Goal: Task Accomplishment & Management: Complete application form

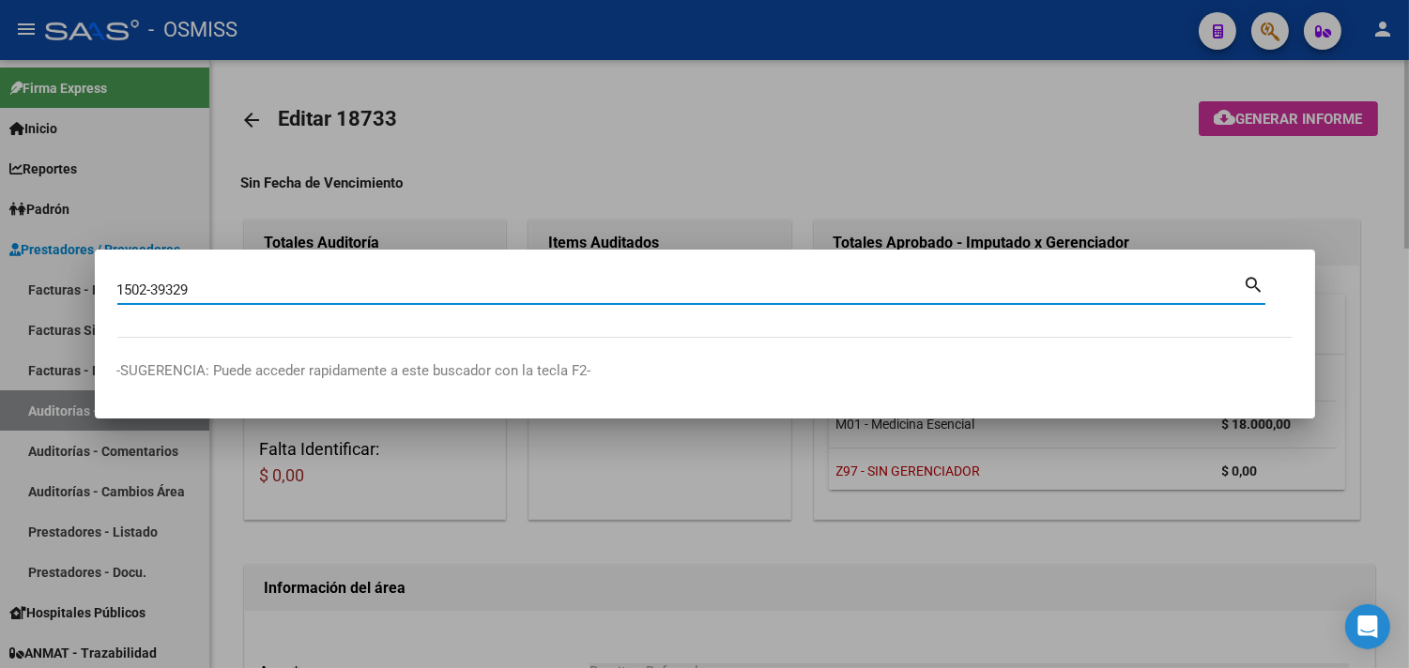
type input "1502-39329"
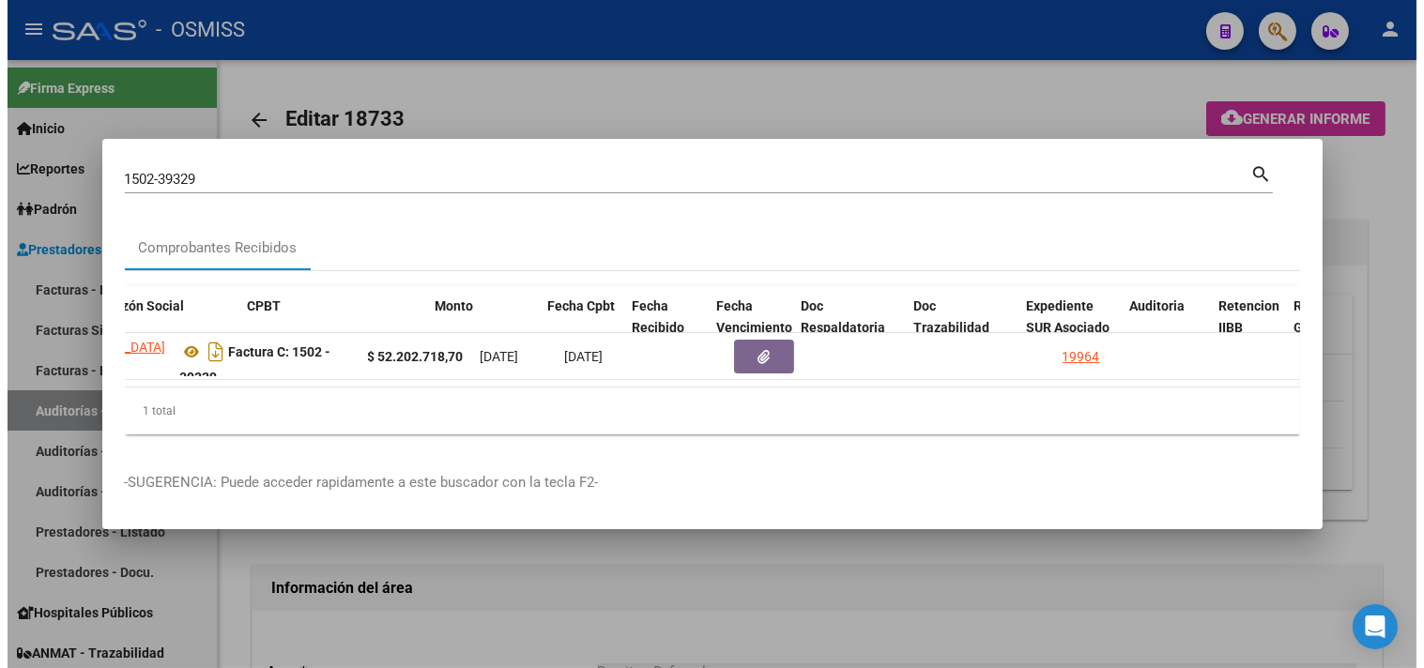
scroll to position [0, 564]
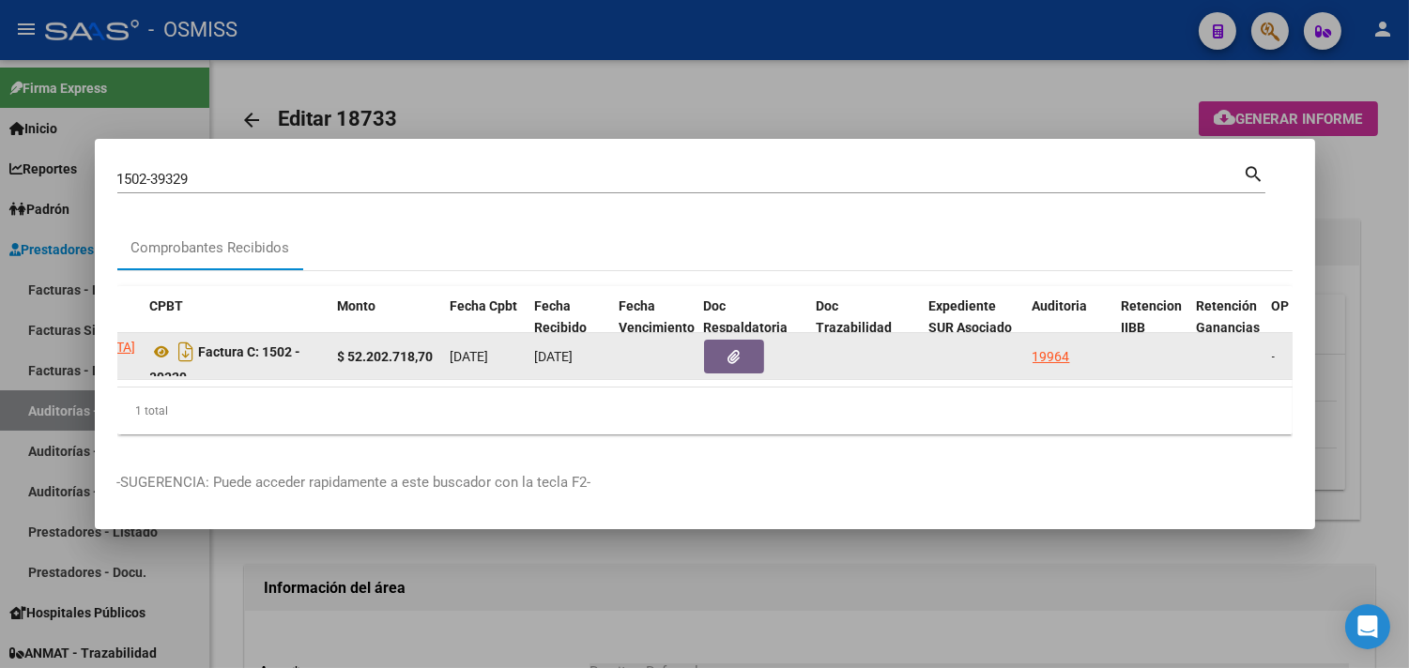
click at [1056, 346] on div "19964" at bounding box center [1052, 357] width 38 height 22
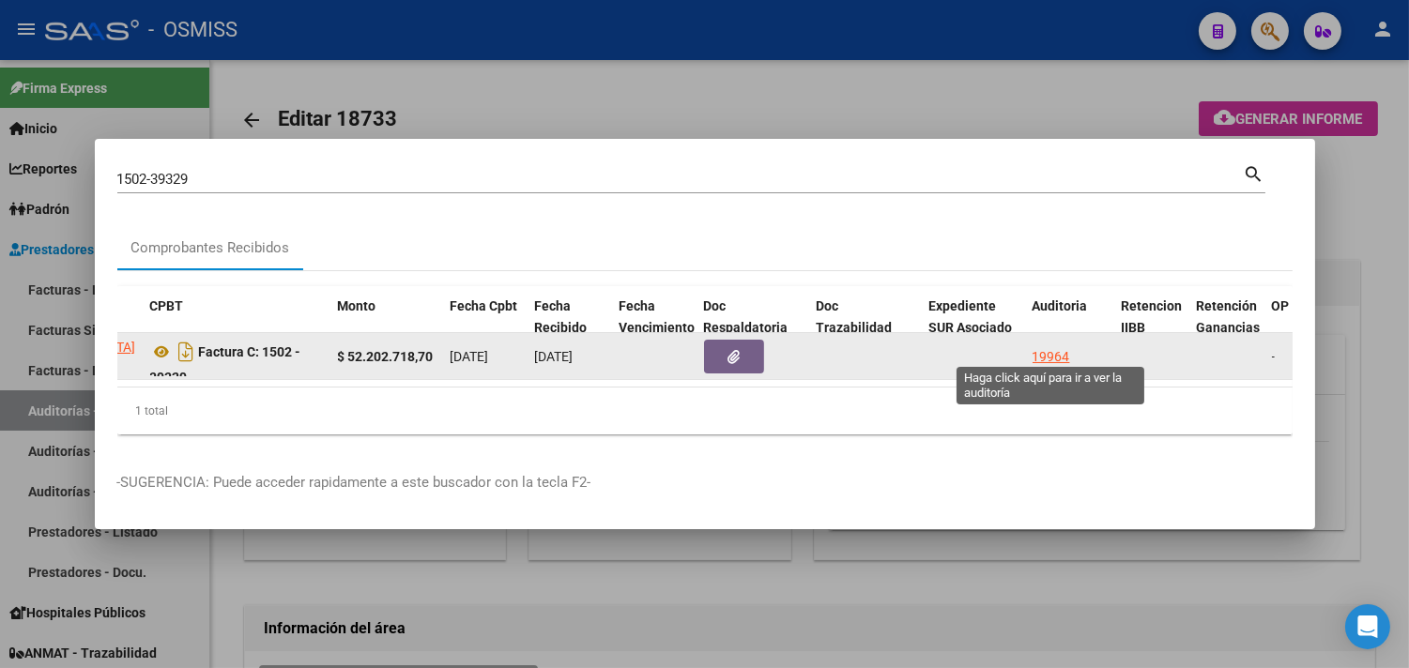
click at [1039, 357] on div "19964" at bounding box center [1052, 357] width 38 height 22
click at [1046, 346] on div "19964" at bounding box center [1052, 357] width 38 height 22
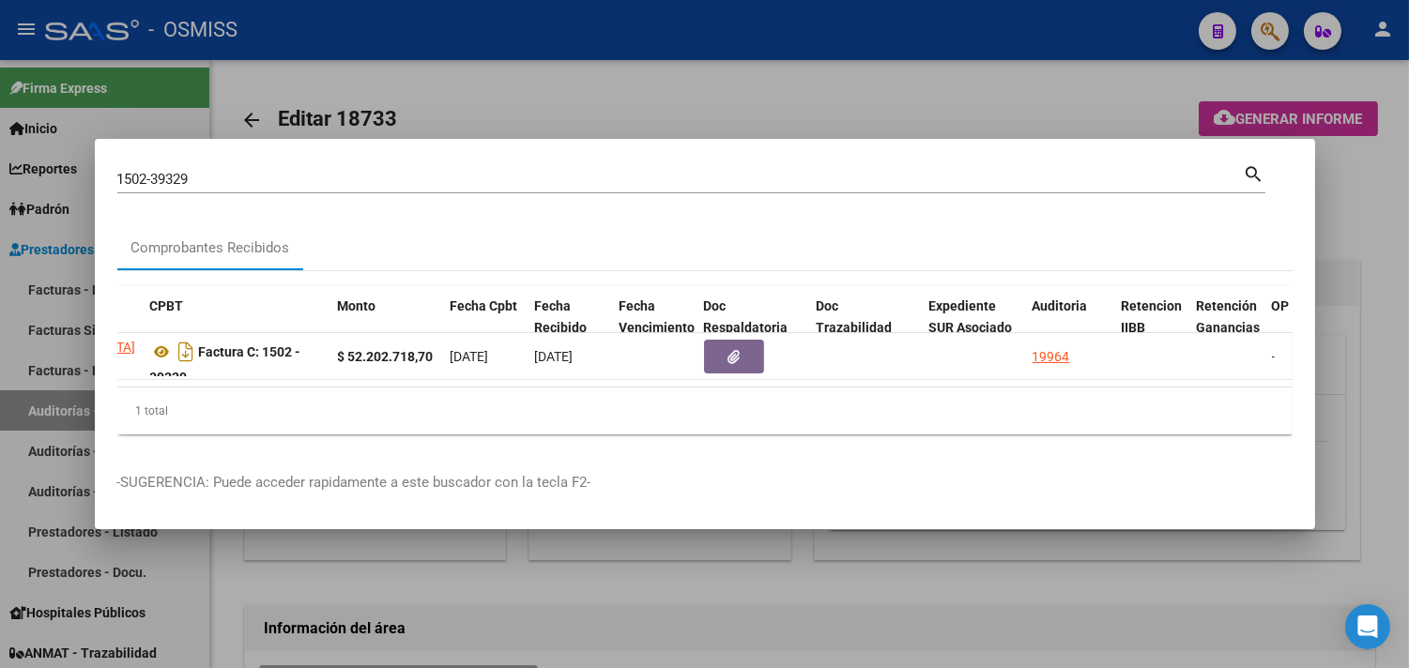
click at [1385, 193] on div at bounding box center [704, 334] width 1409 height 668
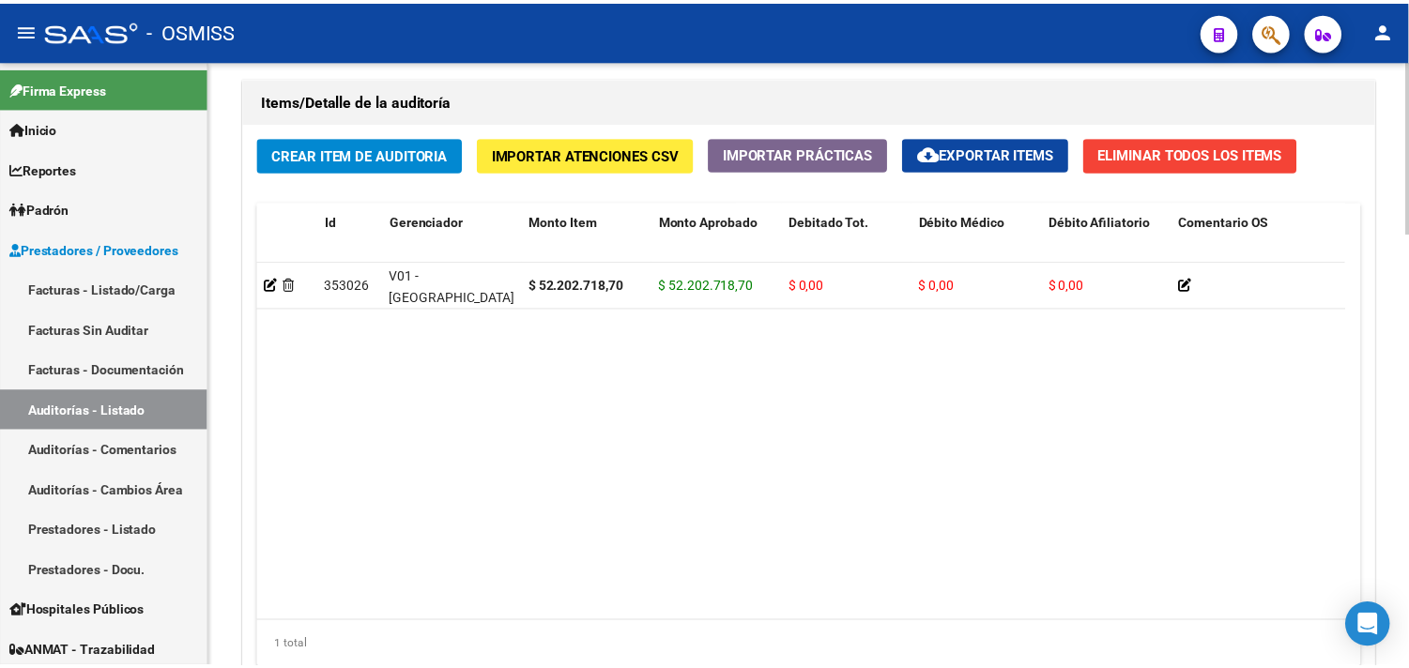
scroll to position [1356, 0]
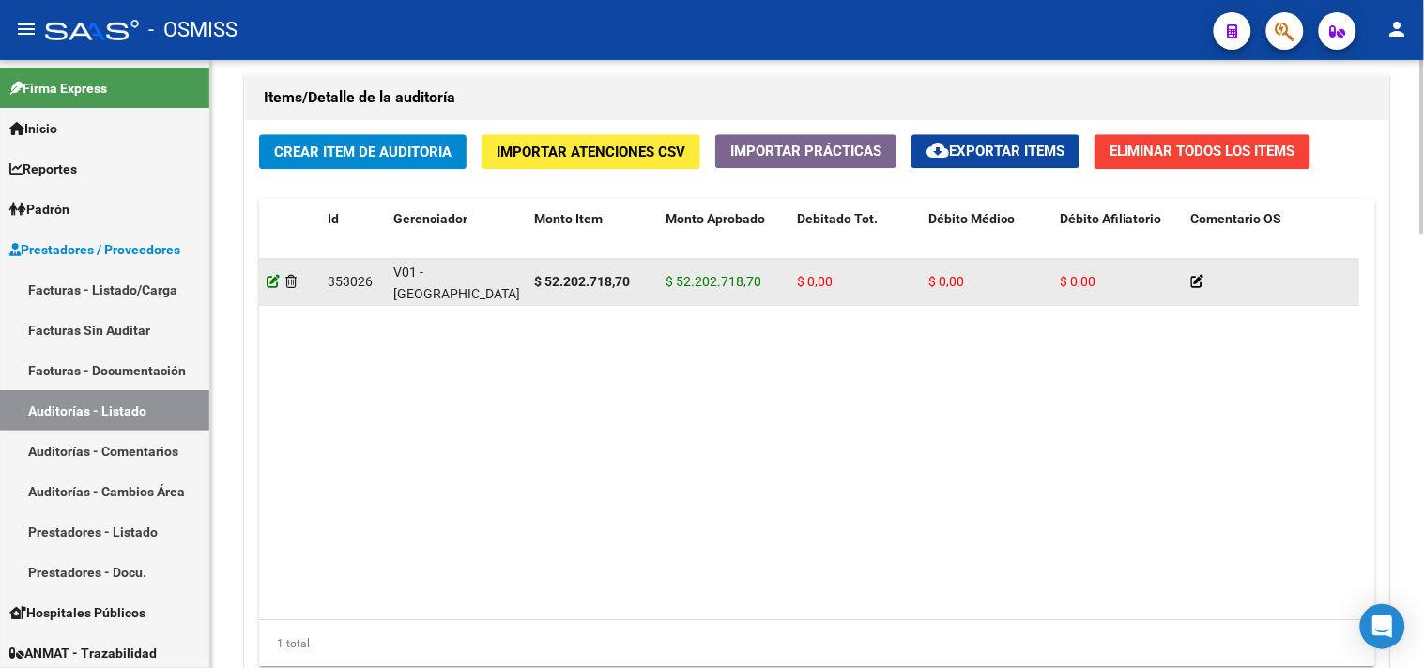
click at [273, 284] on icon at bounding box center [273, 281] width 13 height 13
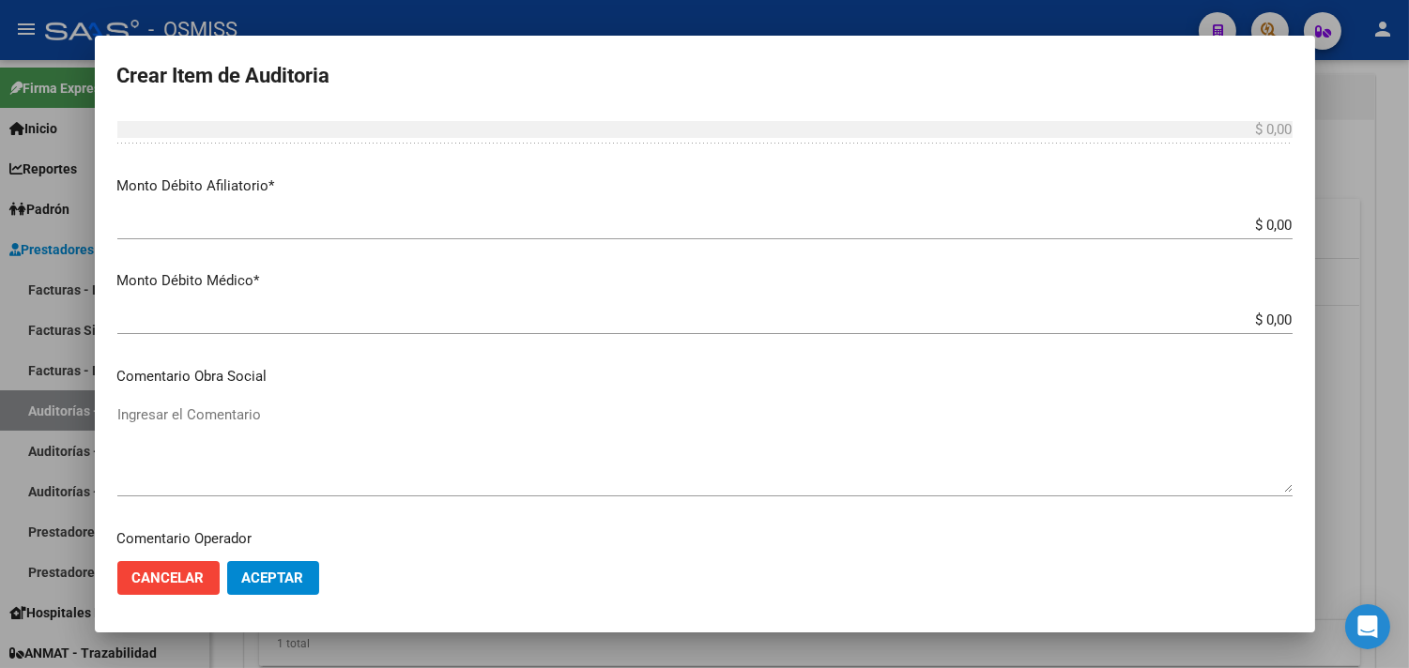
scroll to position [729, 0]
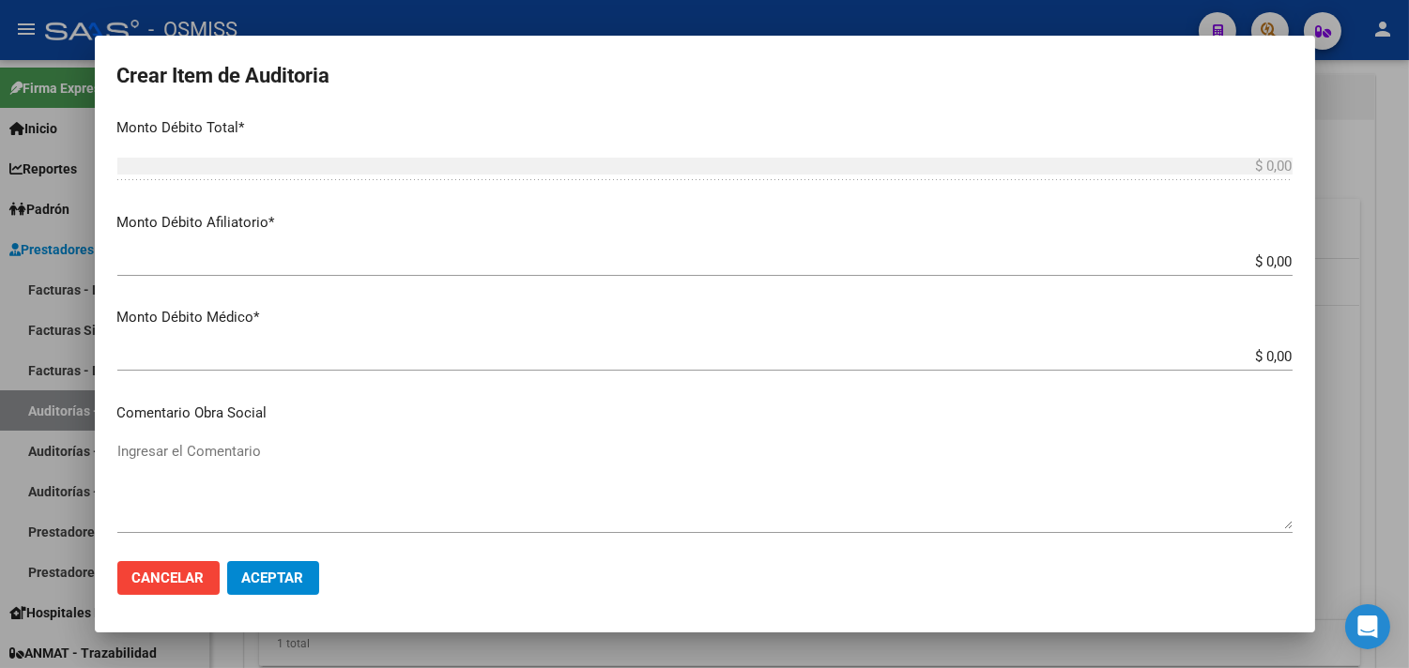
click at [1251, 260] on input "$ 0,00" at bounding box center [704, 261] width 1175 height 17
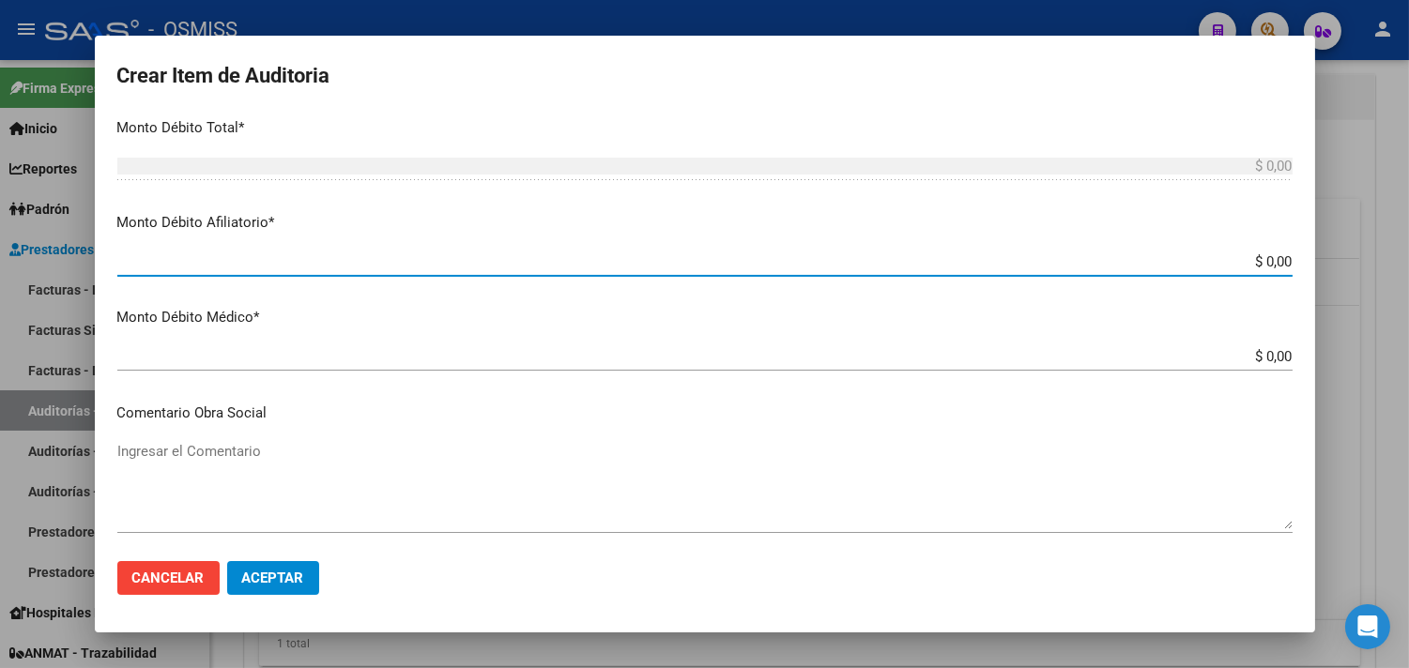
paste input "6.251.121,00"
type input "$6.251.121,000,00"
type input "$ 6.251.121.000,00"
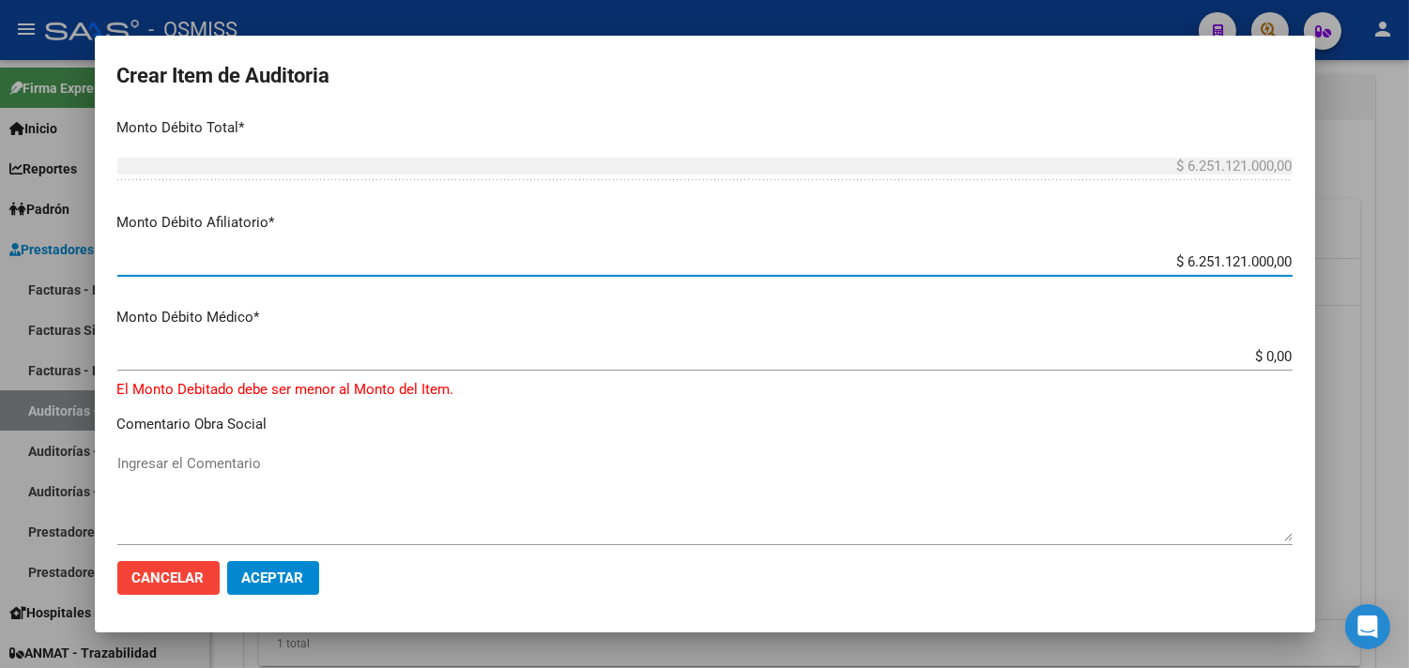
drag, startPoint x: 1169, startPoint y: 263, endPoint x: 1383, endPoint y: 265, distance: 214.1
click at [1383, 265] on div "Crear Item de Auditoria 23211036 Nro Documento 20232110369 CUIL Afiliado Activo…" at bounding box center [704, 334] width 1409 height 668
paste input
type input "$ 6.251.121,00"
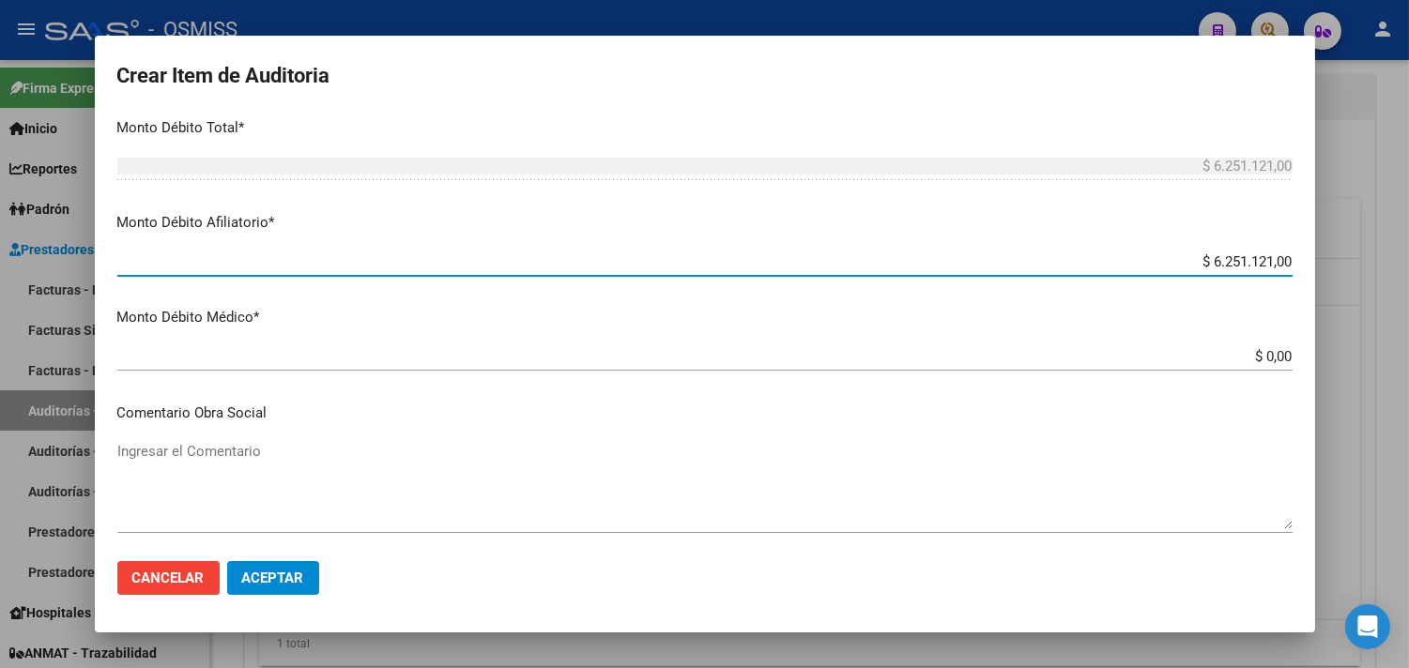
type input "$ 6.251.121,00"
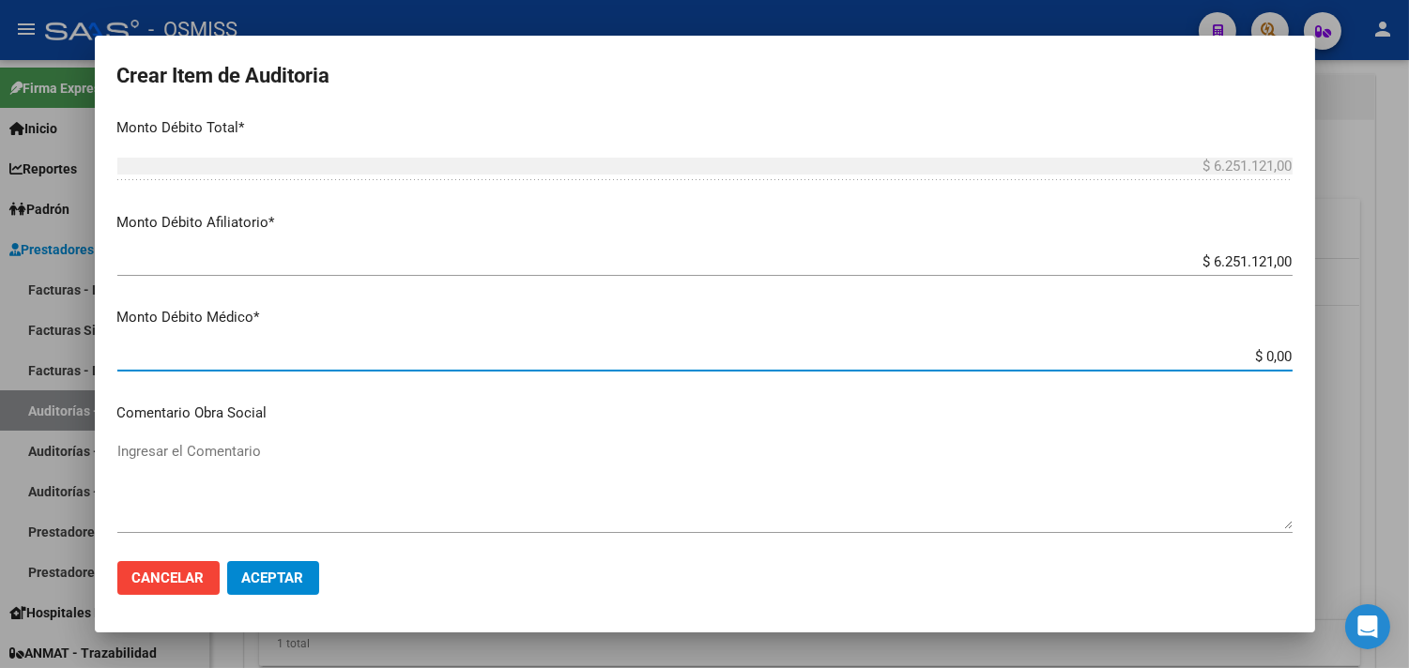
drag, startPoint x: 1252, startPoint y: 354, endPoint x: 1315, endPoint y: 364, distance: 63.7
click at [1308, 361] on mat-dialog-content "23211036 Nro Documento 20232110369 CUIL Afiliado Activo [PERSON_NAME] [PERSON_N…" at bounding box center [705, 330] width 1220 height 435
paste input "4.083.654,8"
type input "$ 4.083.654,80"
type input "$ 10.334.775,80"
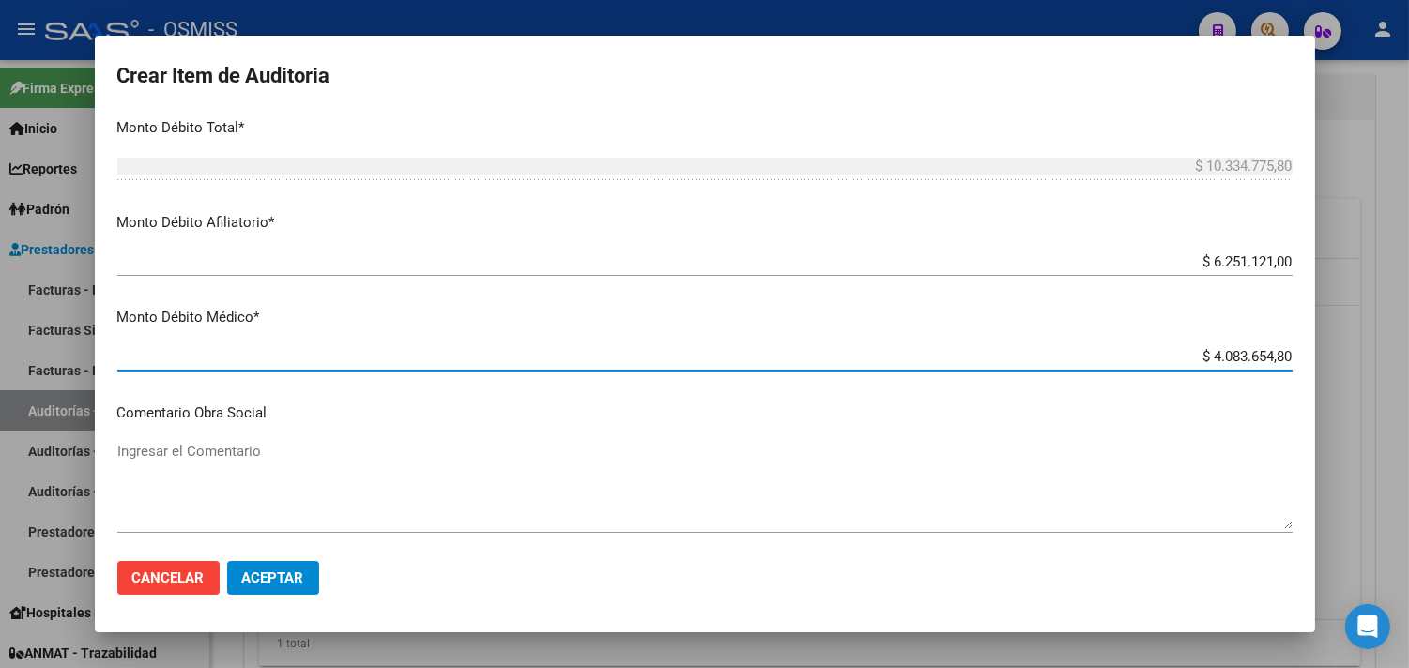
type input "$ 4.083.654,80"
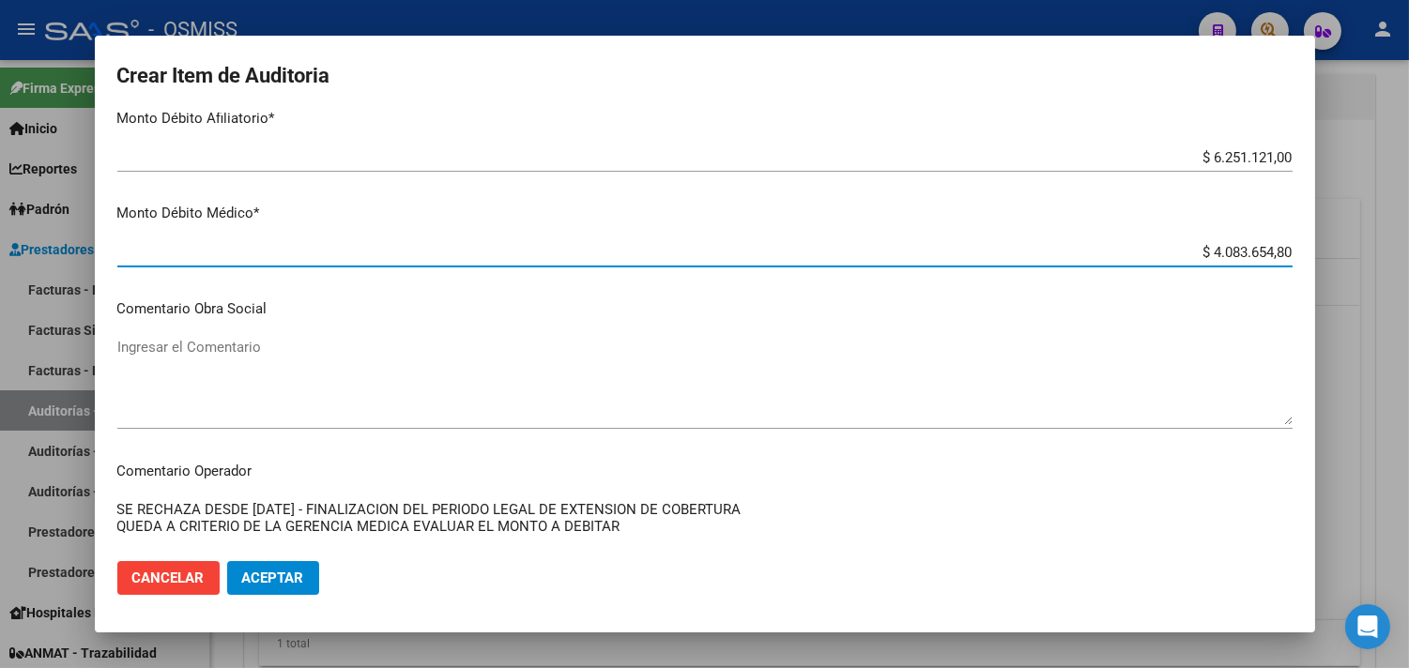
click at [201, 364] on textarea "Ingresar el Comentario" at bounding box center [704, 381] width 1175 height 88
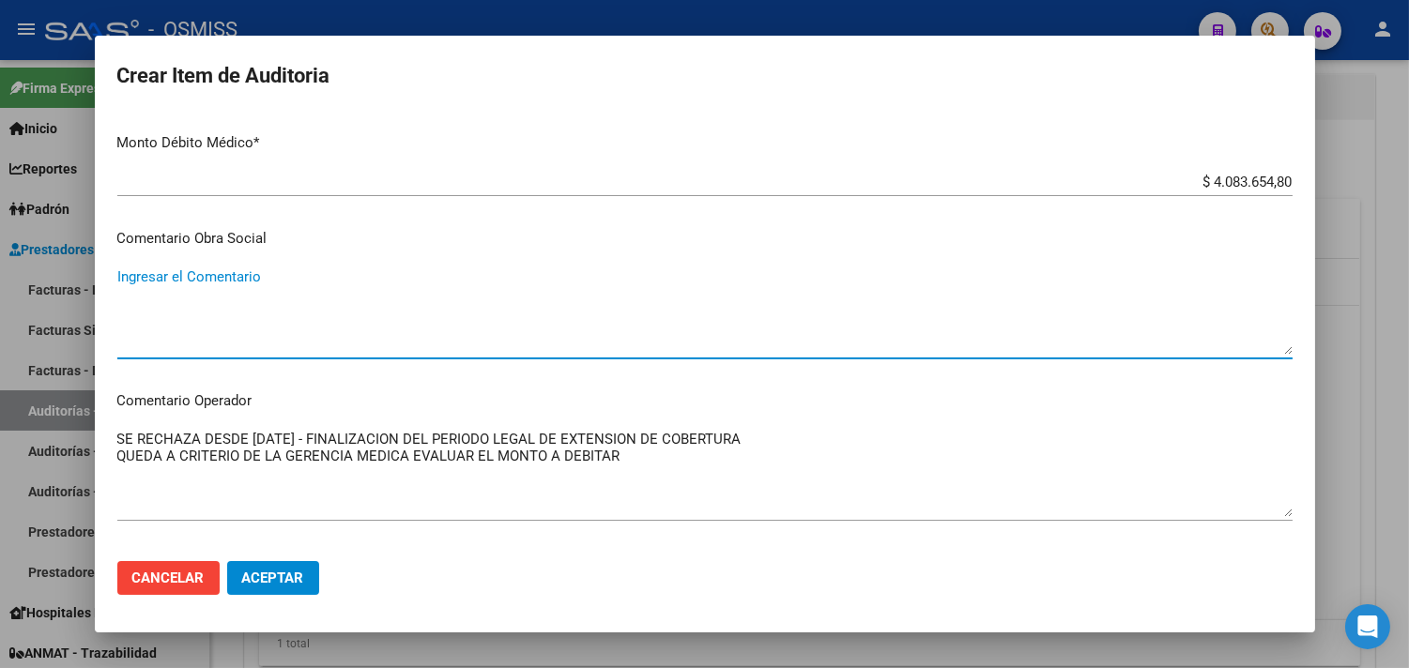
scroll to position [939, 0]
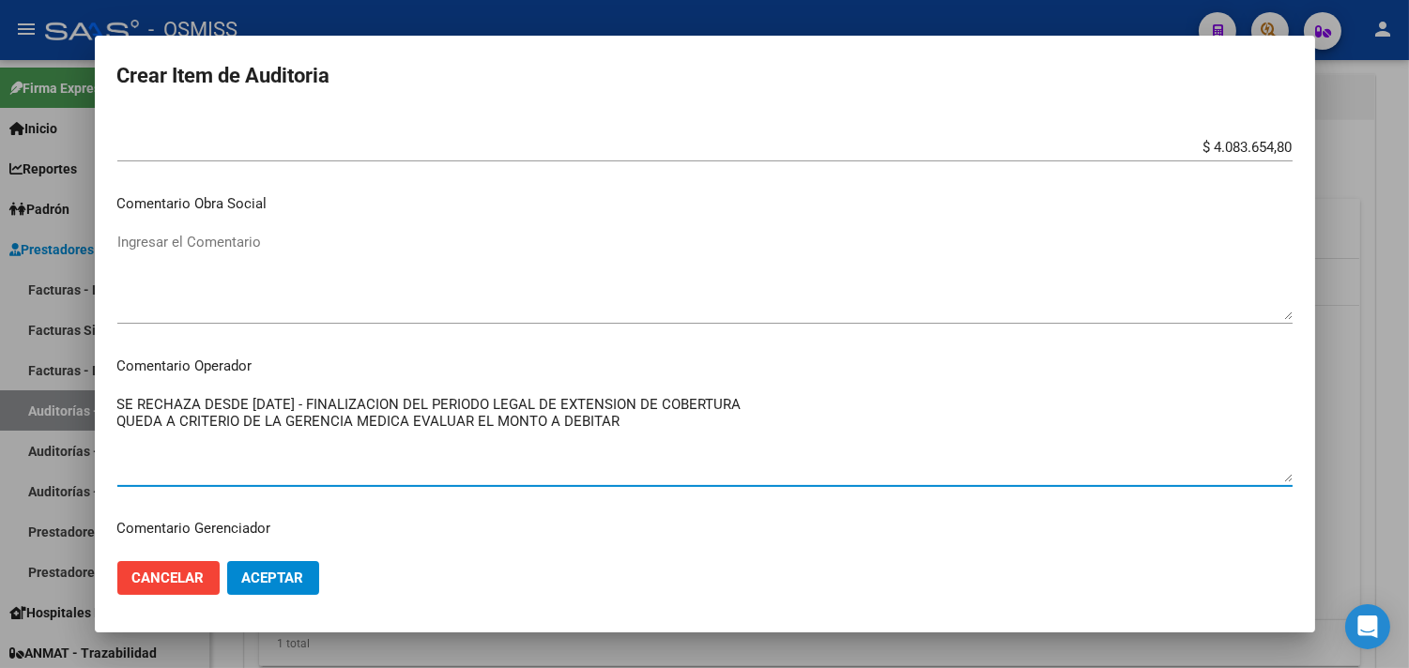
drag, startPoint x: 621, startPoint y: 422, endPoint x: 83, endPoint y: 362, distance: 541.3
click at [83, 362] on div "Crear Item de Auditoria 23211036 Nro Documento 20232110369 CUIL Afiliado Activo…" at bounding box center [704, 334] width 1409 height 668
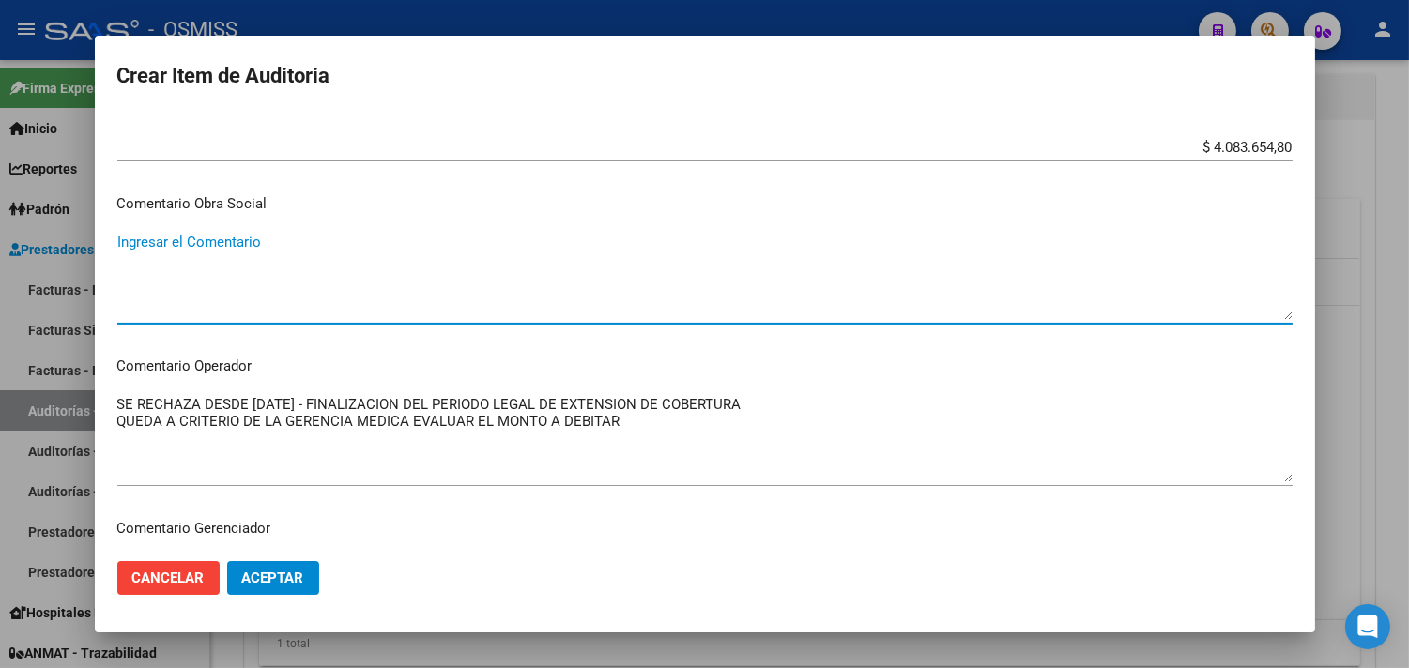
click at [180, 269] on textarea "Ingresar el Comentario" at bounding box center [704, 276] width 1175 height 88
paste textarea "SE RECHAZA DESDE [DATE] - FINALIZACION DEL PERIODO LEGAL DE EXTENSION DE COBERT…"
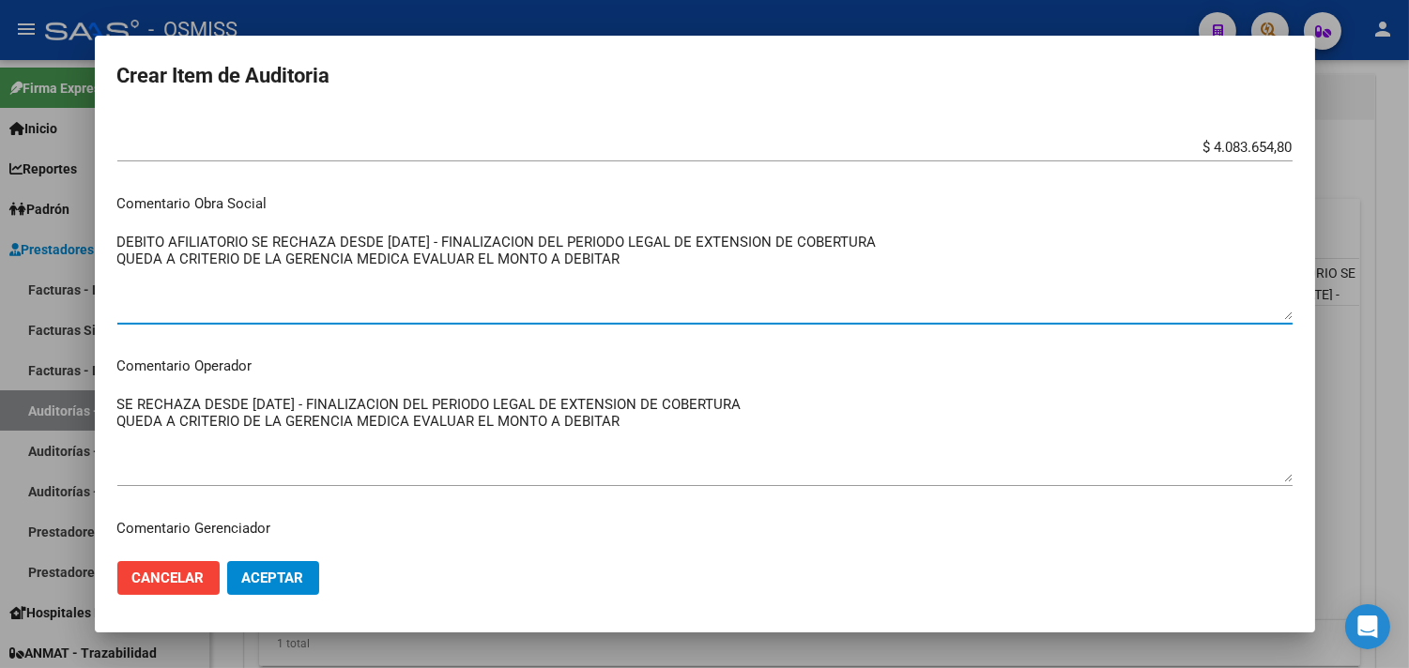
type textarea "DEBITO AFILIATORIO SE RECHAZA DESDE [DATE] - FINALIZACION DEL PERIODO LEGAL DE …"
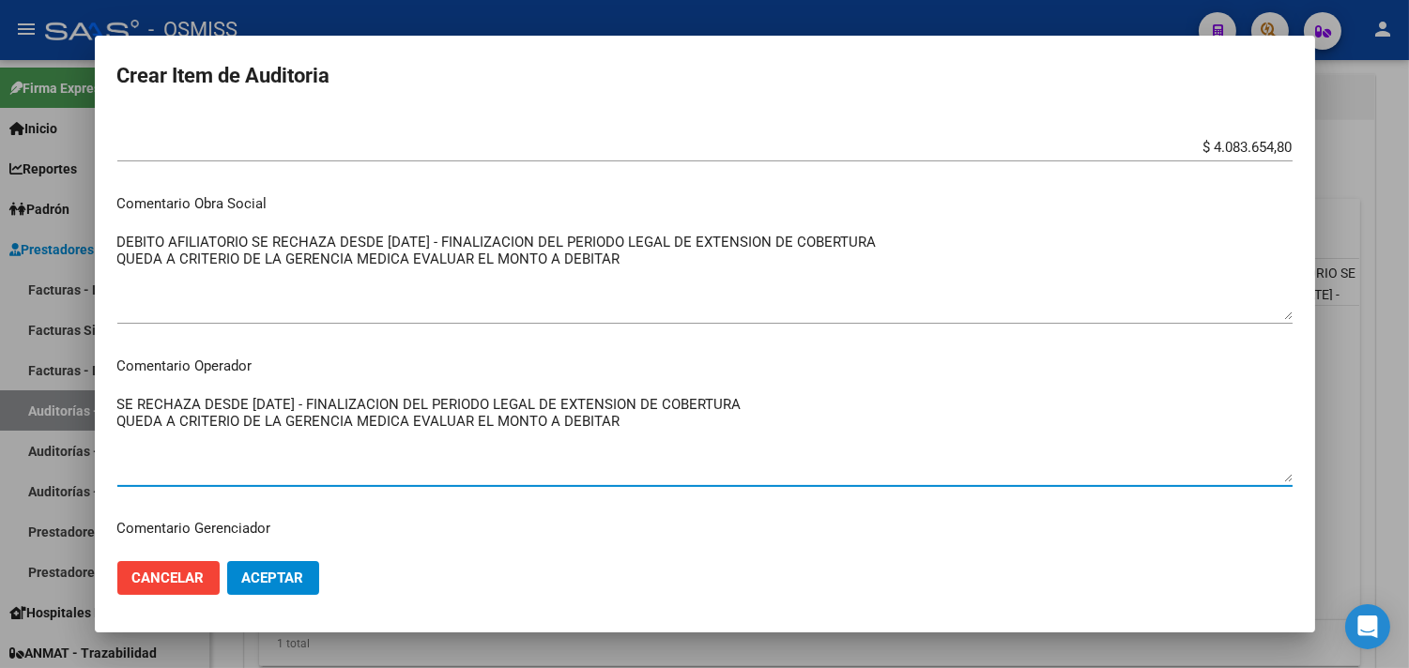
drag, startPoint x: 632, startPoint y: 422, endPoint x: 53, endPoint y: 366, distance: 582.0
click at [53, 366] on div "Crear Item de Auditoria 23211036 Nro Documento 20232110369 CUIL Afiliado Activo…" at bounding box center [704, 334] width 1409 height 668
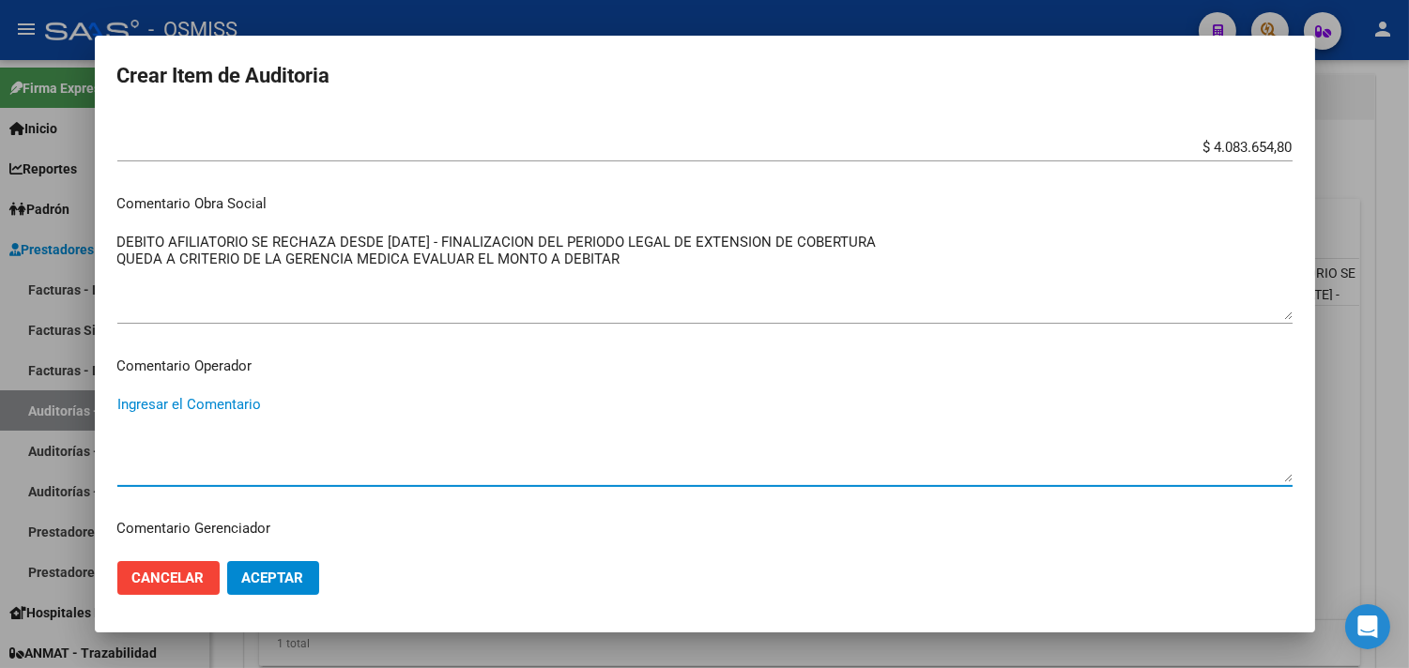
click at [400, 244] on textarea "DEBITO AFILIATORIO SE RECHAZA DESDE [DATE] - FINALIZACION DEL PERIODO LEGAL DE …" at bounding box center [704, 276] width 1175 height 88
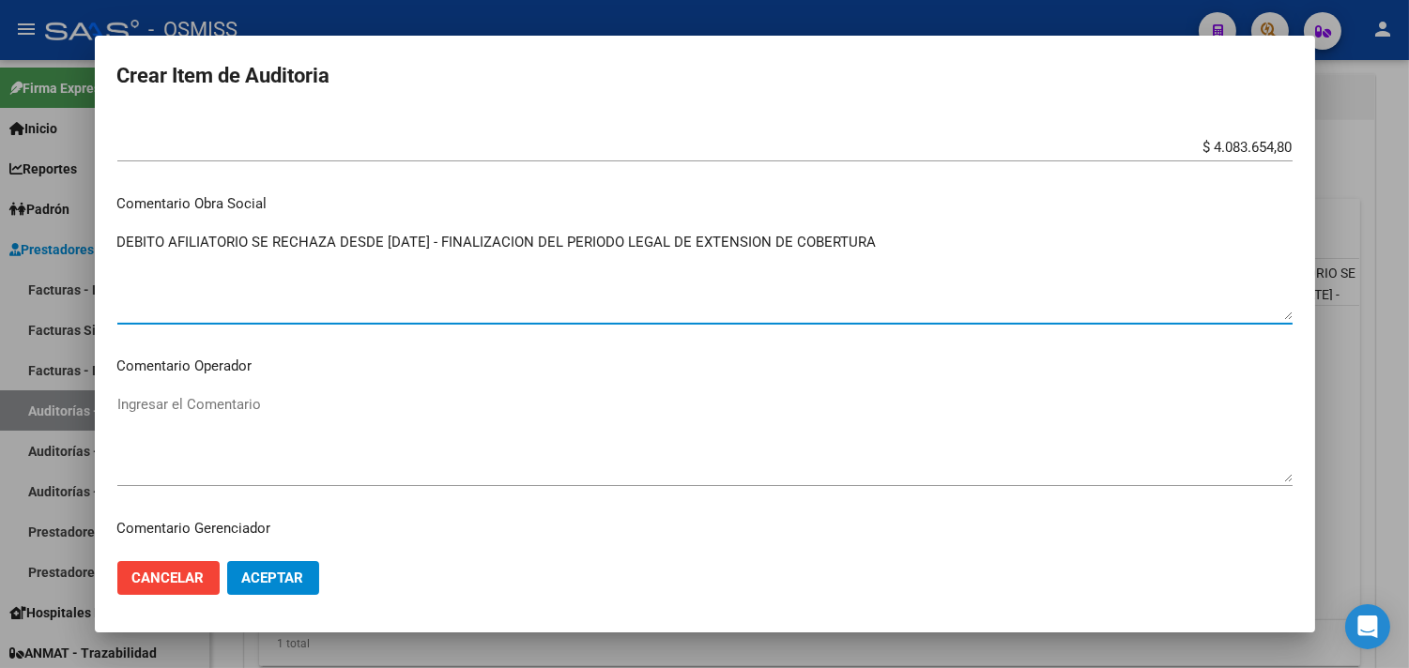
drag, startPoint x: 627, startPoint y: 258, endPoint x: 75, endPoint y: 253, distance: 552.1
click at [75, 253] on div "Crear Item de Auditoria 23211036 Nro Documento 20232110369 CUIL Afiliado Activo…" at bounding box center [704, 334] width 1409 height 668
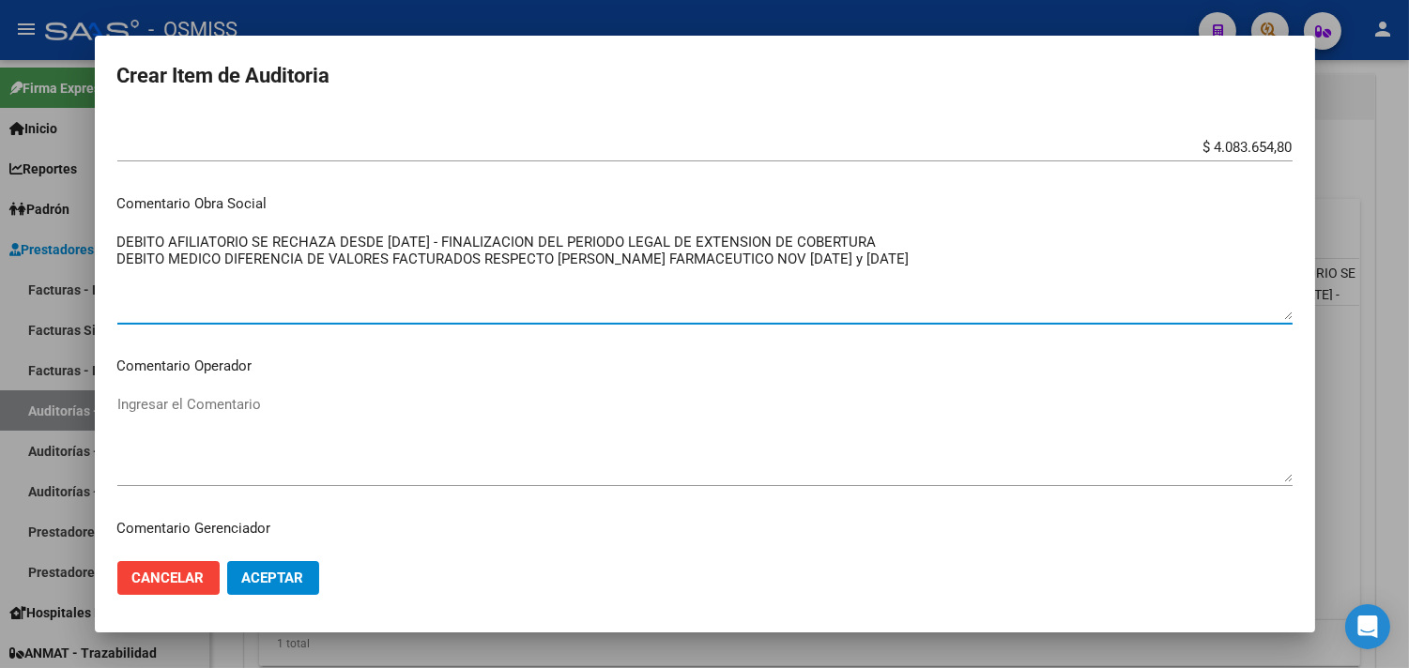
type textarea "DEBITO AFILIATORIO SE RECHAZA DESDE [DATE] - FINALIZACION DEL PERIODO LEGAL DE …"
click at [175, 421] on textarea "Ingresar el Comentario" at bounding box center [704, 438] width 1175 height 88
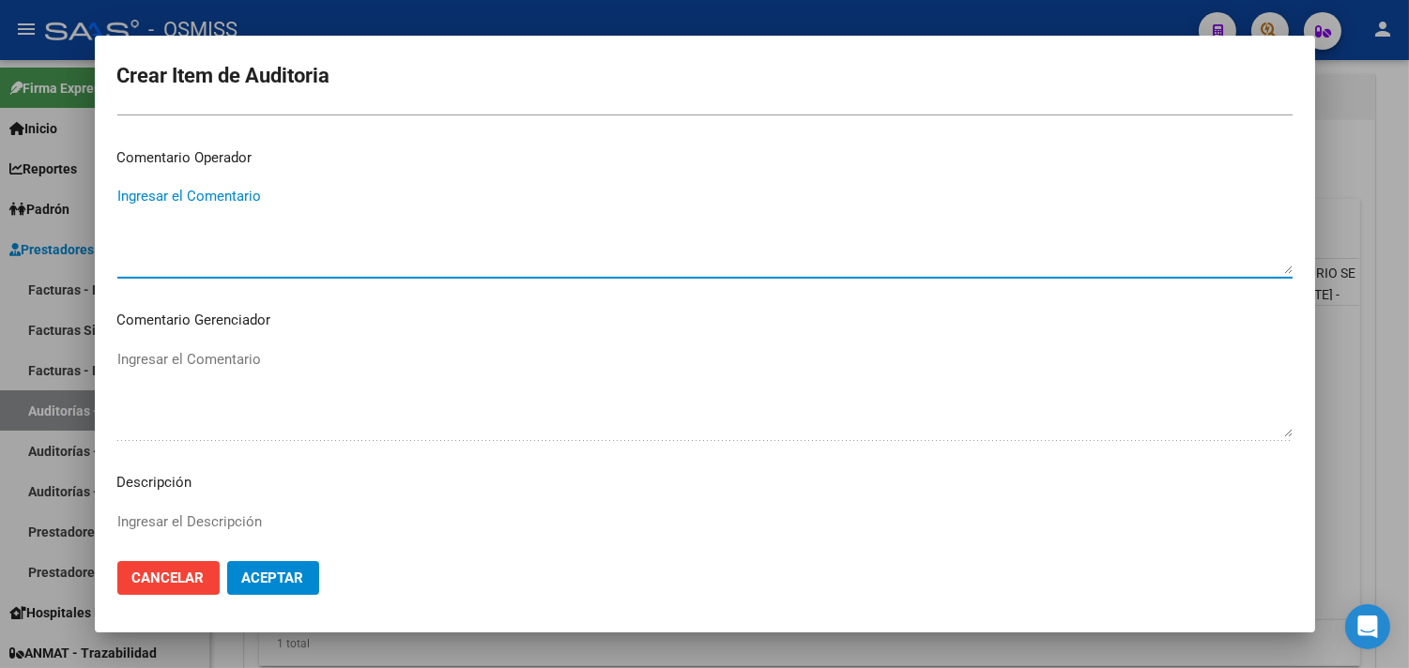
scroll to position [1251, 0]
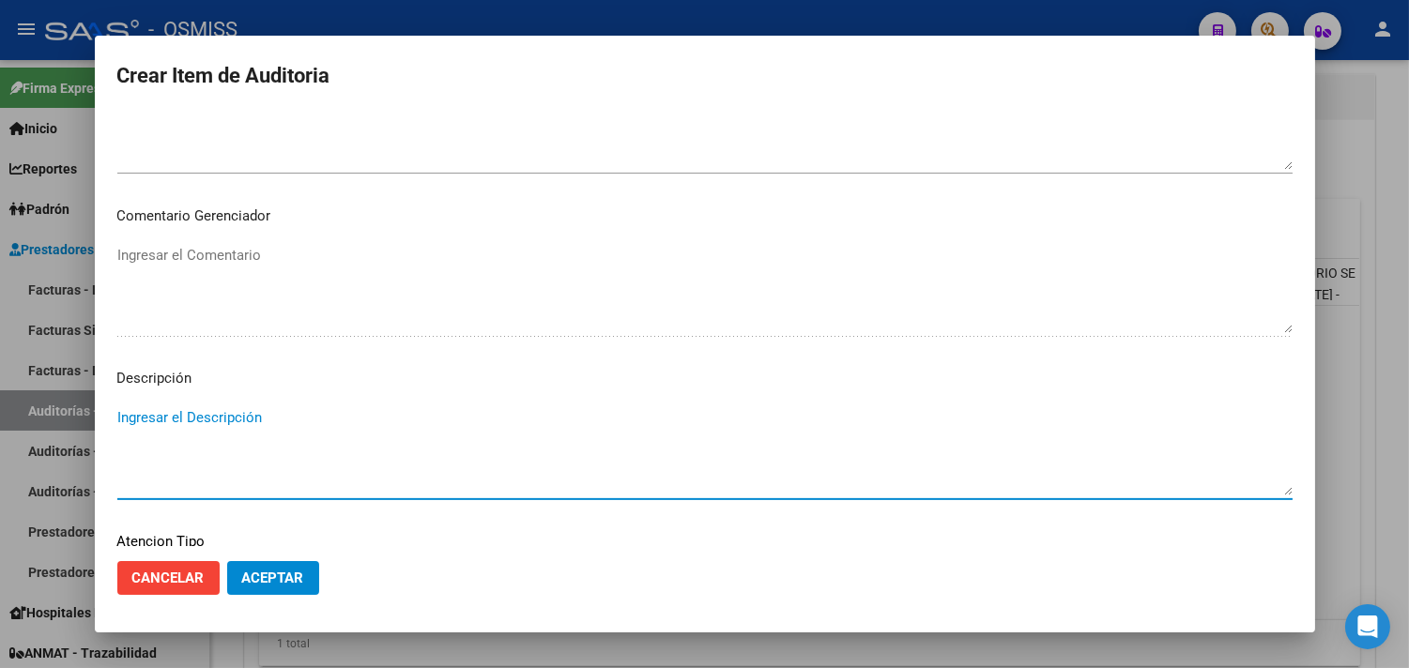
click at [220, 428] on textarea "Ingresar el Descripción" at bounding box center [704, 451] width 1175 height 88
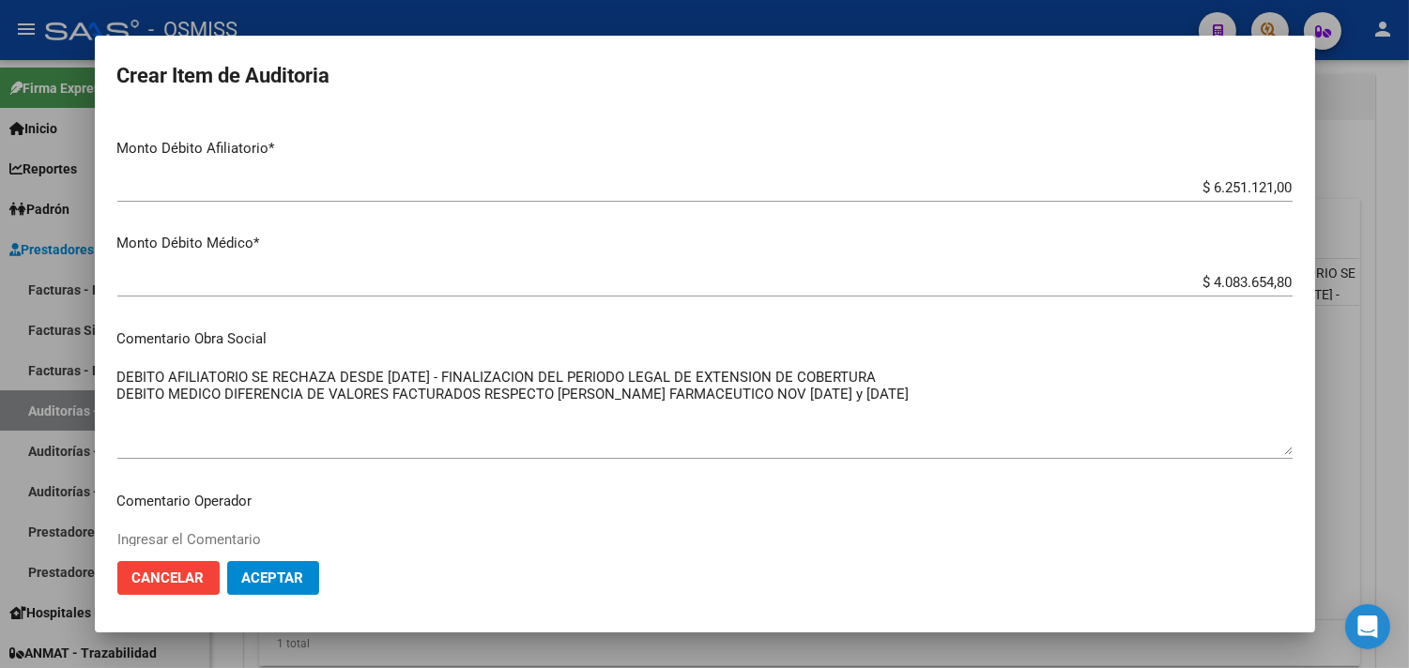
scroll to position [729, 0]
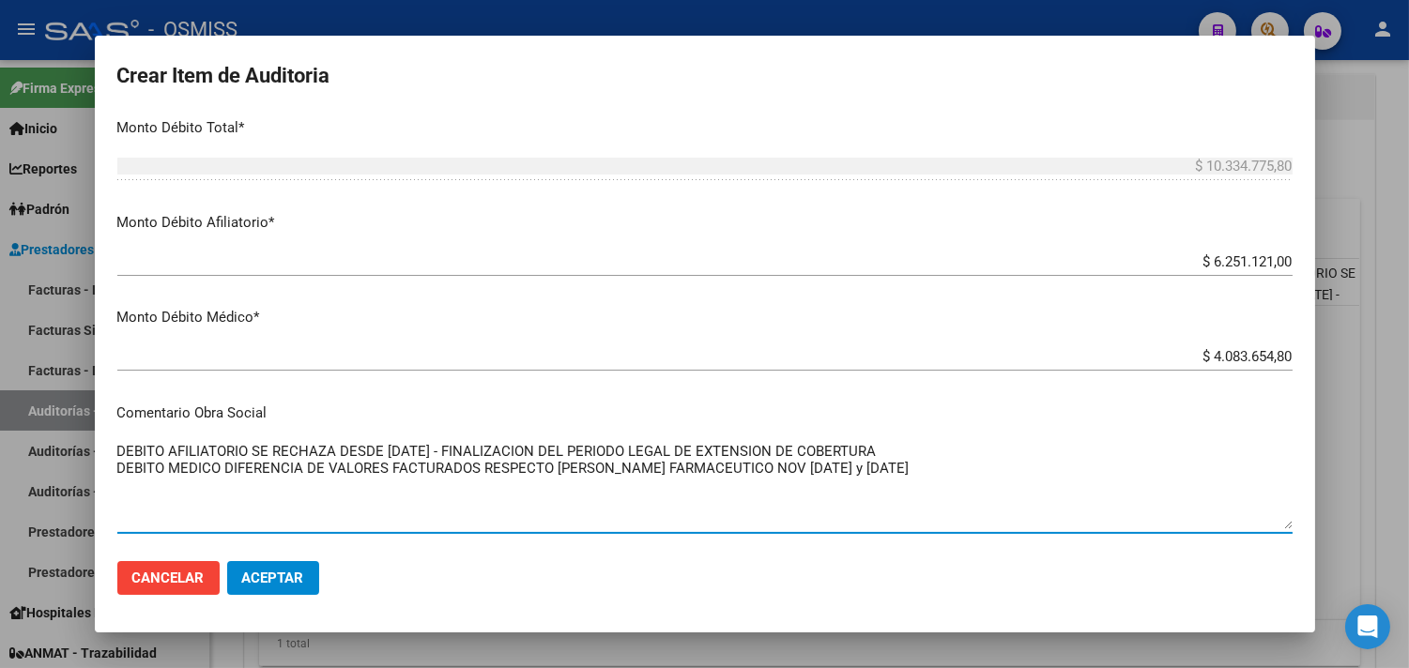
drag, startPoint x: 964, startPoint y: 476, endPoint x: 66, endPoint y: 424, distance: 900.0
click at [66, 424] on div "Crear Item de Auditoria 23211036 Nro Documento 20232110369 CUIL Afiliado Activo…" at bounding box center [704, 334] width 1409 height 668
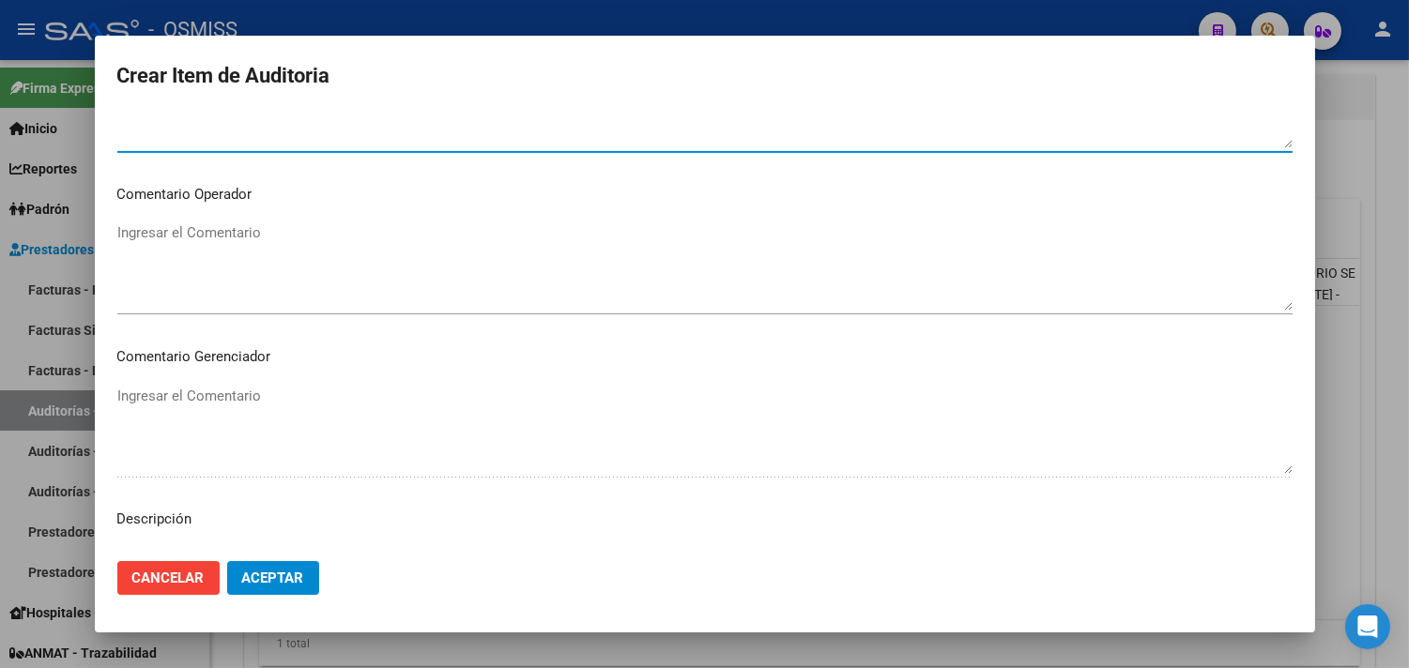
scroll to position [1147, 0]
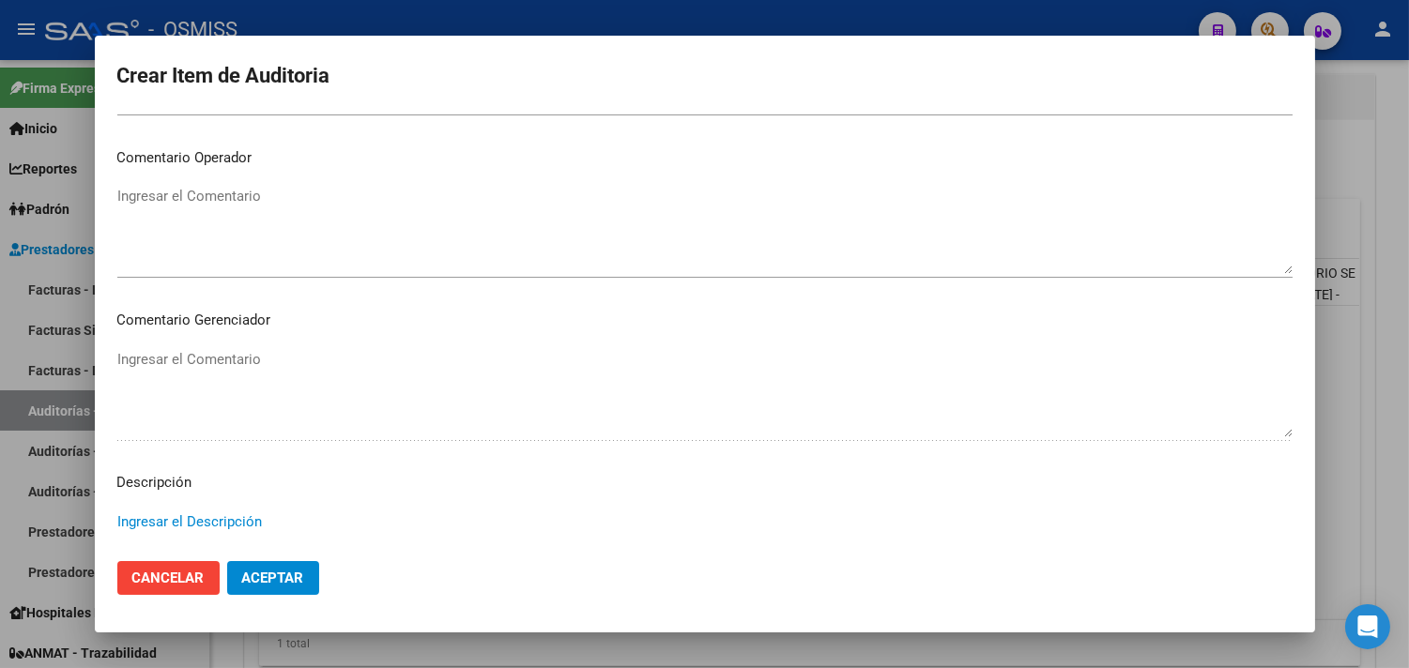
click at [221, 514] on textarea "Ingresar el Descripción" at bounding box center [704, 556] width 1175 height 88
paste textarea "DEBITO AFILIATORIO SE RECHAZA DESDE [DATE] - FINALIZACION DEL PERIODO LEGAL DE …"
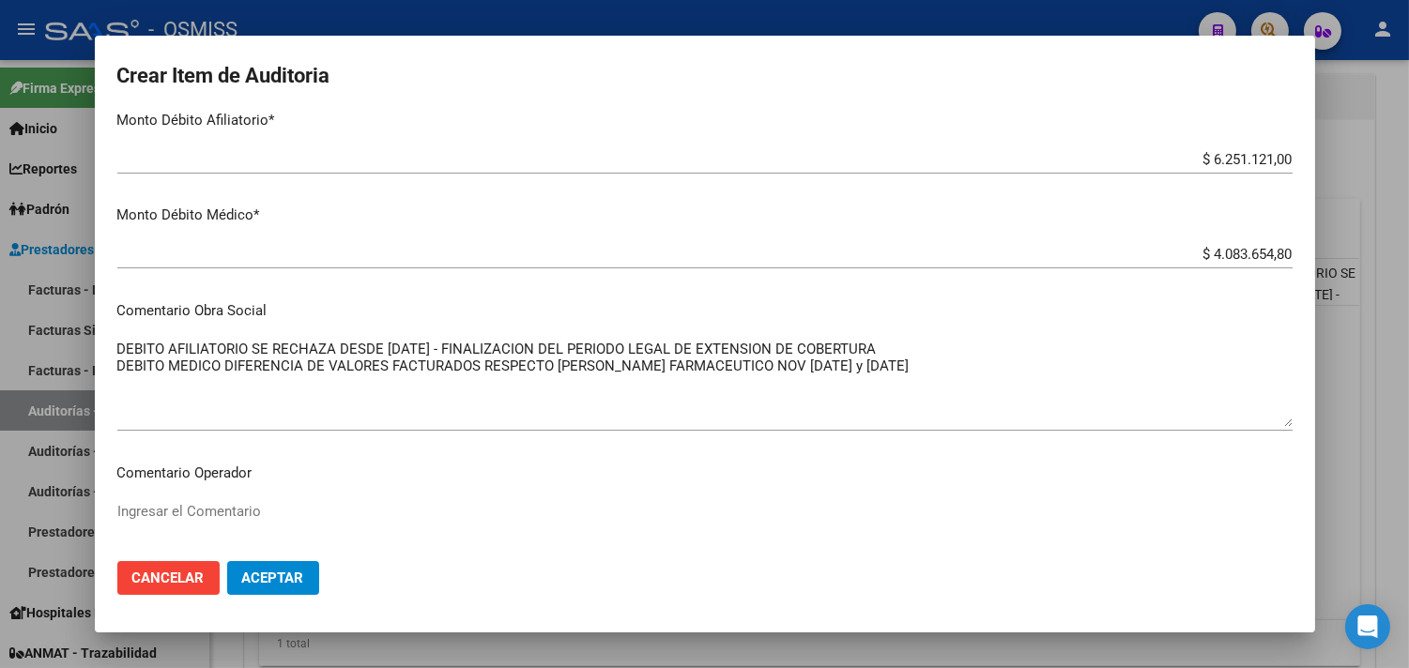
scroll to position [834, 0]
type textarea "DEBITO AFILIATORIO SE RECHAZA DESDE [DATE] - FINALIZACION DEL PERIODO LEGAL DE …"
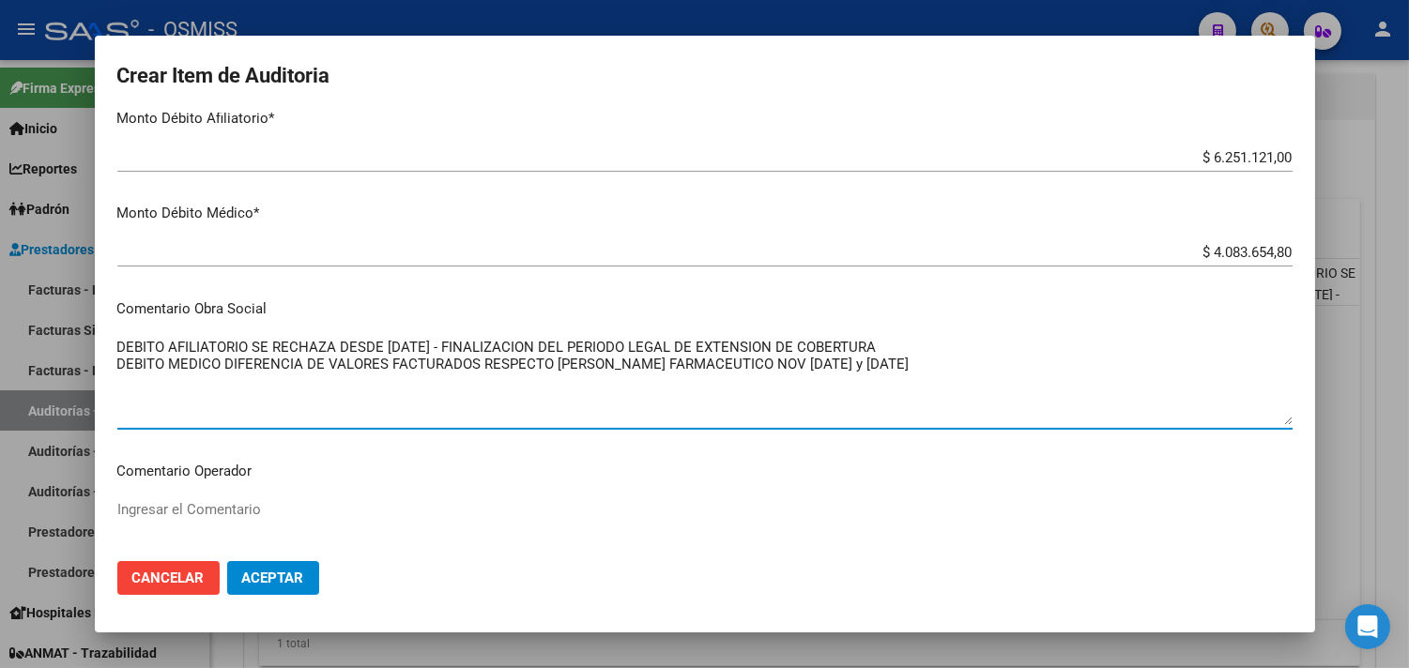
drag, startPoint x: 939, startPoint y: 361, endPoint x: 31, endPoint y: 259, distance: 913.6
click at [31, 259] on div "Crear Item de Auditoria 23211036 Nro Documento 20232110369 CUIL Afiliado Activo…" at bounding box center [704, 334] width 1409 height 668
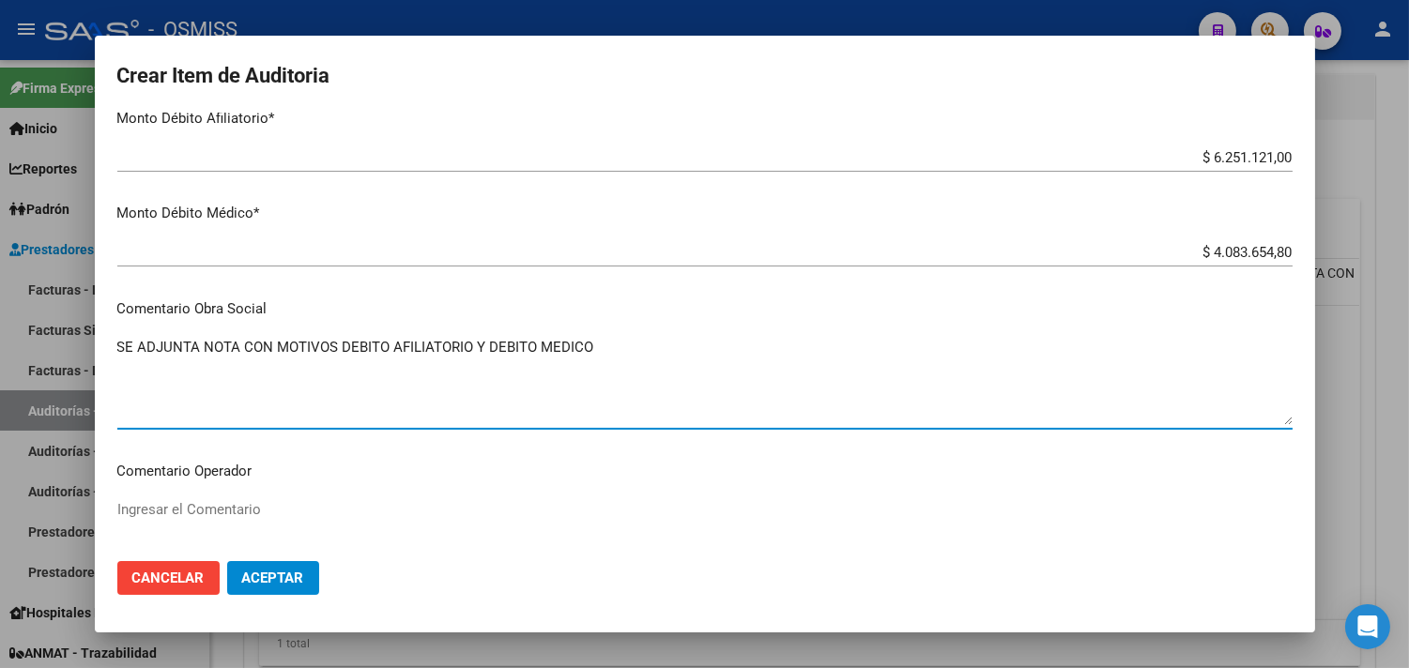
click at [238, 349] on textarea "SE ADJUNTA NOTA CON MOTIVOS DEBITO AFILIATORIO Y DEBITO MEDICO" at bounding box center [704, 381] width 1175 height 88
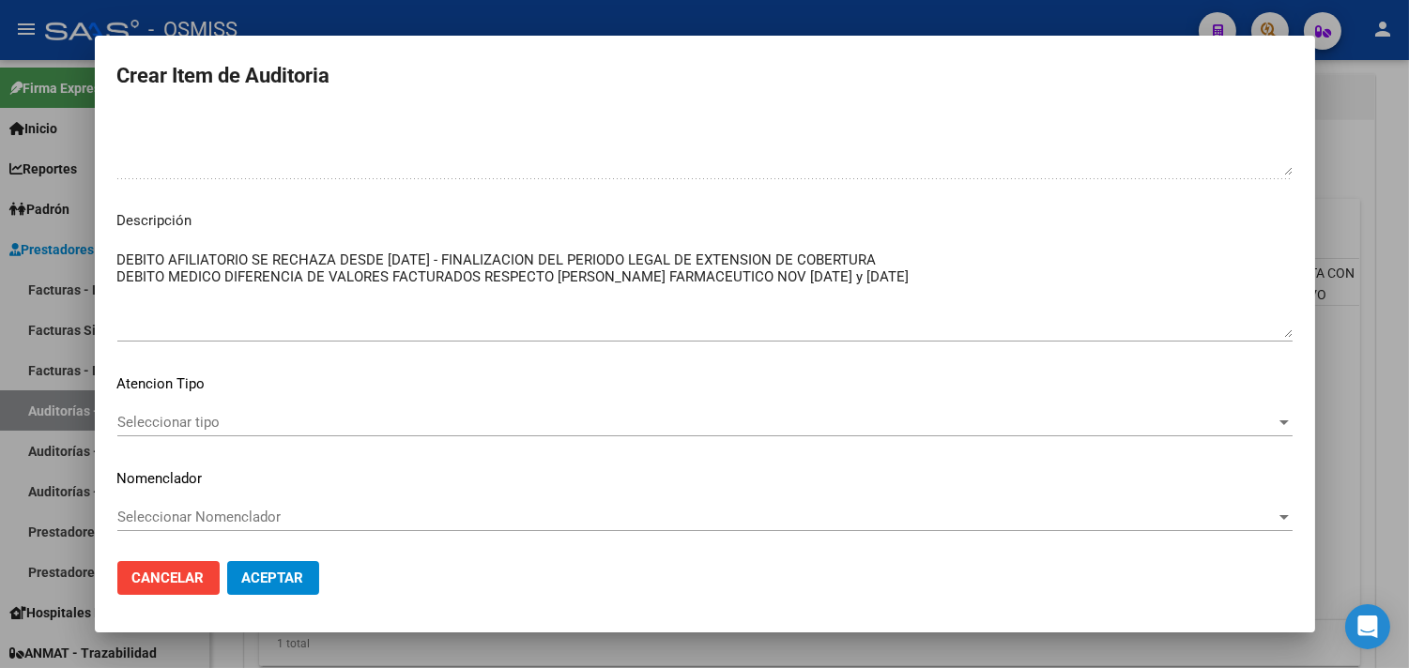
scroll to position [1410, 0]
type textarea "SE ADJUNTA NOTA CON CUADRO EXPLICATIVO [PERSON_NAME] Y [PERSON_NAME] MEDICO"
click at [222, 419] on span "Seleccionar tipo" at bounding box center [696, 421] width 1159 height 17
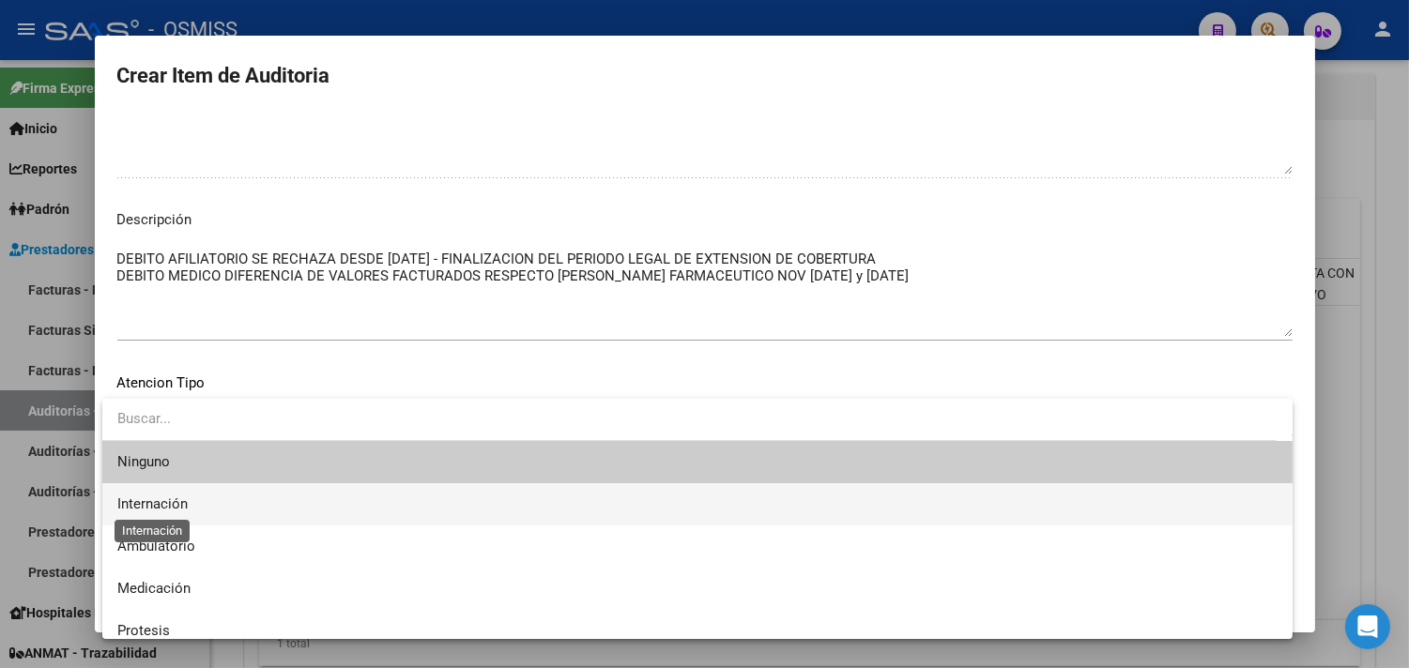
click at [161, 502] on span "Internación" at bounding box center [152, 504] width 70 height 17
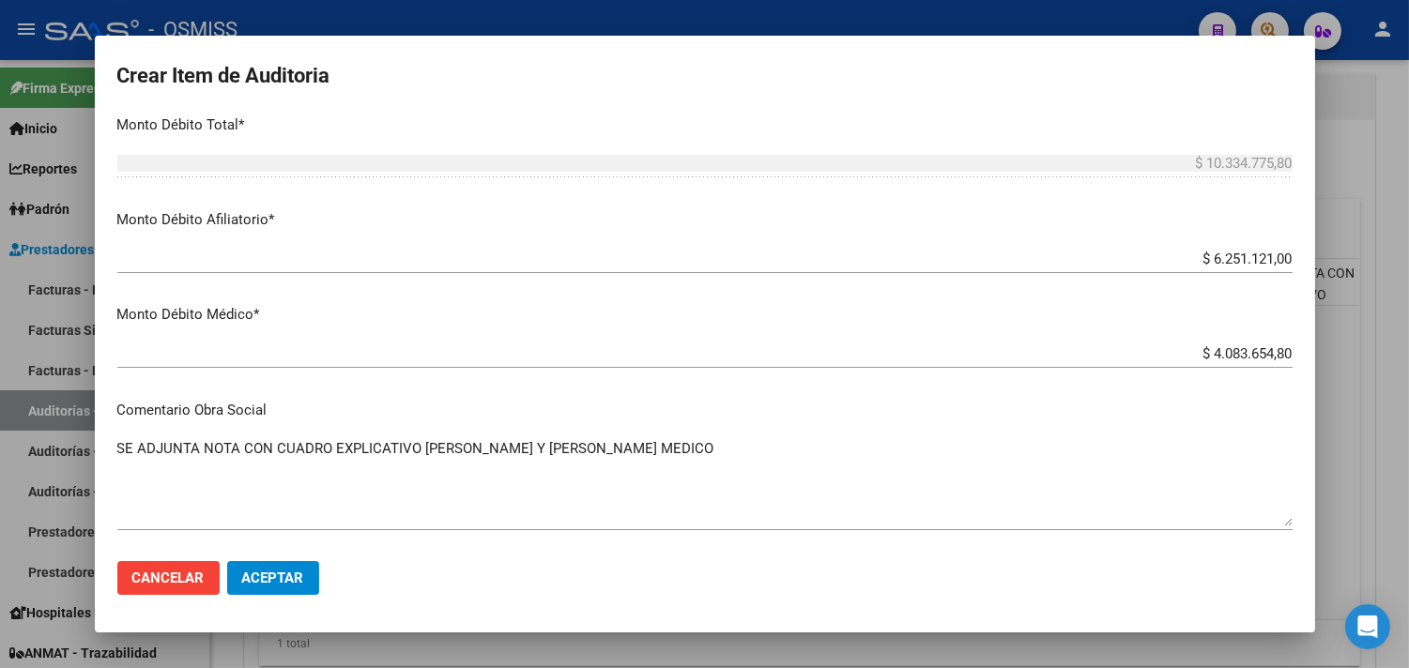
scroll to position [681, 0]
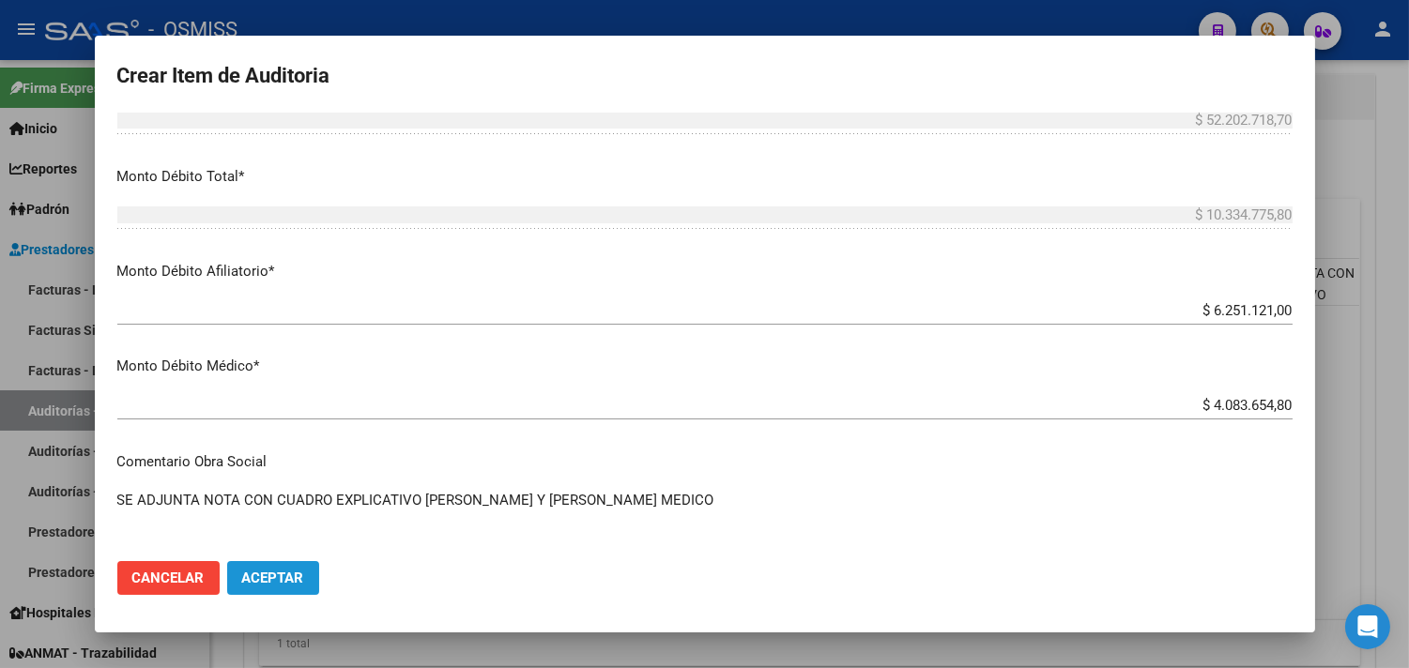
click at [291, 576] on span "Aceptar" at bounding box center [273, 578] width 62 height 17
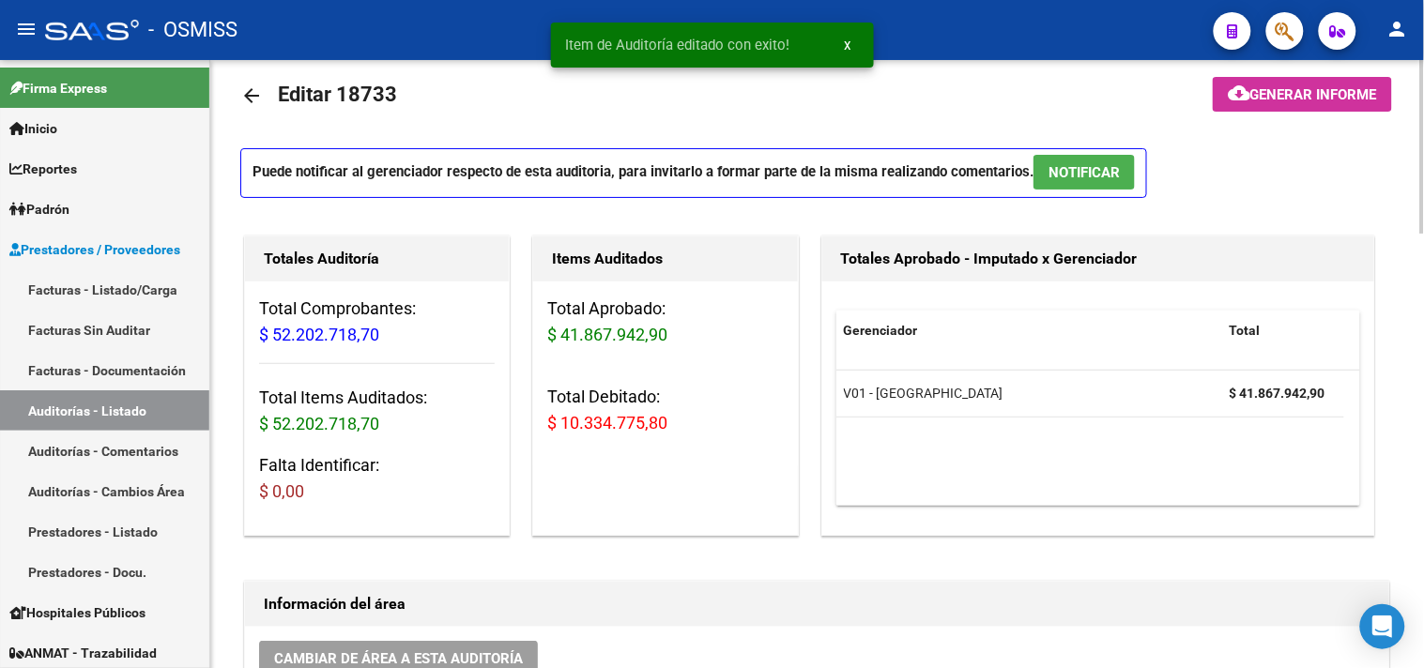
scroll to position [0, 0]
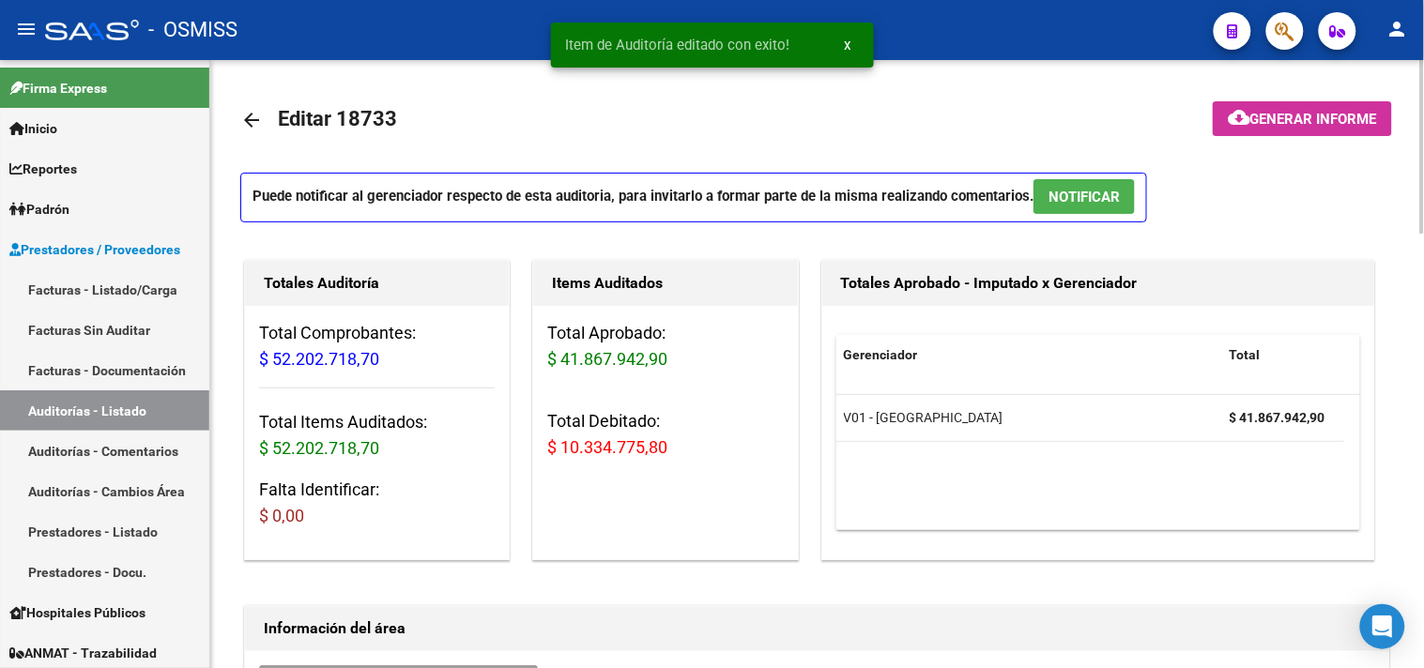
click at [1301, 106] on button "cloud_download Generar informe" at bounding box center [1302, 118] width 179 height 35
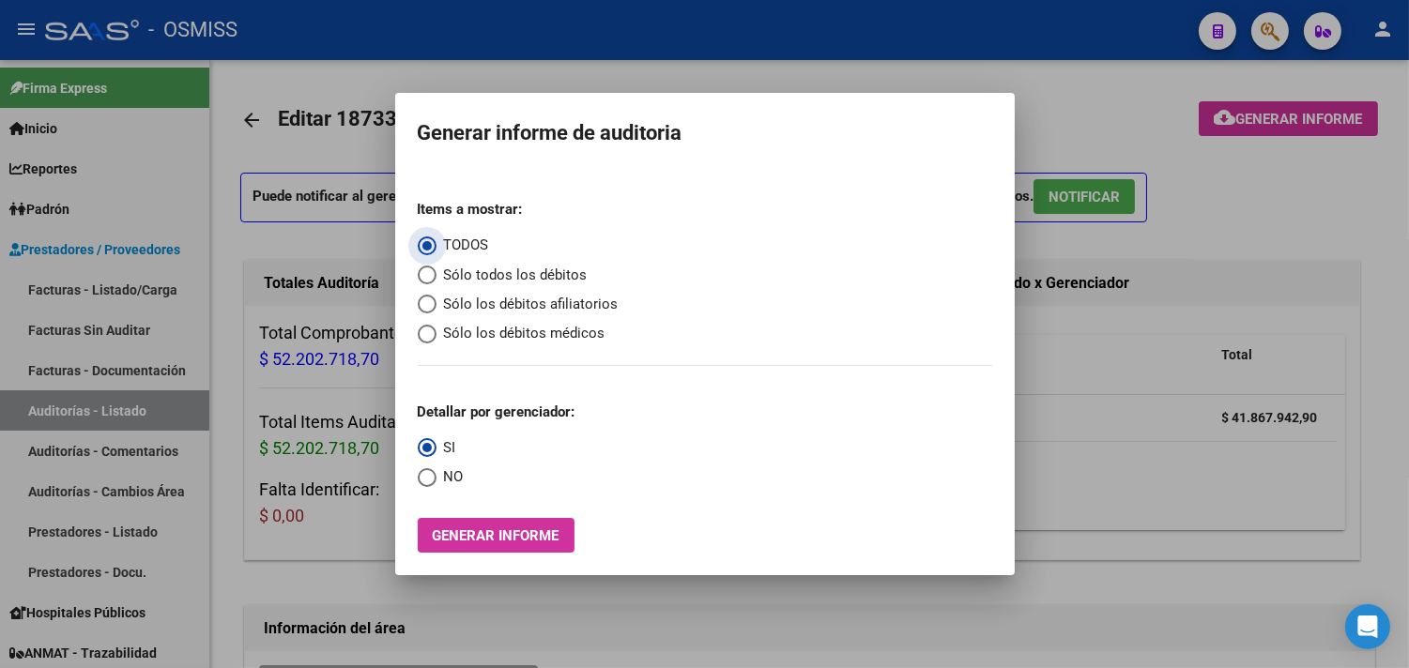
click at [425, 276] on span "Select an option" at bounding box center [427, 275] width 19 height 19
click at [425, 276] on input "Sólo todos los débitos" at bounding box center [427, 275] width 19 height 19
radio input "true"
click at [426, 478] on span "Select an option" at bounding box center [426, 478] width 0 height 0
click at [426, 480] on input "NO" at bounding box center [427, 477] width 19 height 19
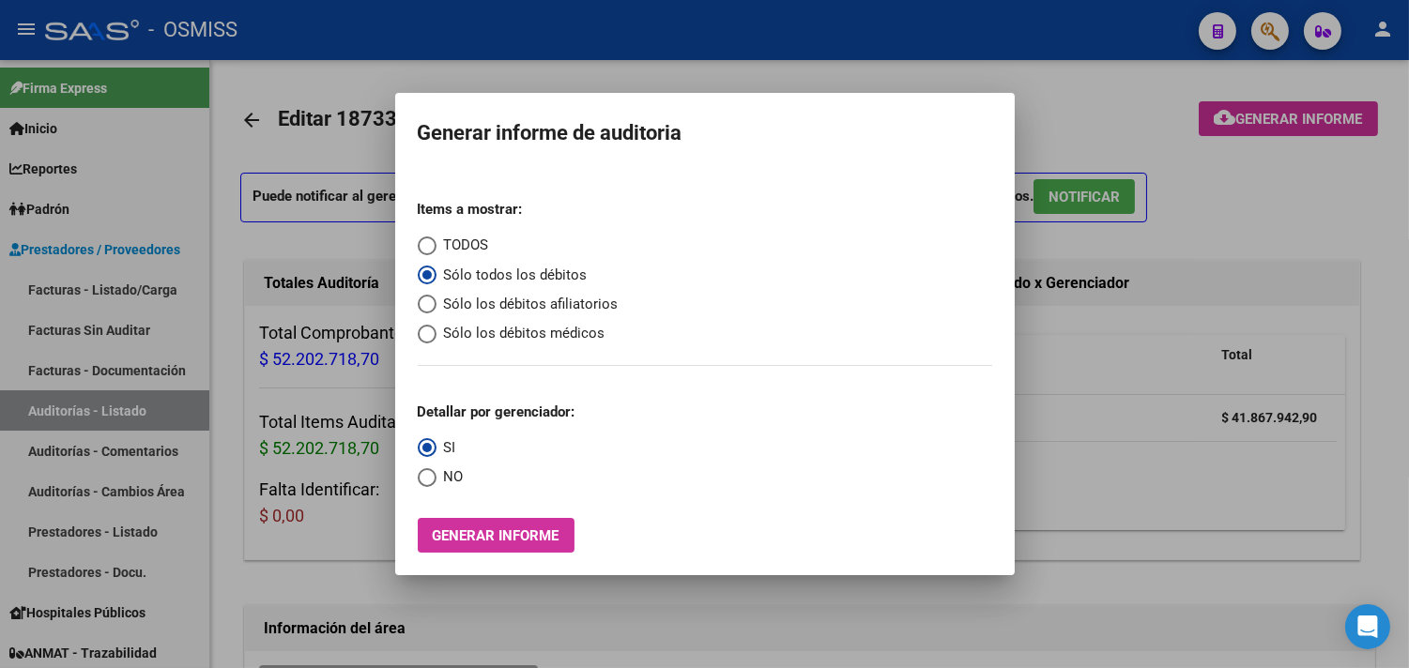
radio input "true"
click at [492, 538] on span "Generar informe" at bounding box center [496, 536] width 127 height 17
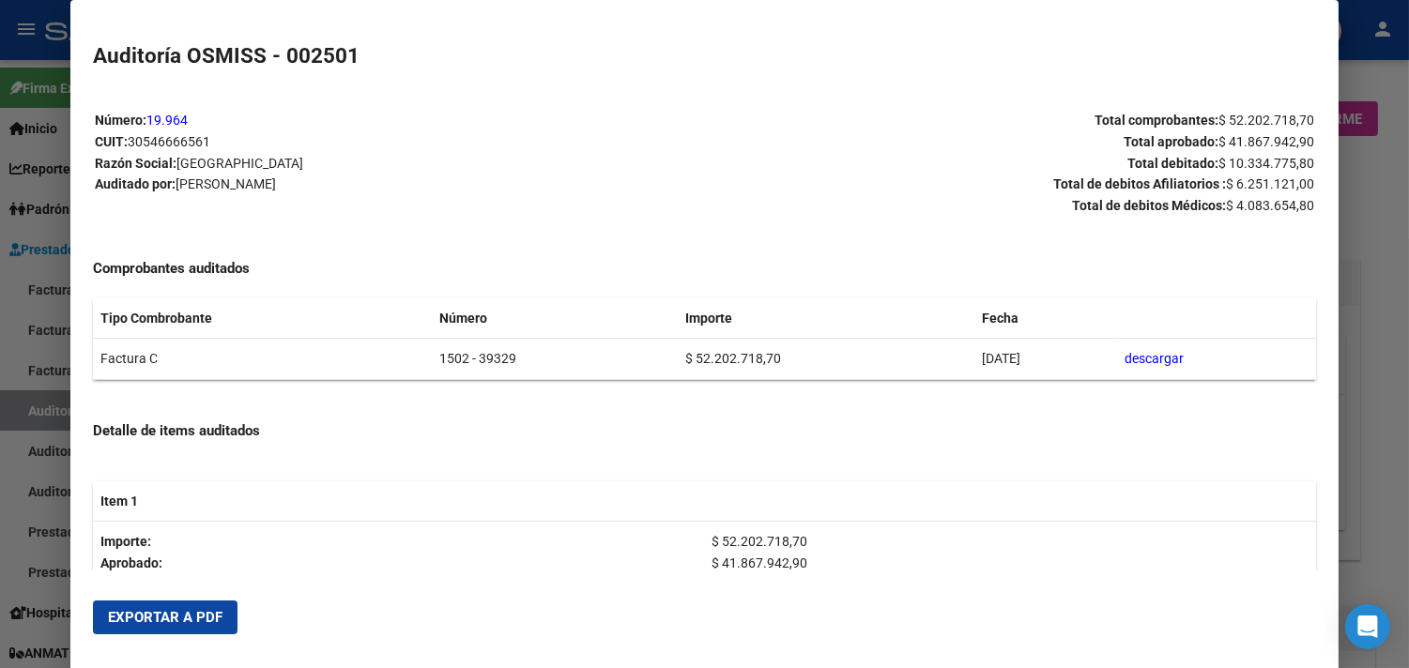
click at [174, 632] on button "Exportar a PDF" at bounding box center [165, 618] width 145 height 34
click at [1375, 282] on div at bounding box center [704, 334] width 1409 height 668
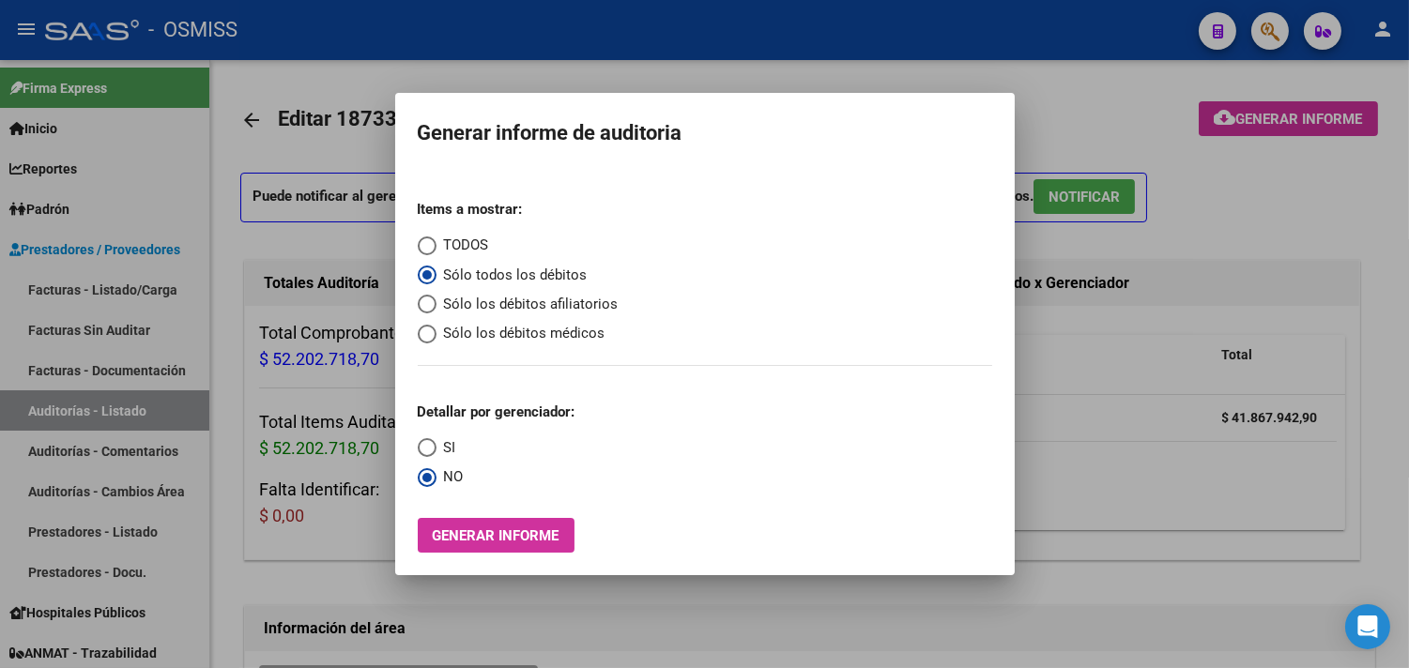
click at [1375, 282] on div at bounding box center [704, 334] width 1409 height 668
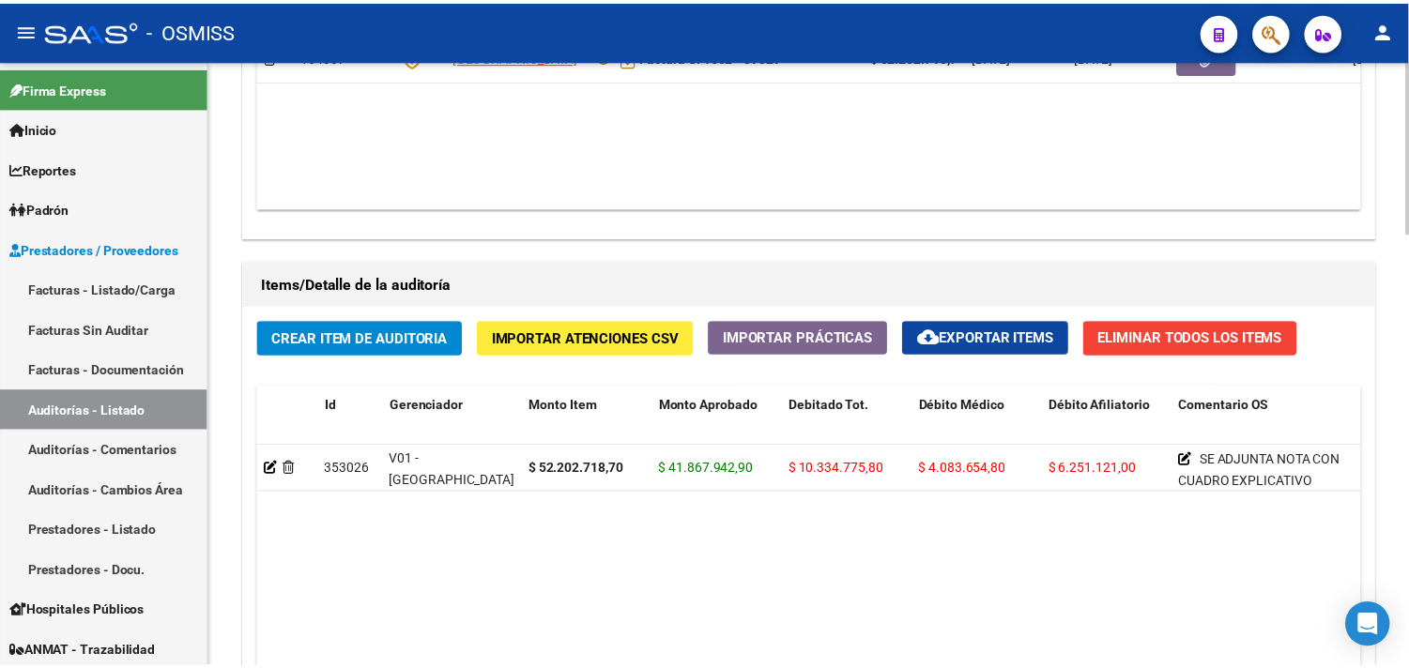
scroll to position [1251, 0]
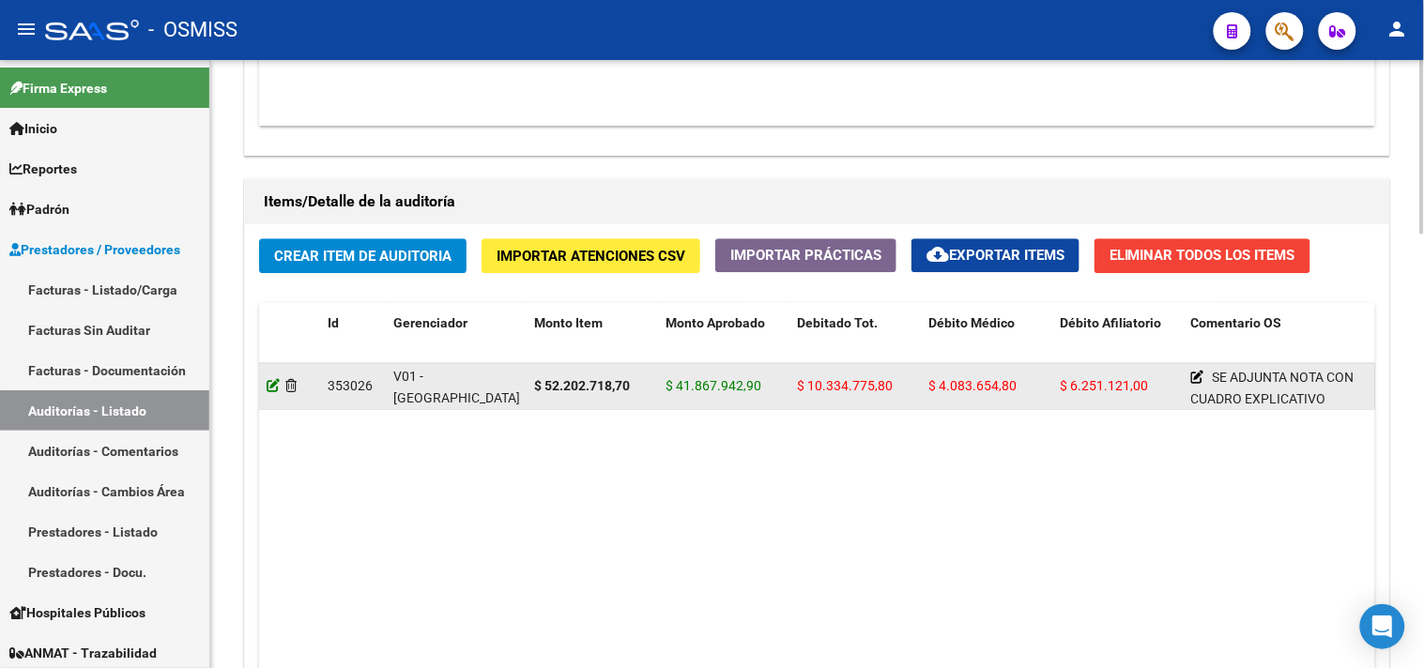
click at [268, 387] on icon at bounding box center [273, 385] width 13 height 13
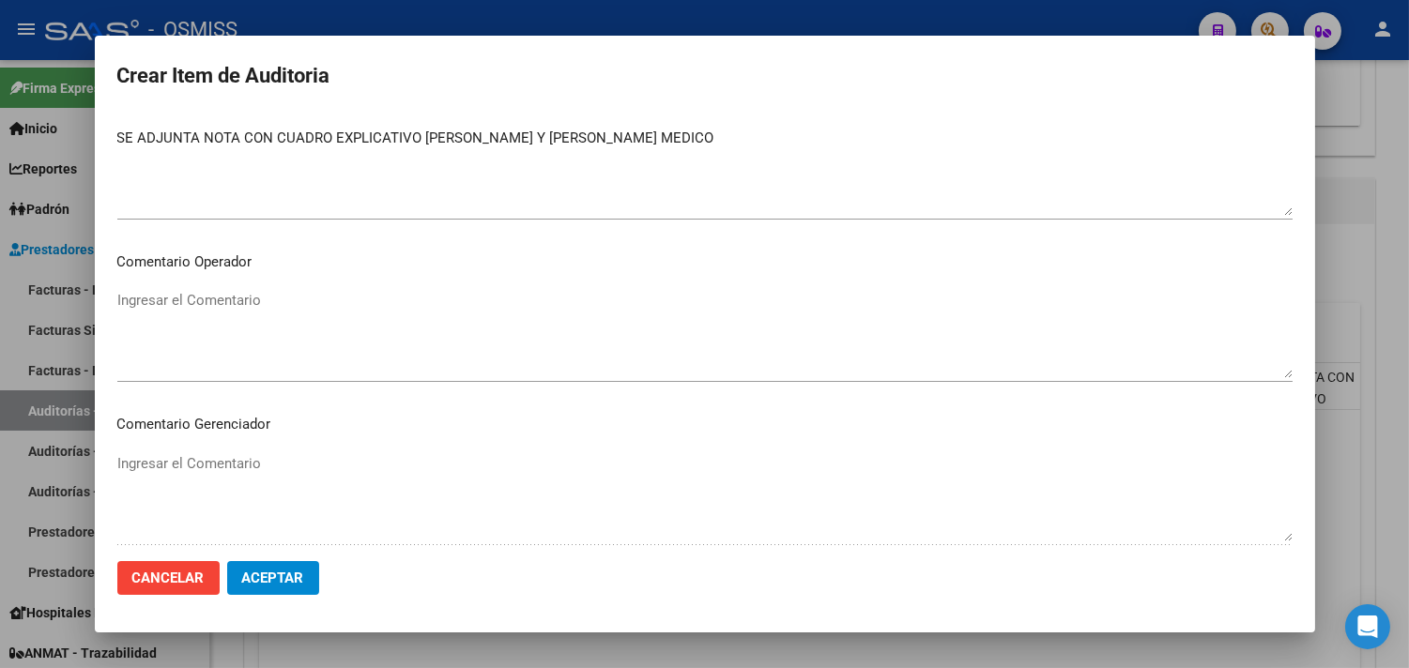
scroll to position [939, 0]
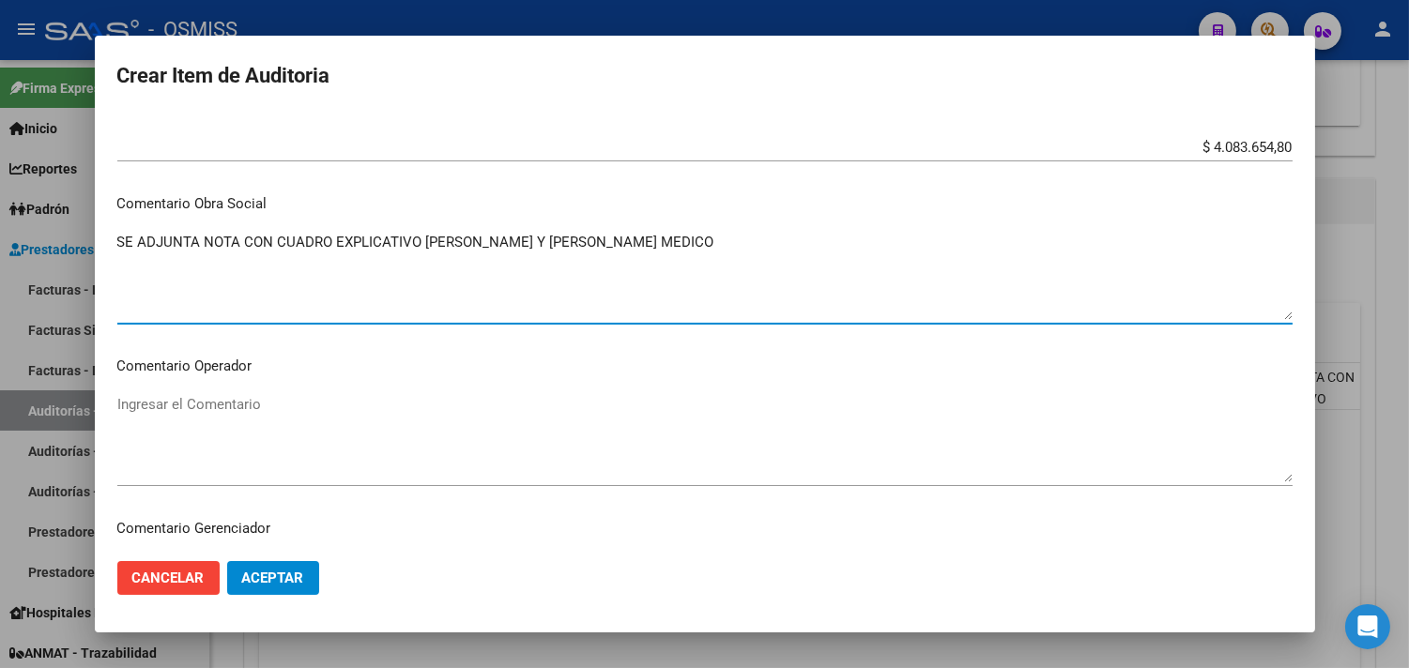
drag, startPoint x: 696, startPoint y: 242, endPoint x: 28, endPoint y: 216, distance: 668.0
click at [28, 216] on div "Crear Item de Auditoria 23211036 Nro Documento 20232110369 CUIL Afiliado Activo…" at bounding box center [704, 334] width 1409 height 668
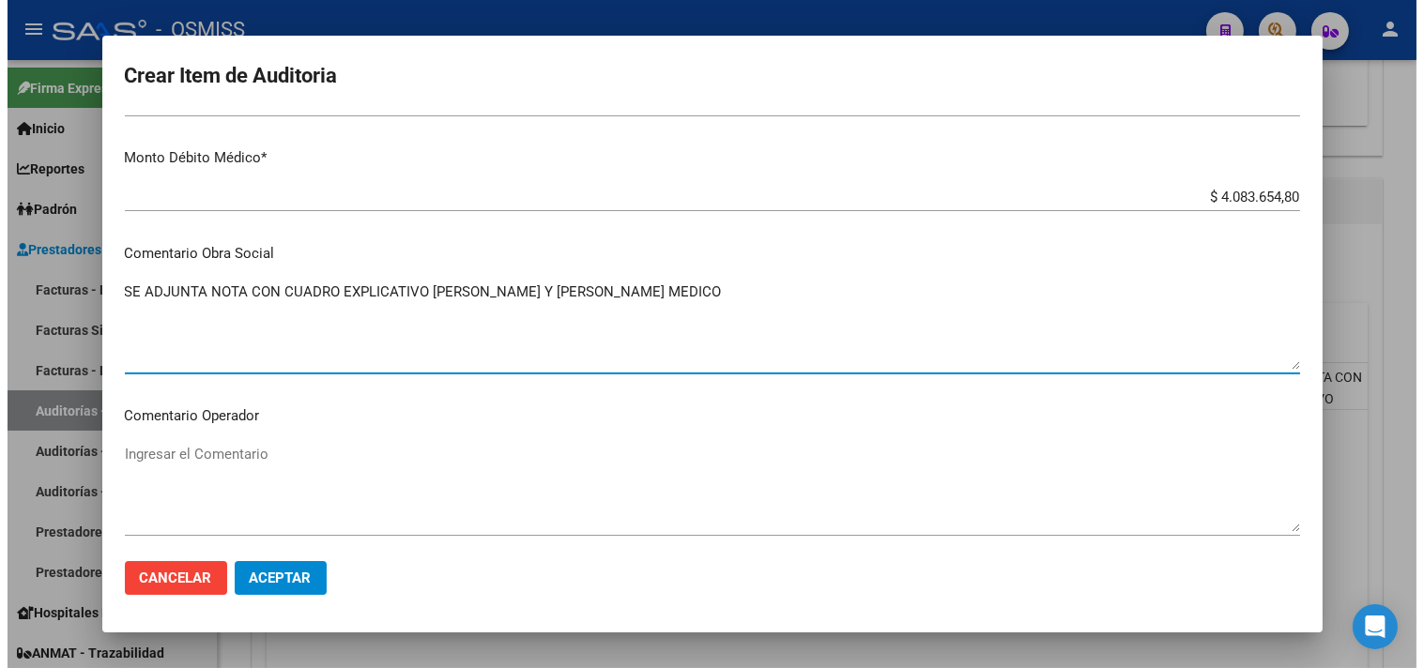
scroll to position [1307, 0]
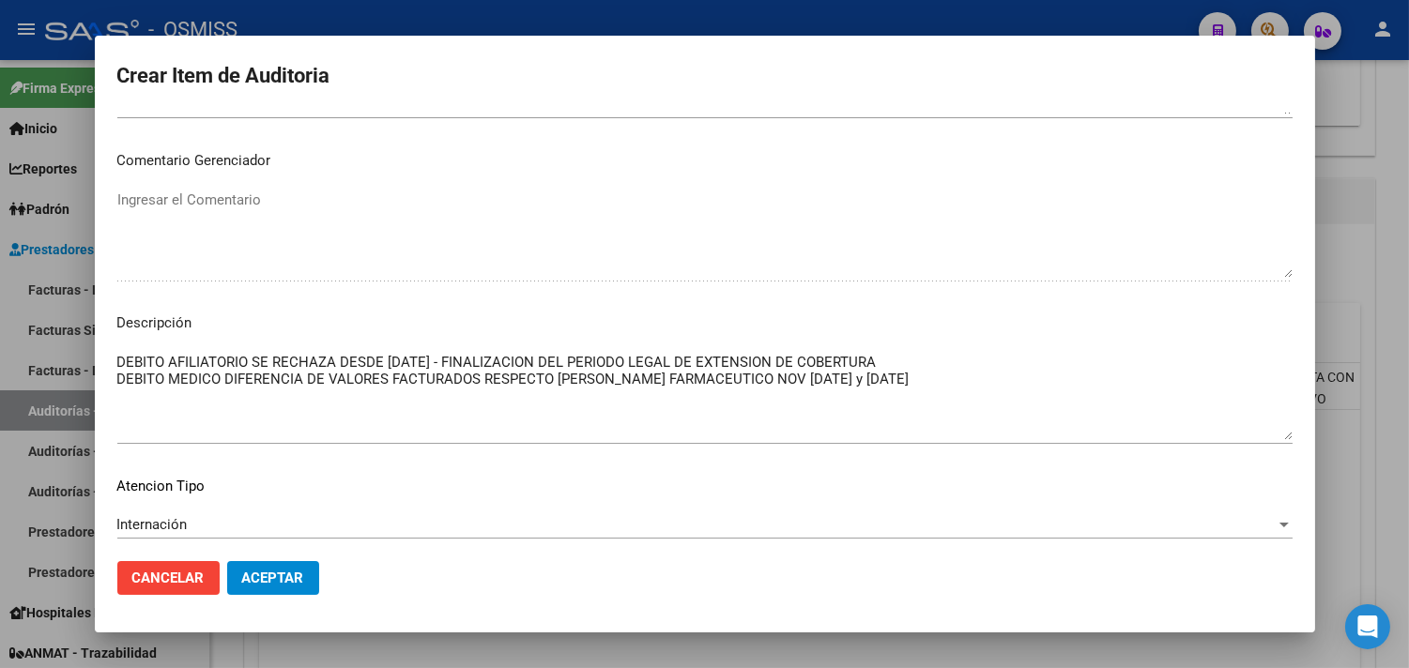
click at [1389, 291] on div at bounding box center [704, 334] width 1409 height 668
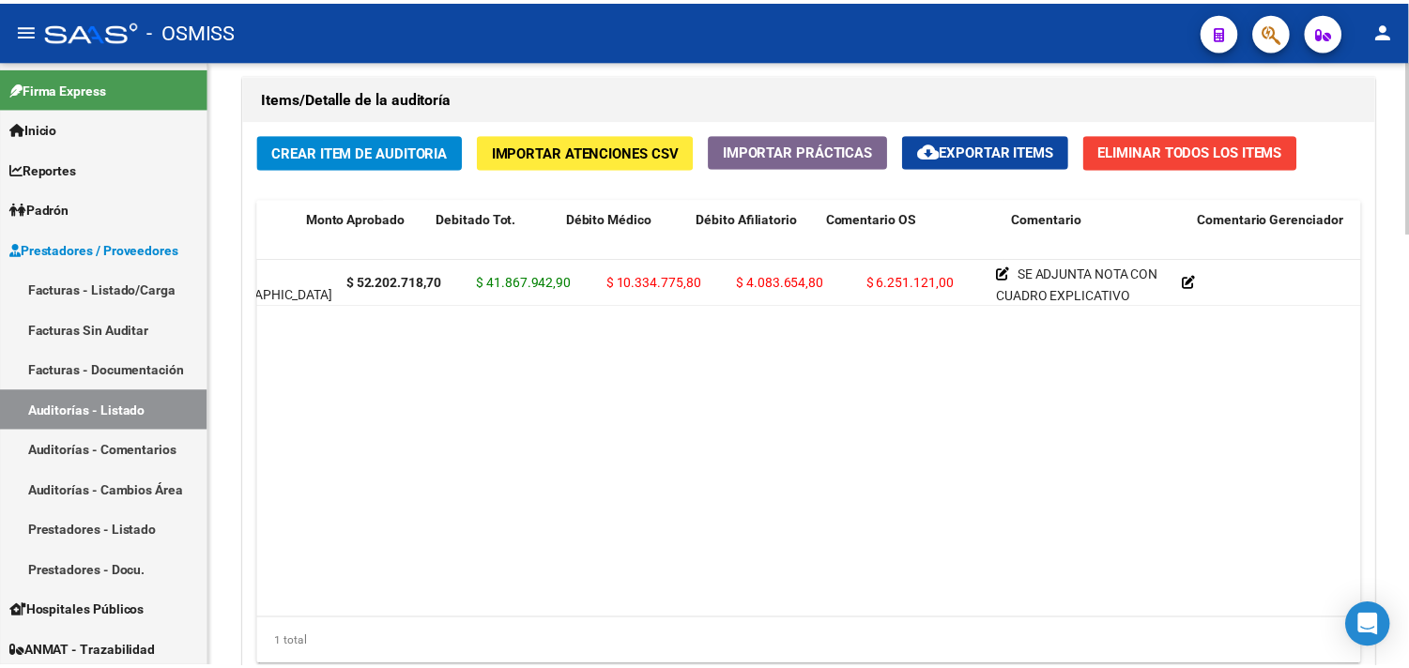
scroll to position [0, 0]
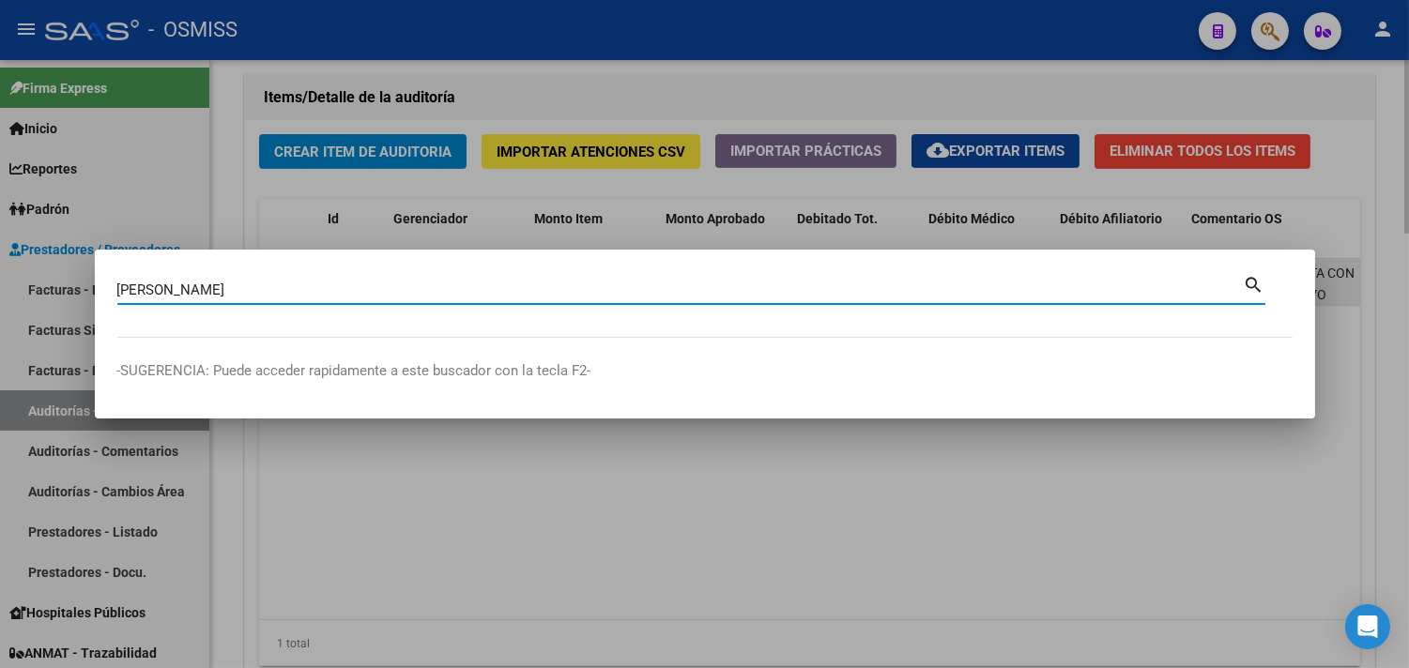
type input "[PERSON_NAME]"
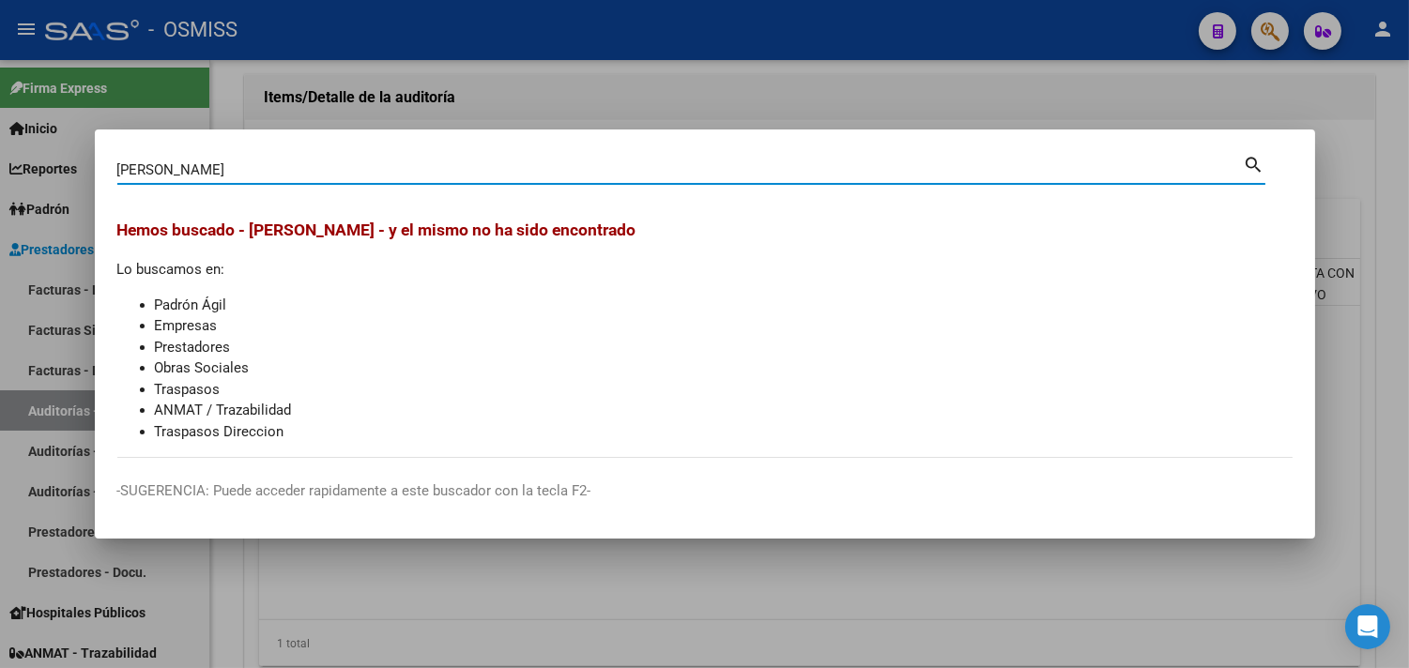
click at [421, 58] on div at bounding box center [704, 334] width 1409 height 668
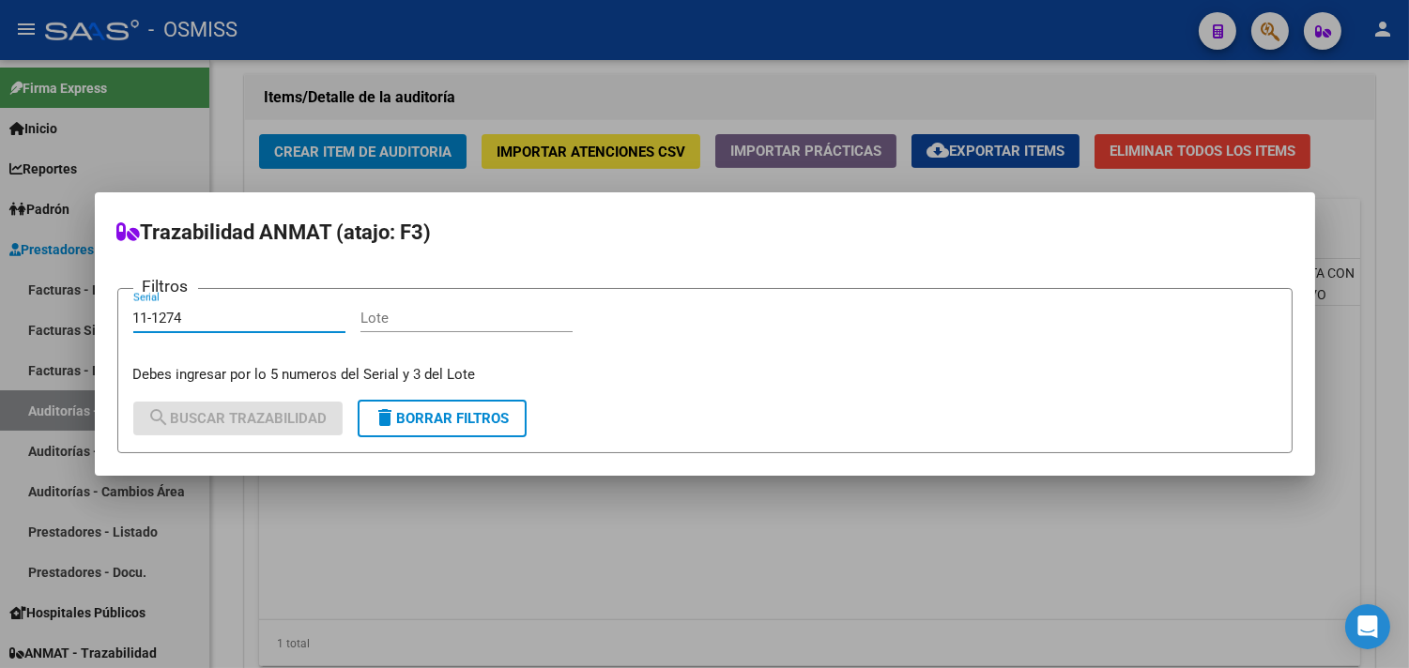
type input "11-1274"
click at [669, 527] on div at bounding box center [704, 334] width 1409 height 668
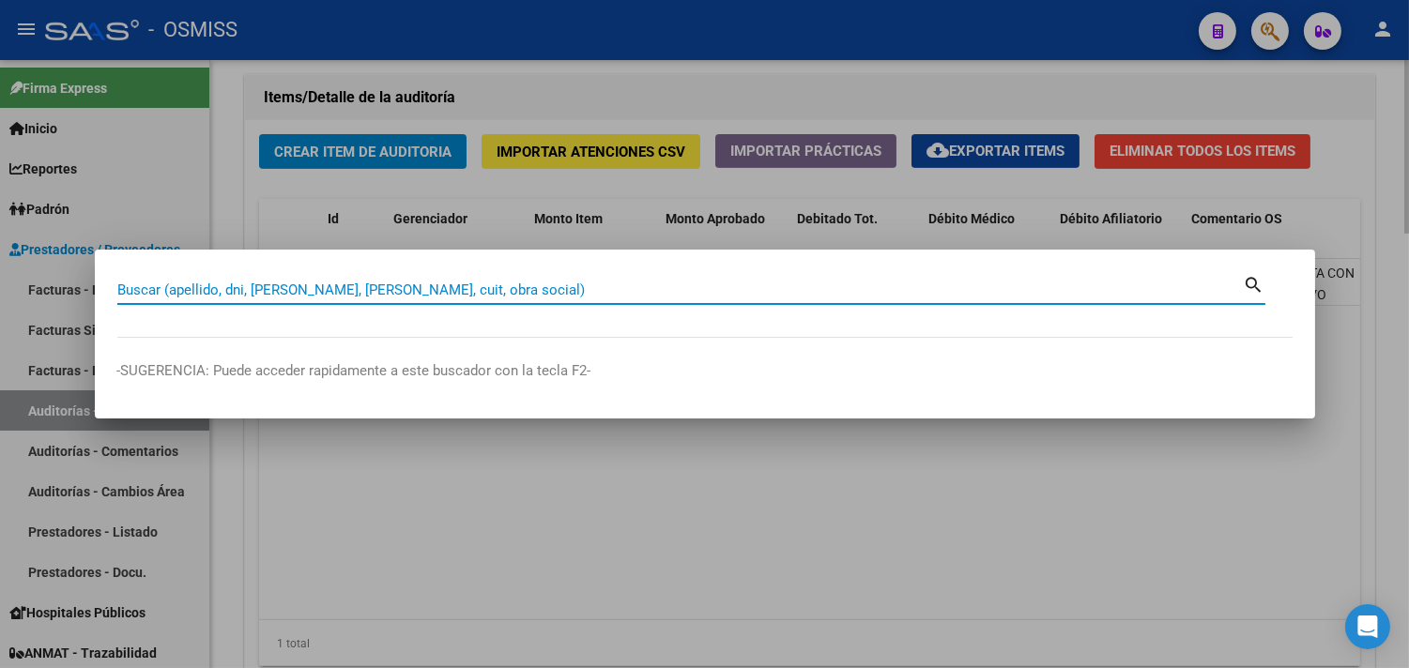
paste input "11-1274"
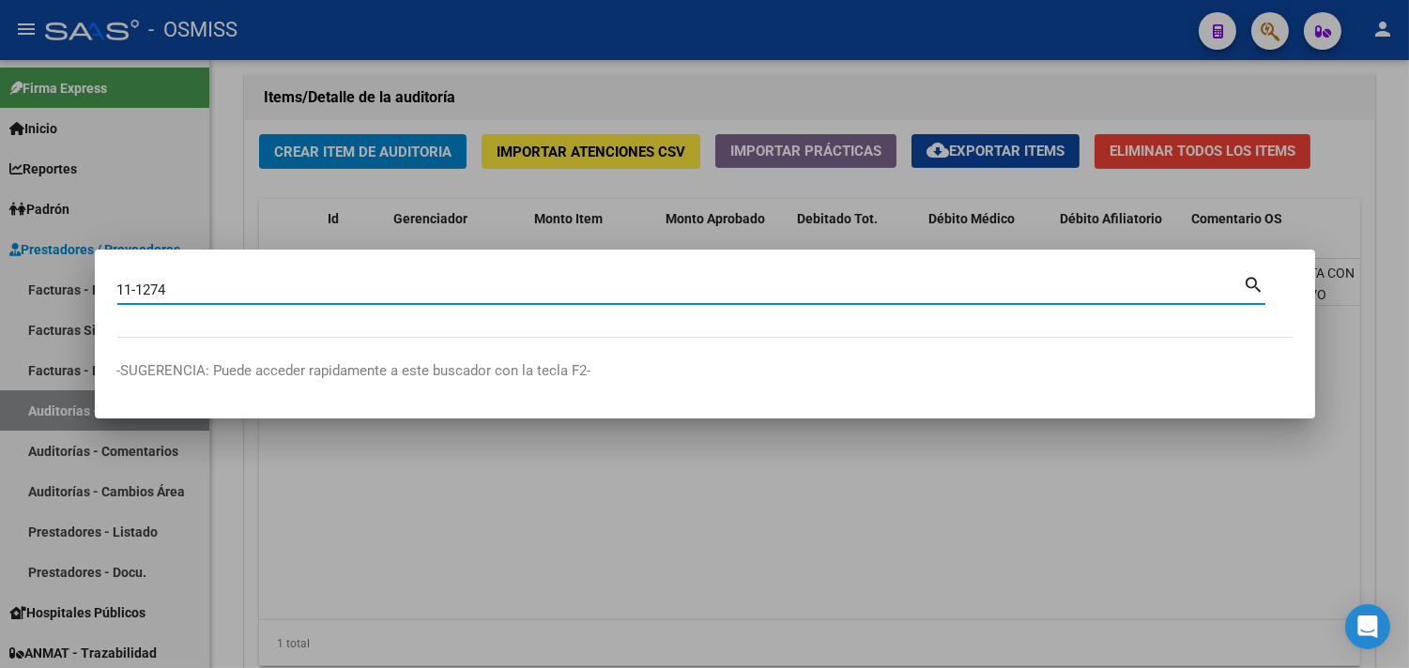
type input "11-1274"
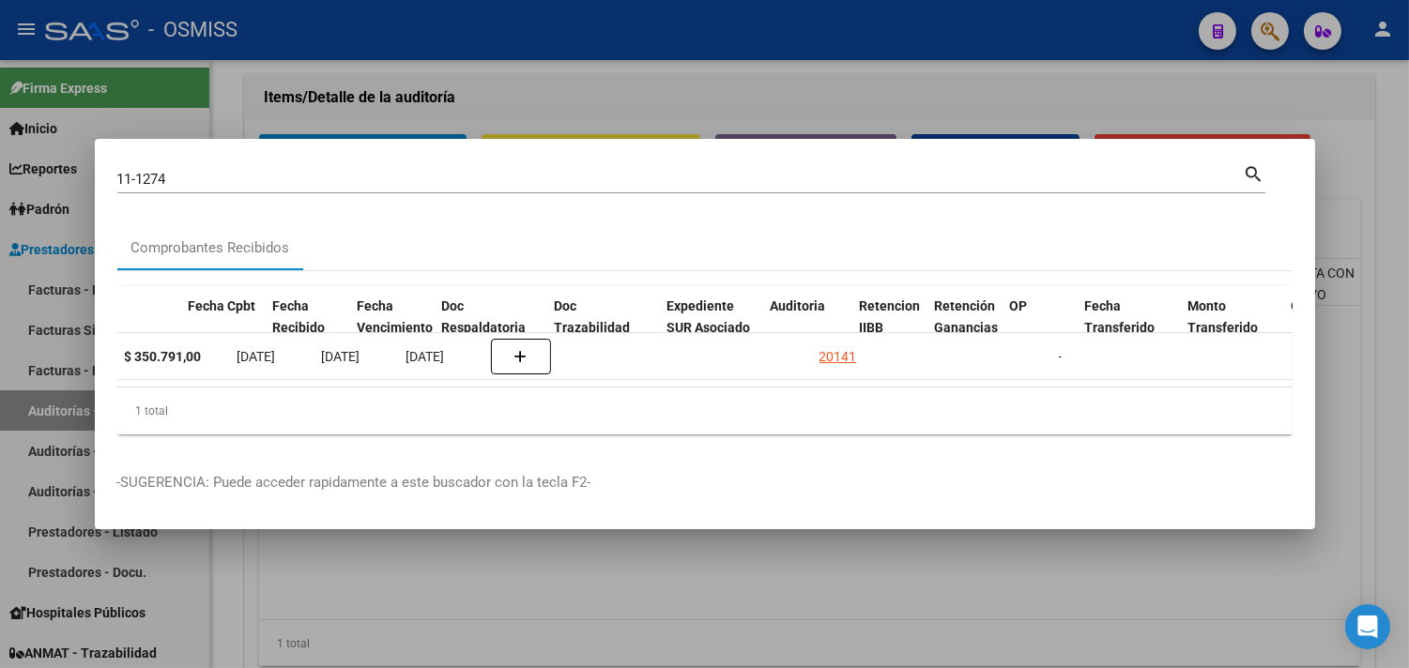
scroll to position [0, 826]
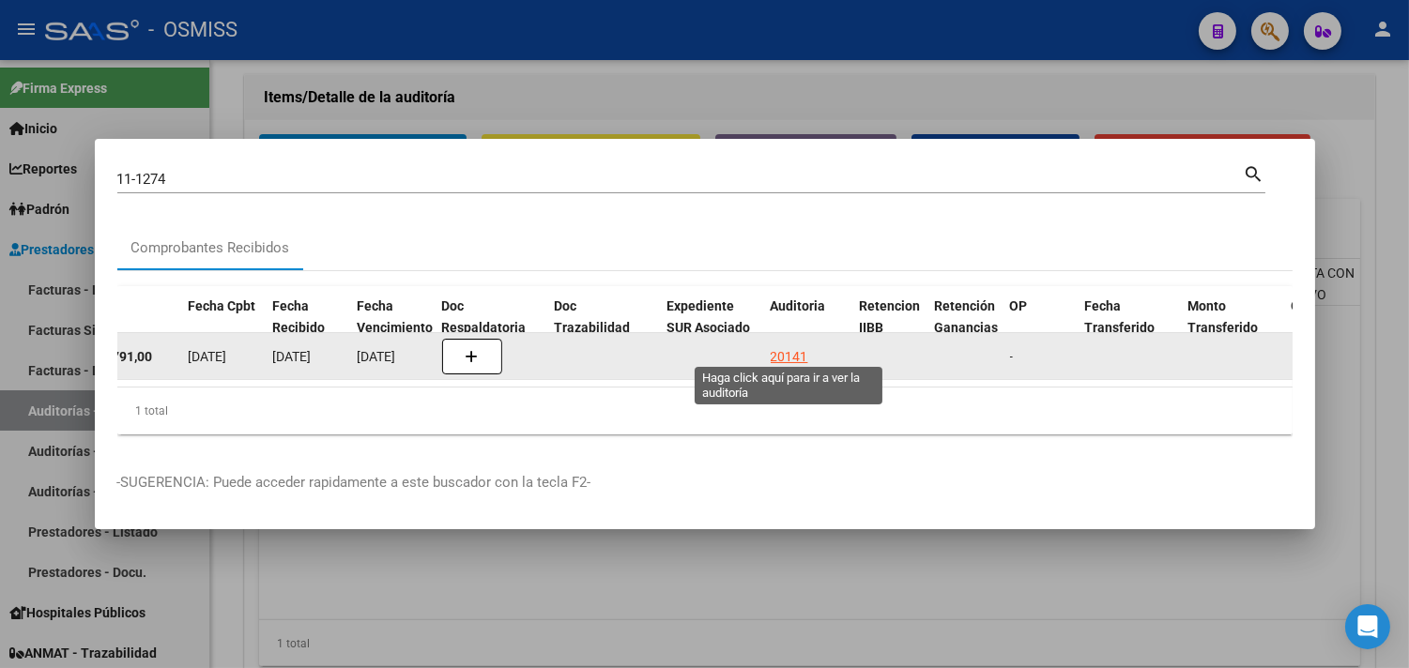
click at [791, 350] on div "20141" at bounding box center [790, 357] width 38 height 22
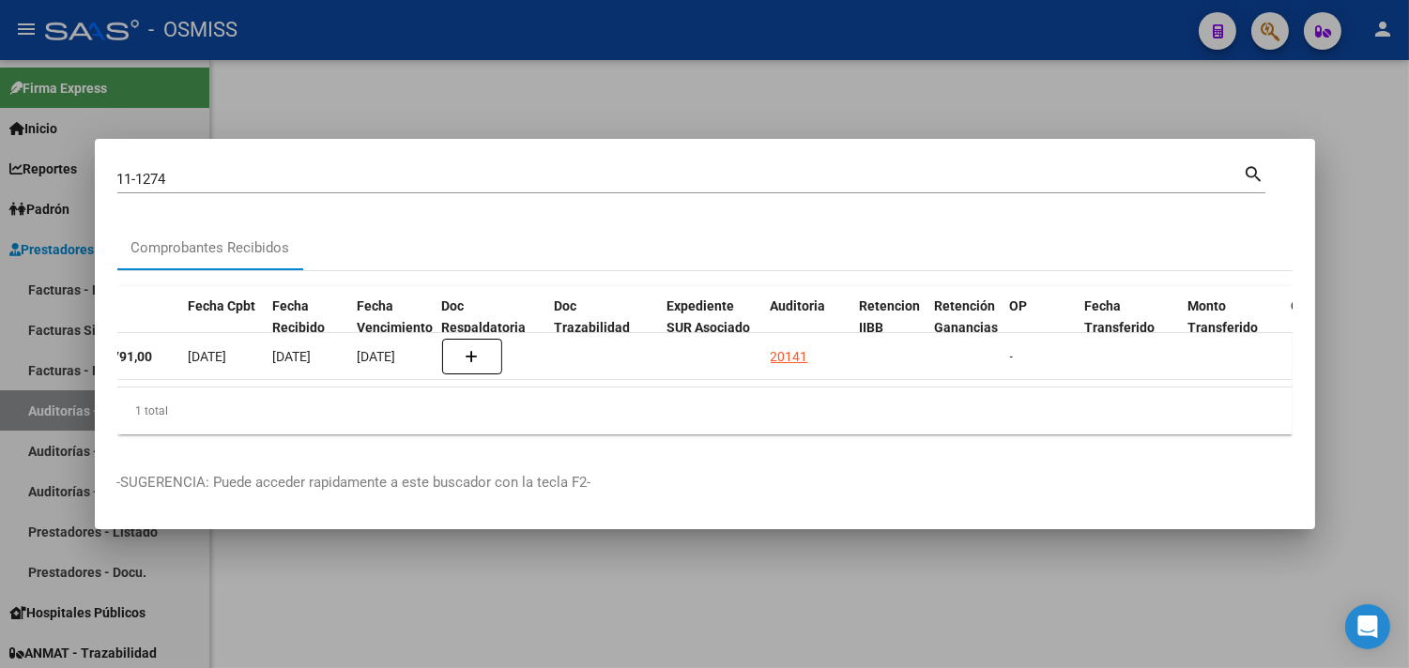
click at [1369, 233] on div at bounding box center [704, 334] width 1409 height 668
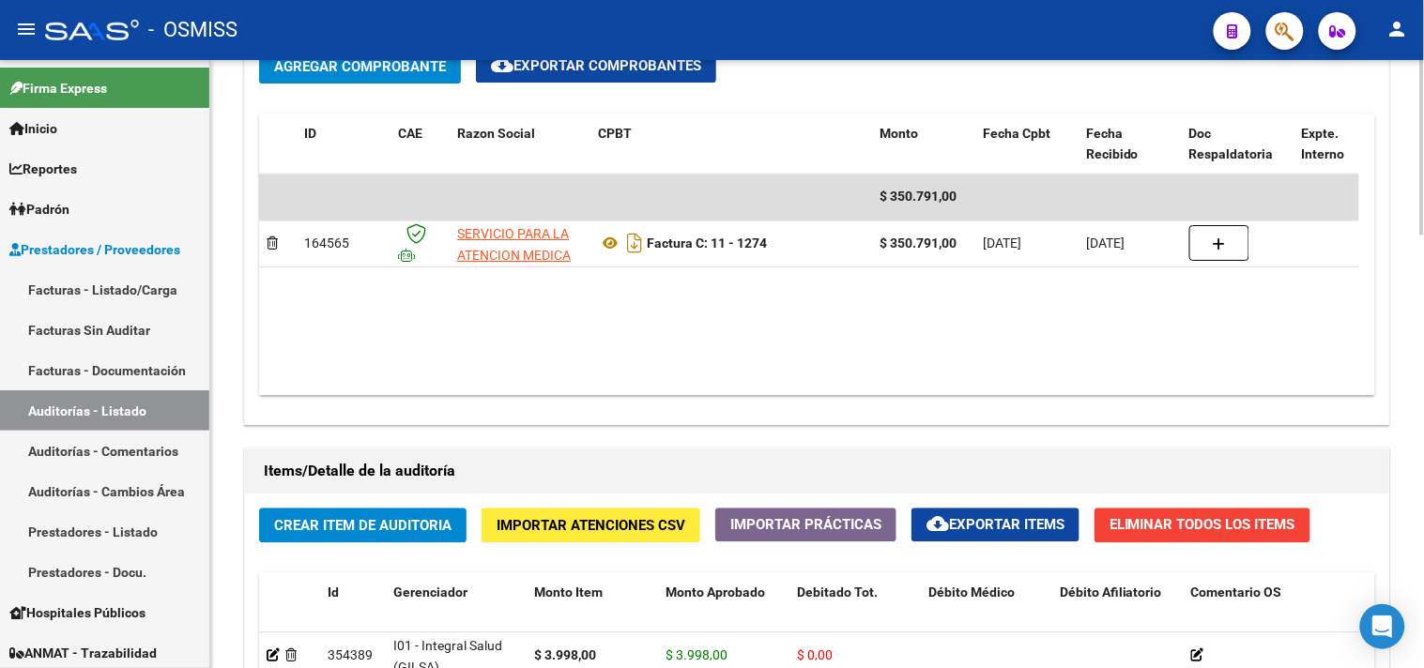
scroll to position [1043, 0]
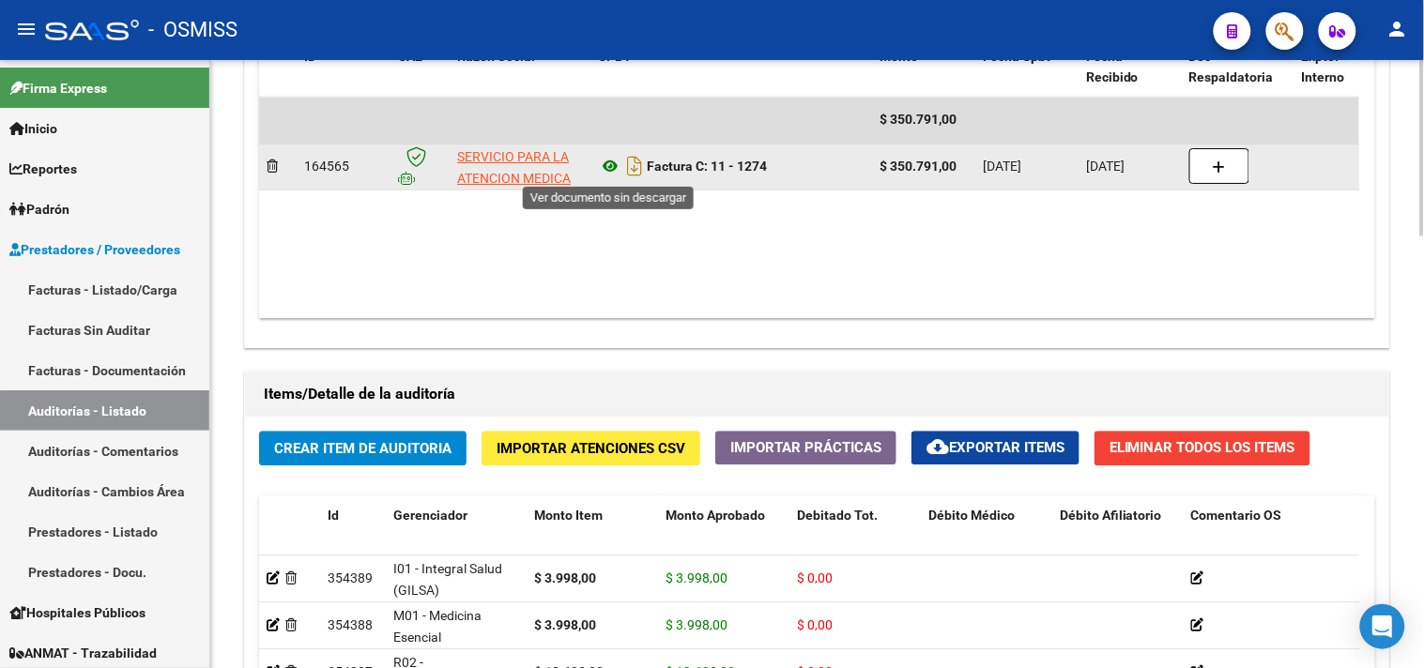
click at [610, 166] on icon at bounding box center [610, 166] width 24 height 23
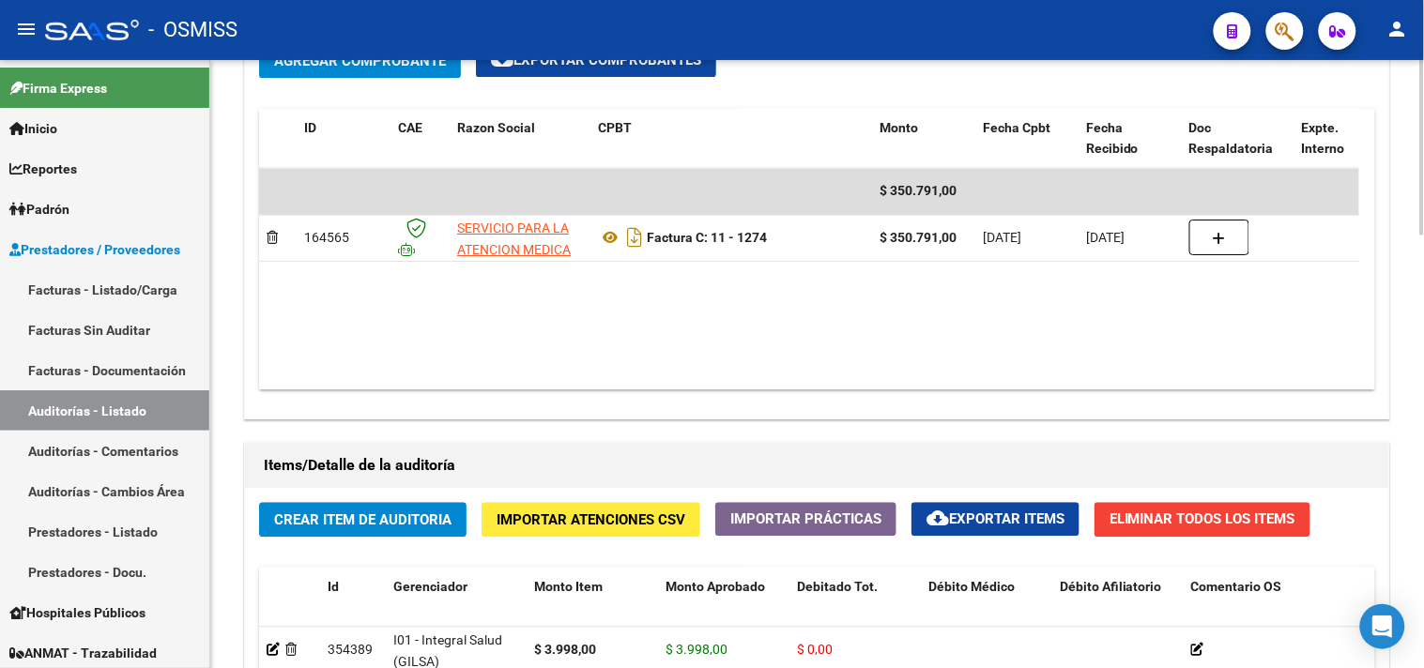
scroll to position [939, 0]
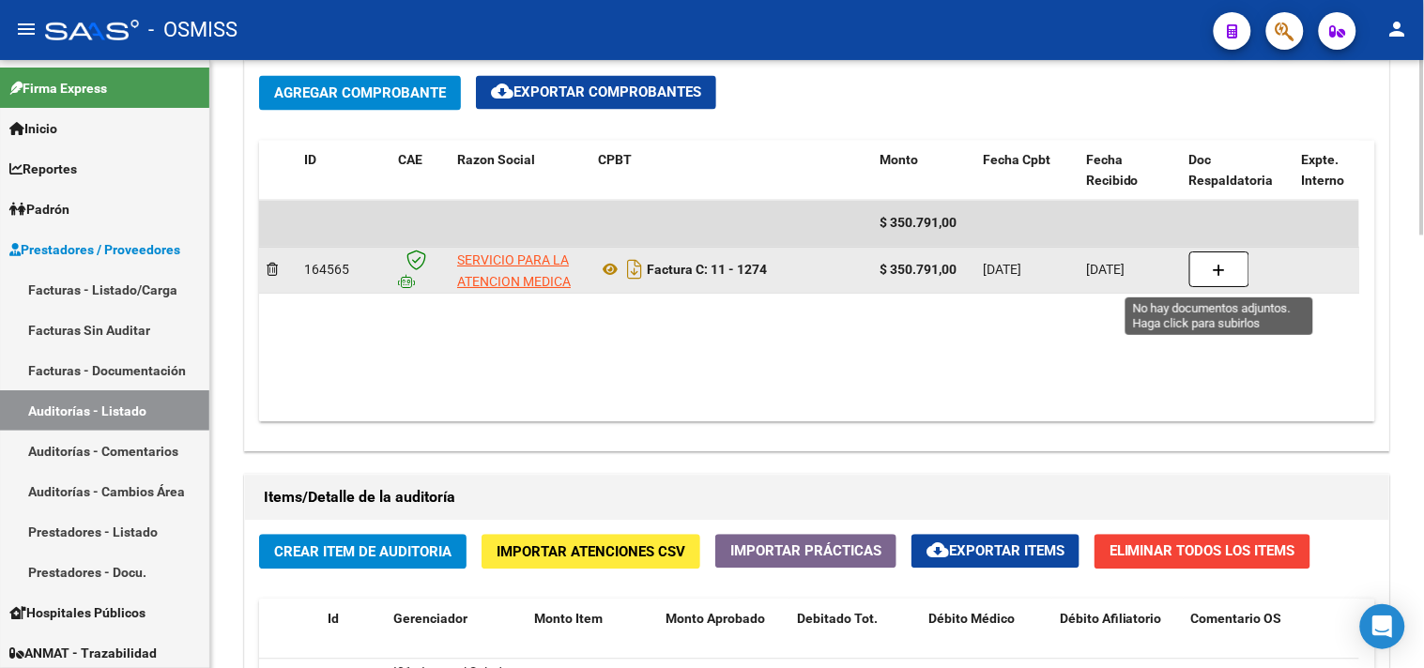
click at [1235, 276] on button "button" at bounding box center [1220, 271] width 60 height 36
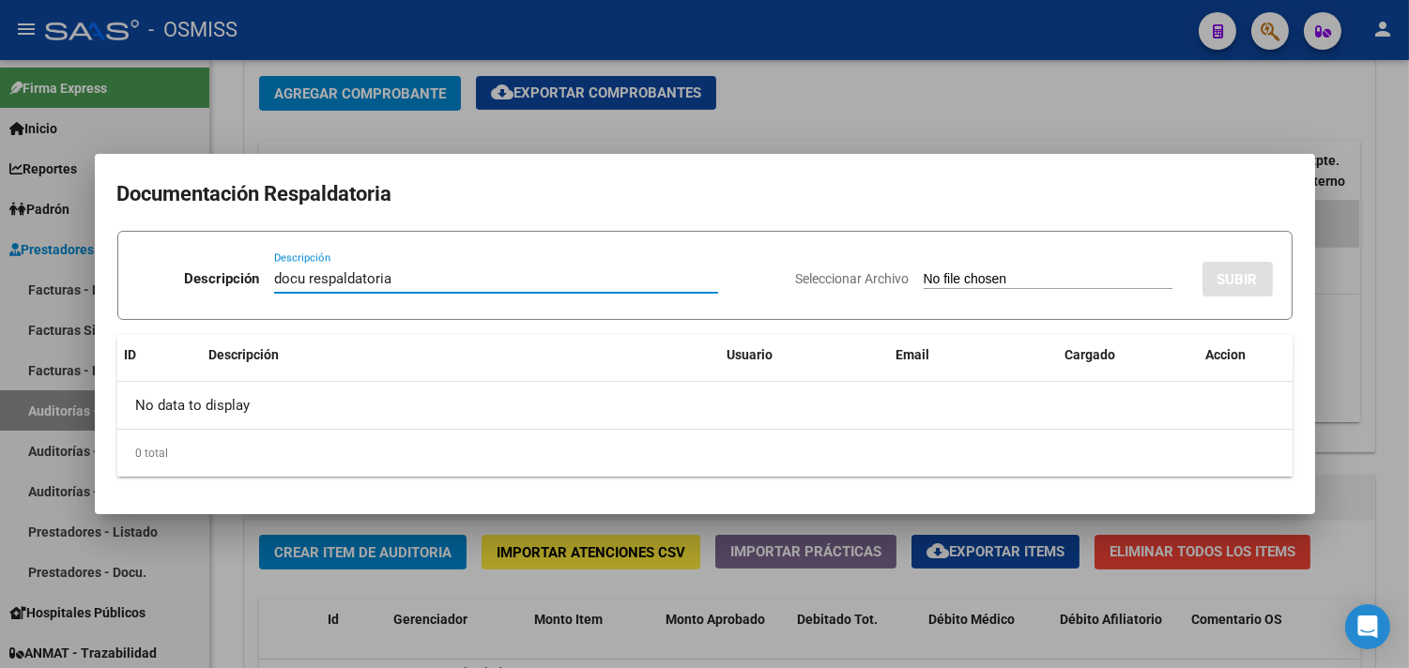
click at [961, 276] on input "Seleccionar Archivo" at bounding box center [1048, 280] width 249 height 18
click at [434, 277] on input "docu respaldatoria" at bounding box center [496, 278] width 444 height 17
type input "docu respaldatoria parte 1"
click at [925, 283] on input "Seleccionar Archivo" at bounding box center [1048, 280] width 249 height 18
type input "C:\fakepath\doc 00011-00001274 1 parte.pdf"
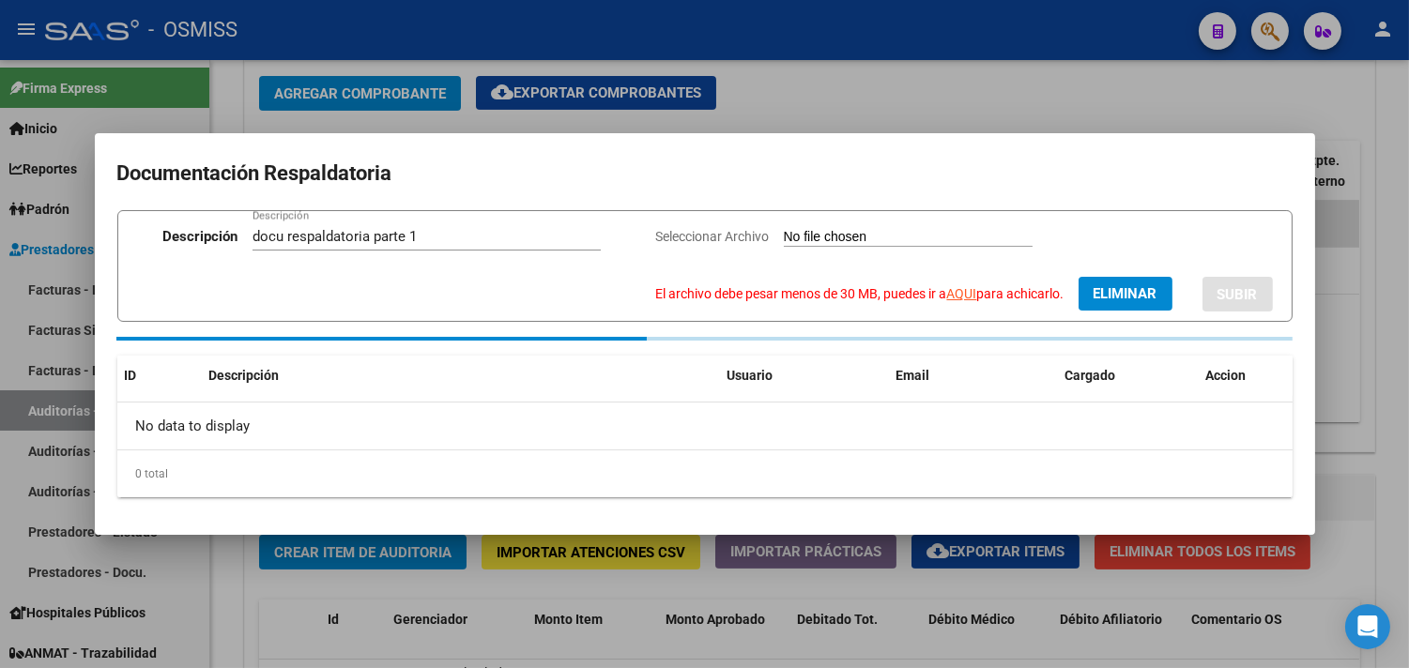
click at [950, 291] on link "AQUI" at bounding box center [962, 293] width 30 height 15
click at [1133, 291] on span "Eliminar" at bounding box center [1126, 293] width 64 height 17
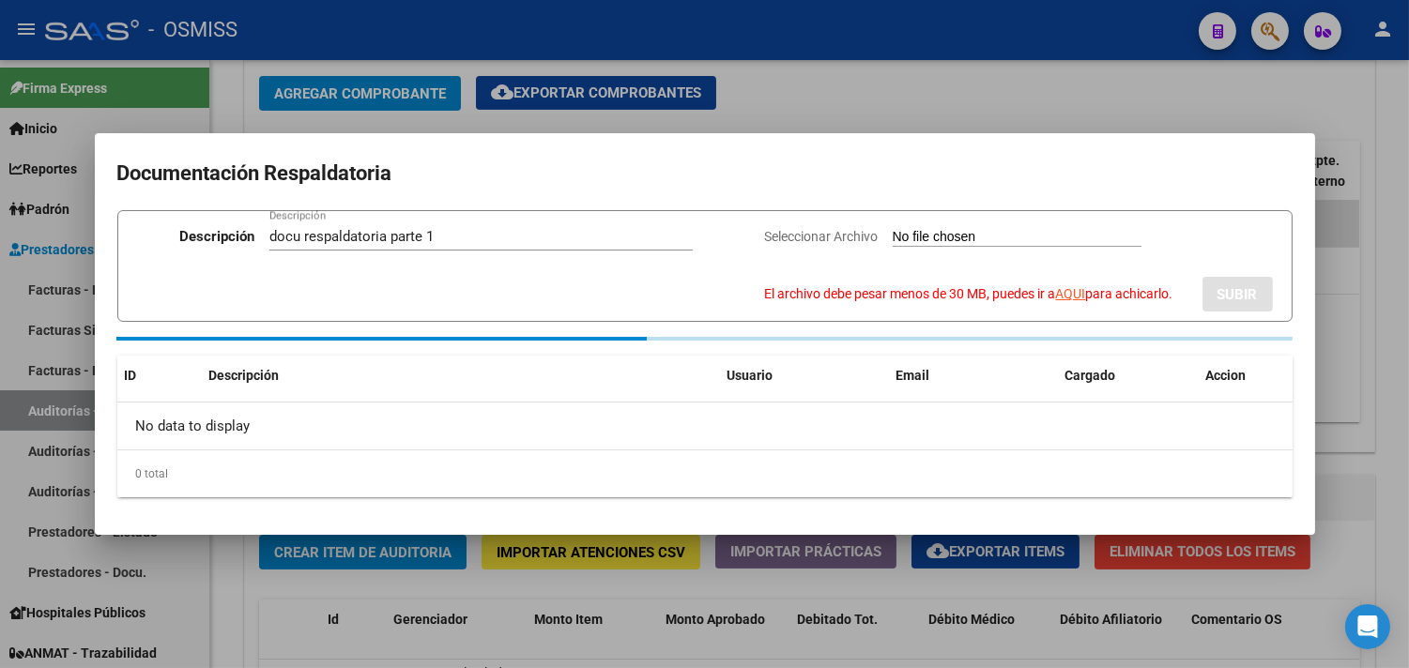
click at [984, 223] on form "Descripción docu respaldatoria parte 1 Descripción Seleccionar Archivo El archi…" at bounding box center [704, 266] width 1175 height 112
click at [990, 237] on input "Seleccionar Archivo El archivo debe pesar menos de 30 MB, puedes ir a AQUI para…" at bounding box center [1017, 238] width 249 height 18
type input "C:\fakepath\doc 00011-00001274 1 parte_compressed.pdf"
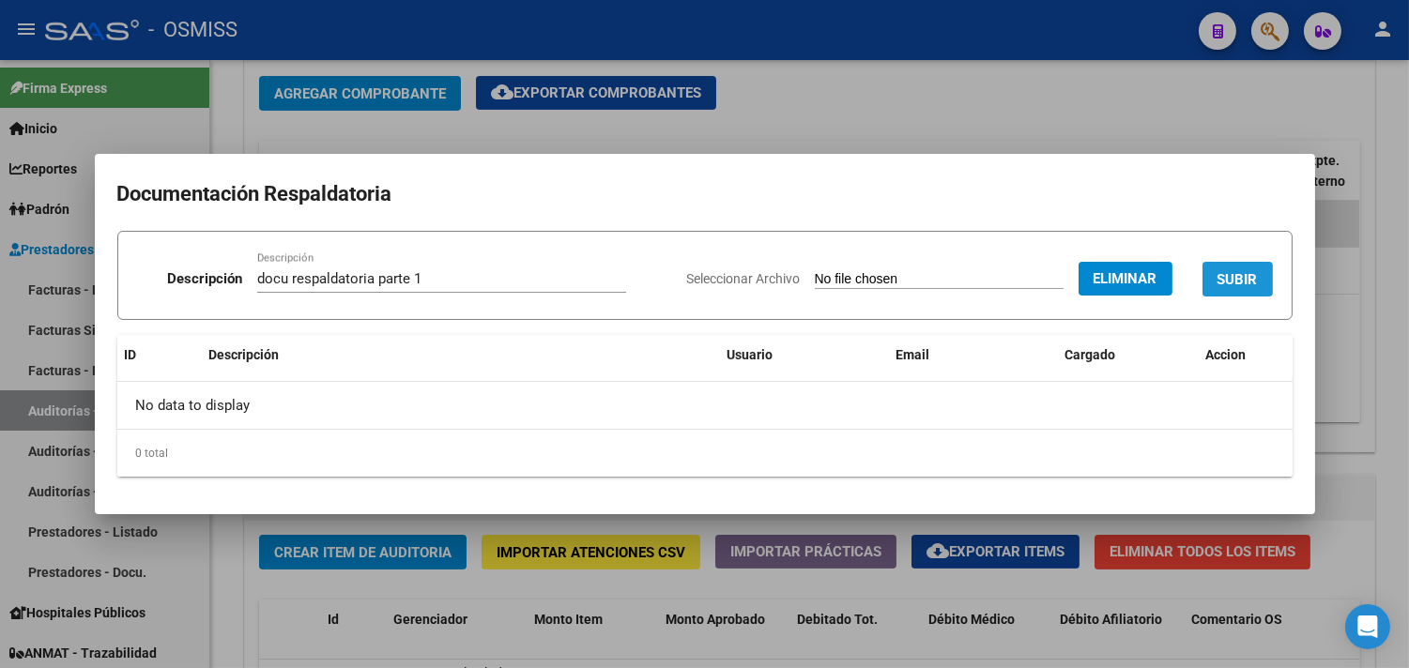
click at [1218, 268] on button "SUBIR" at bounding box center [1238, 279] width 70 height 35
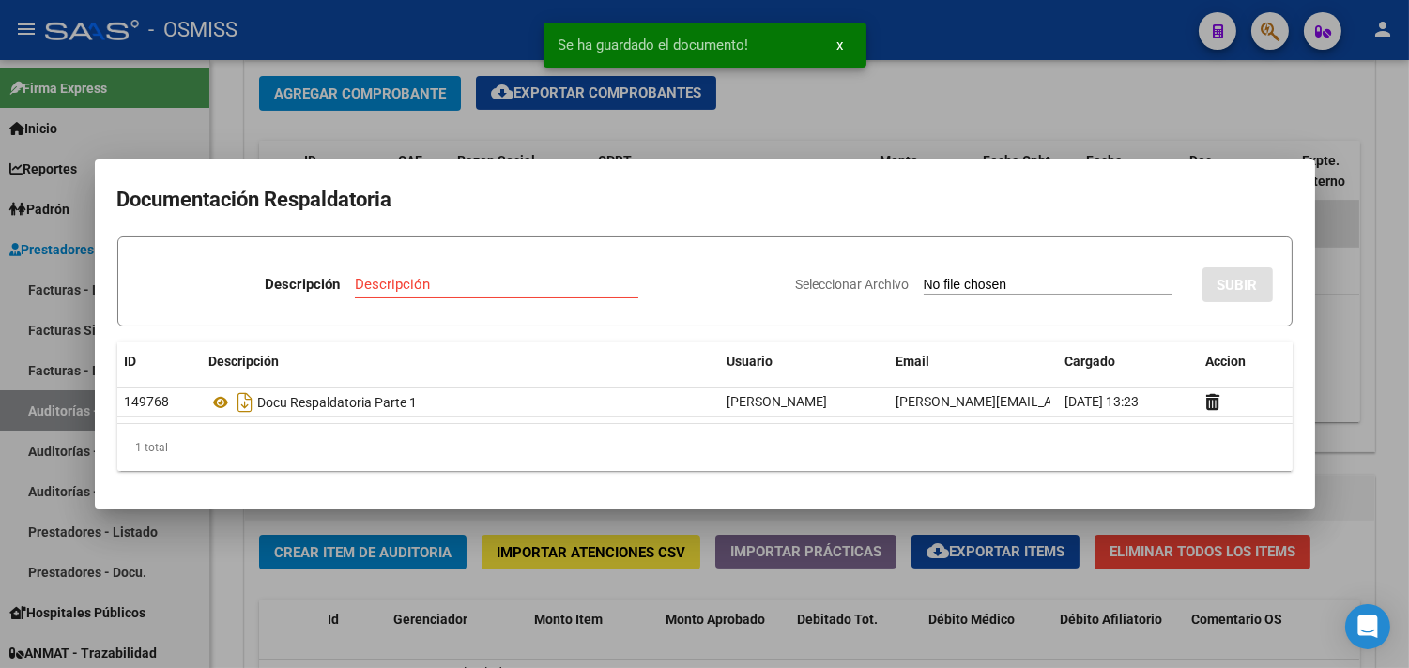
click at [428, 286] on input "Descripción" at bounding box center [497, 284] width 284 height 17
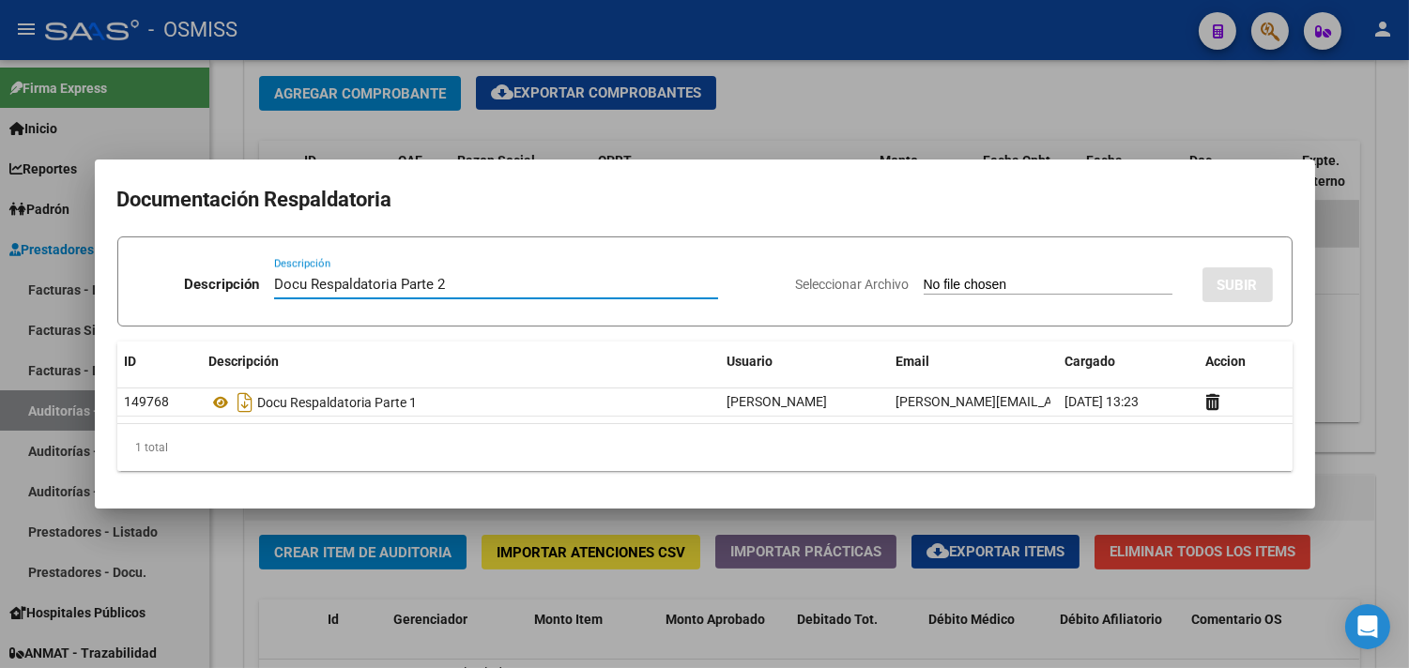
type input "Docu Respaldatoria Parte 2"
click at [936, 284] on input "Seleccionar Archivo" at bounding box center [1048, 286] width 249 height 18
type input "C:\fakepath\doc 00011-00001274 2 parte.pdf"
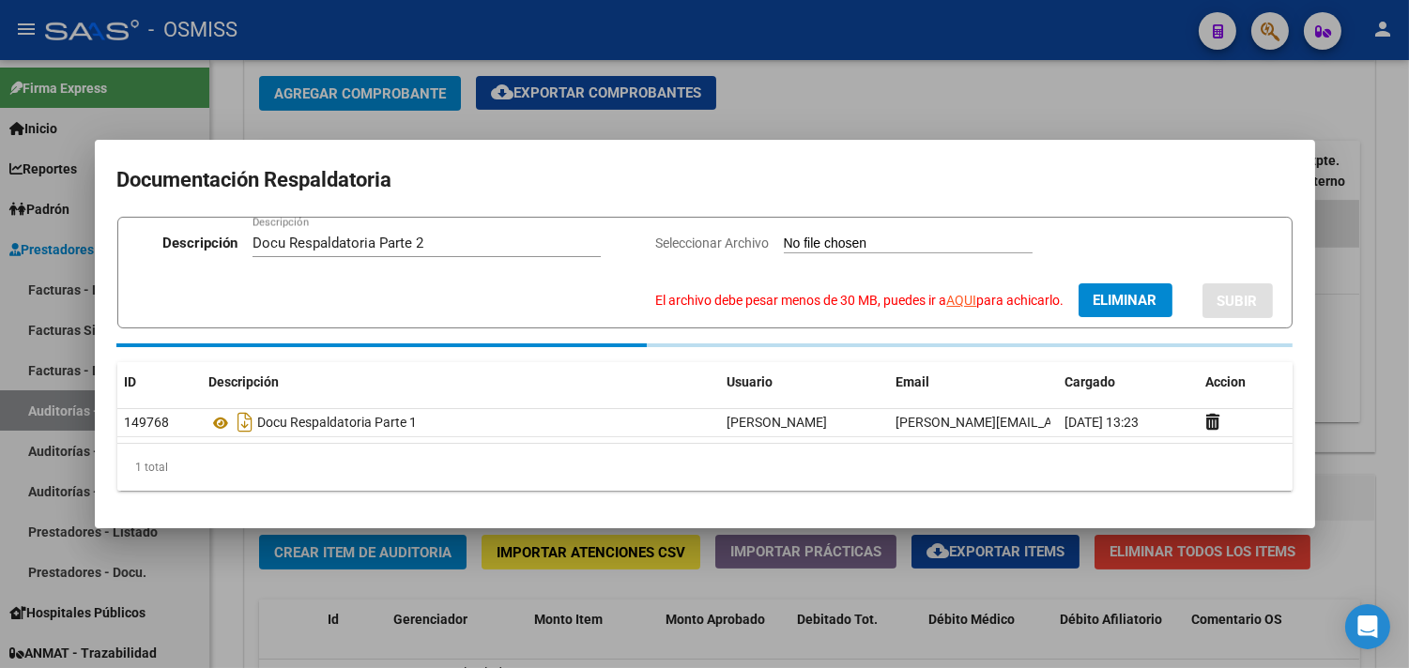
click at [958, 299] on link "AQUI" at bounding box center [962, 300] width 30 height 15
click at [1138, 298] on span "Eliminar" at bounding box center [1126, 300] width 64 height 17
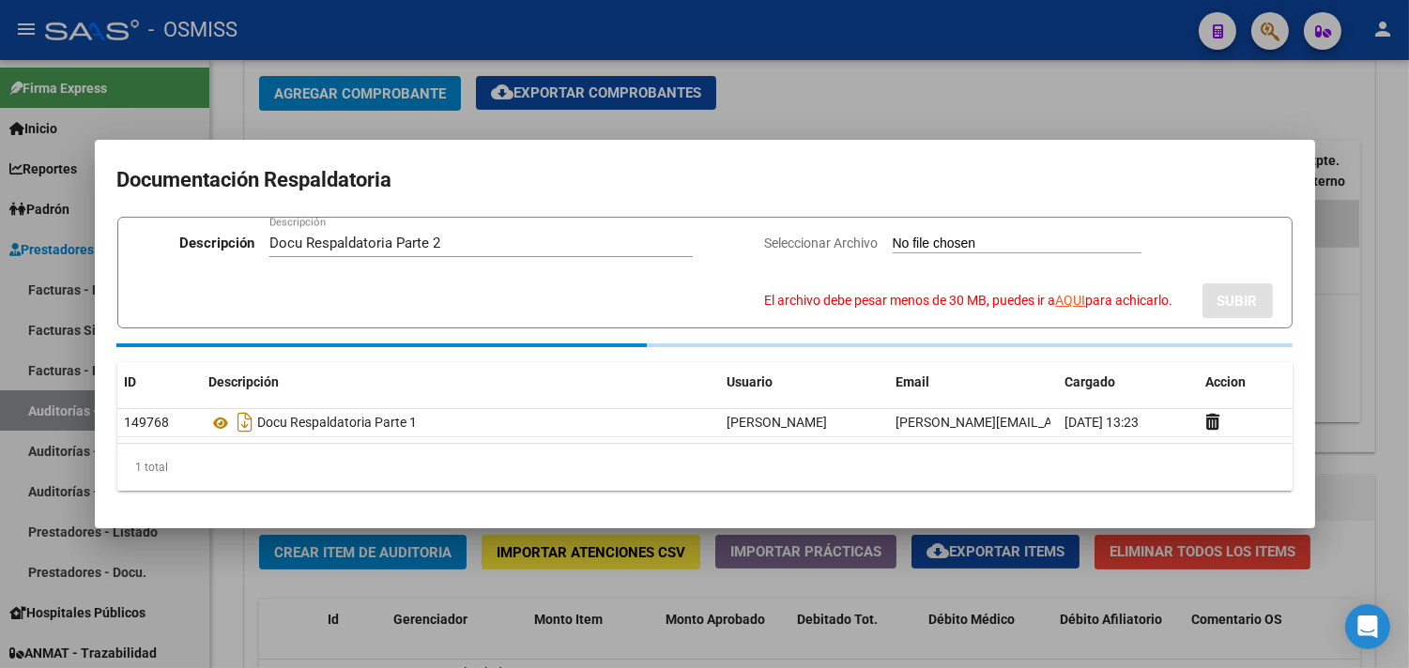
click at [951, 244] on input "Seleccionar Archivo El archivo debe pesar menos de 30 MB, puedes ir a AQUI para…" at bounding box center [1017, 245] width 249 height 18
type input "C:\fakepath\doc 00011-00001274 2 parte_compressed.pdf"
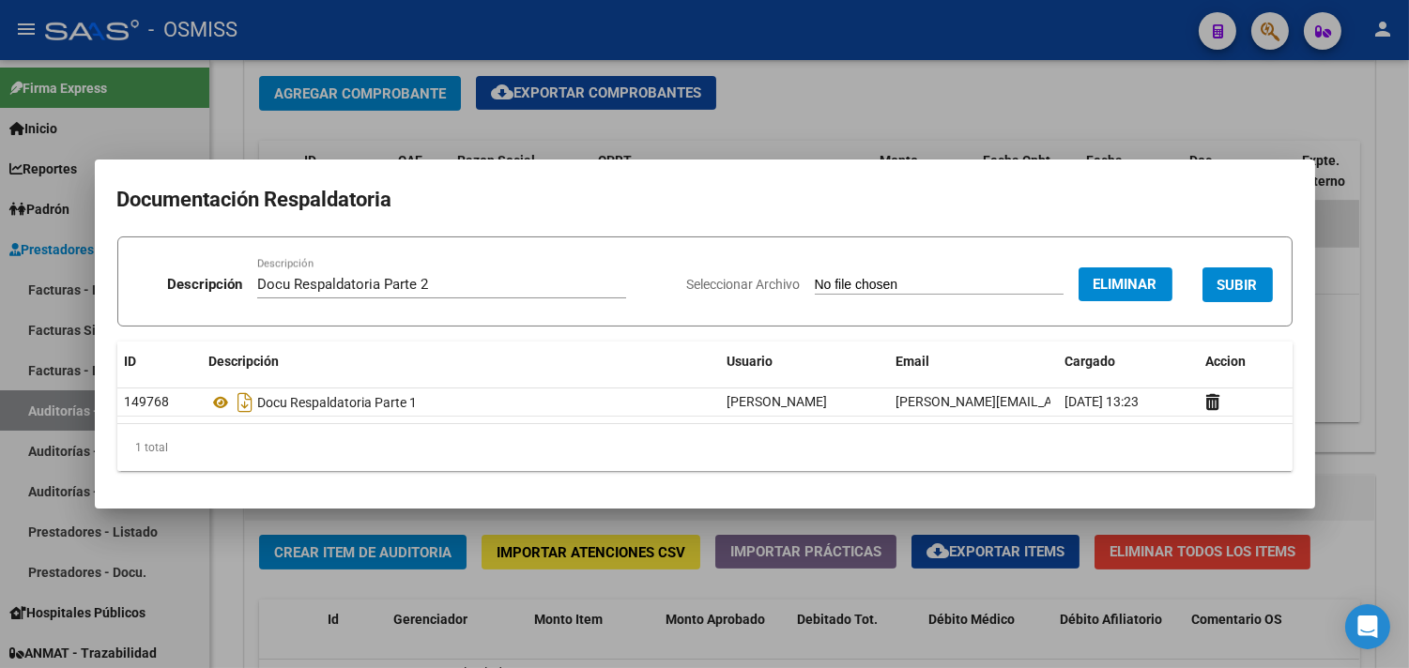
click at [1216, 274] on button "SUBIR" at bounding box center [1238, 285] width 70 height 35
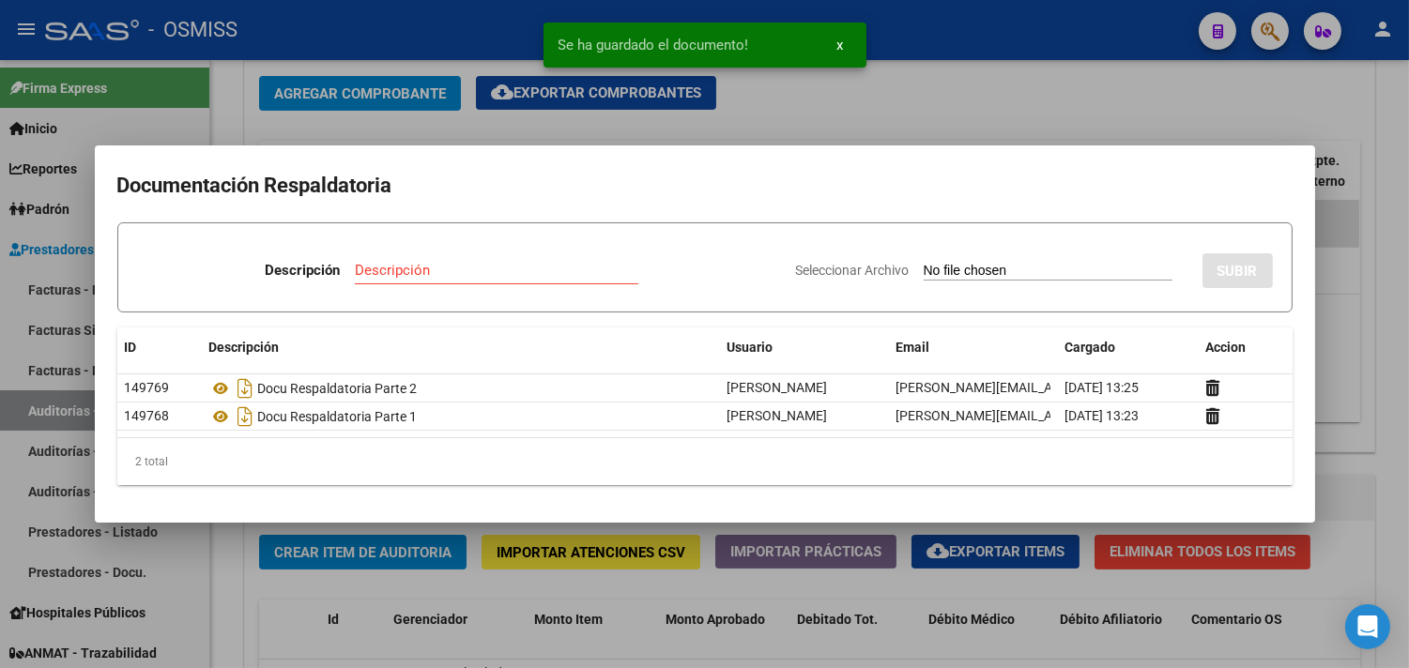
click at [1393, 143] on div at bounding box center [704, 334] width 1409 height 668
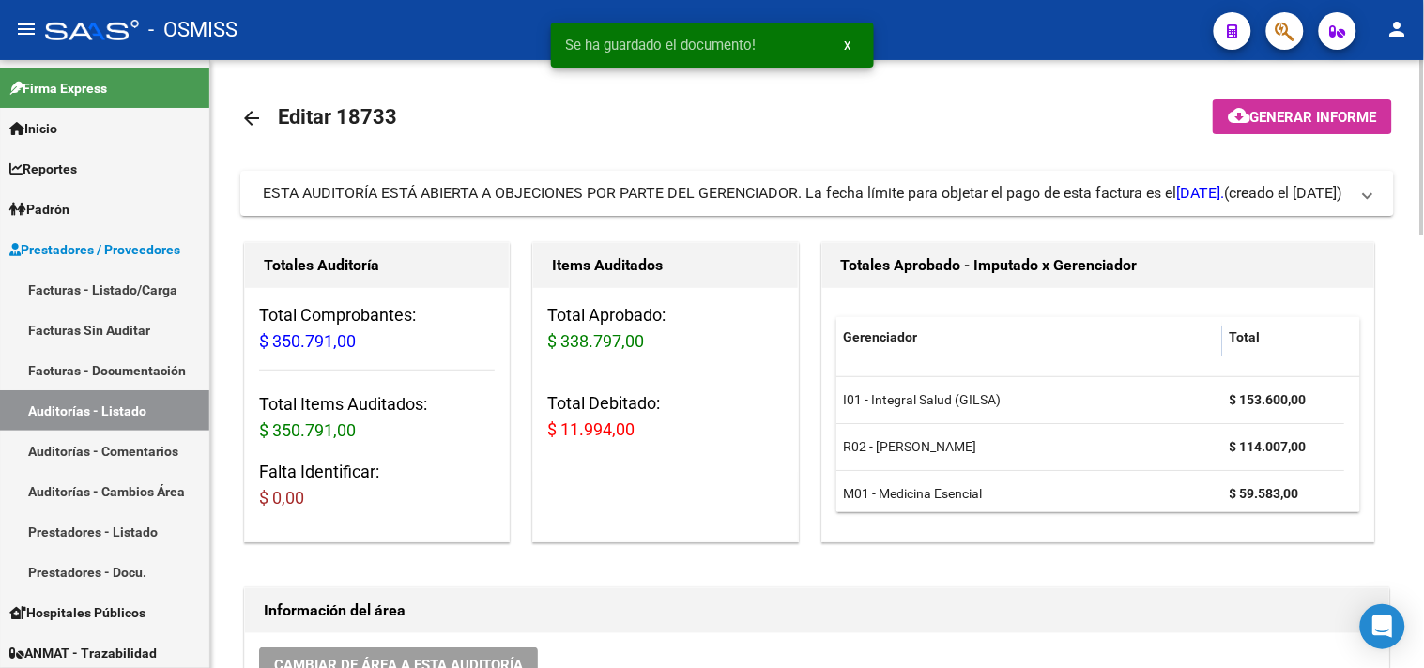
scroll to position [0, 0]
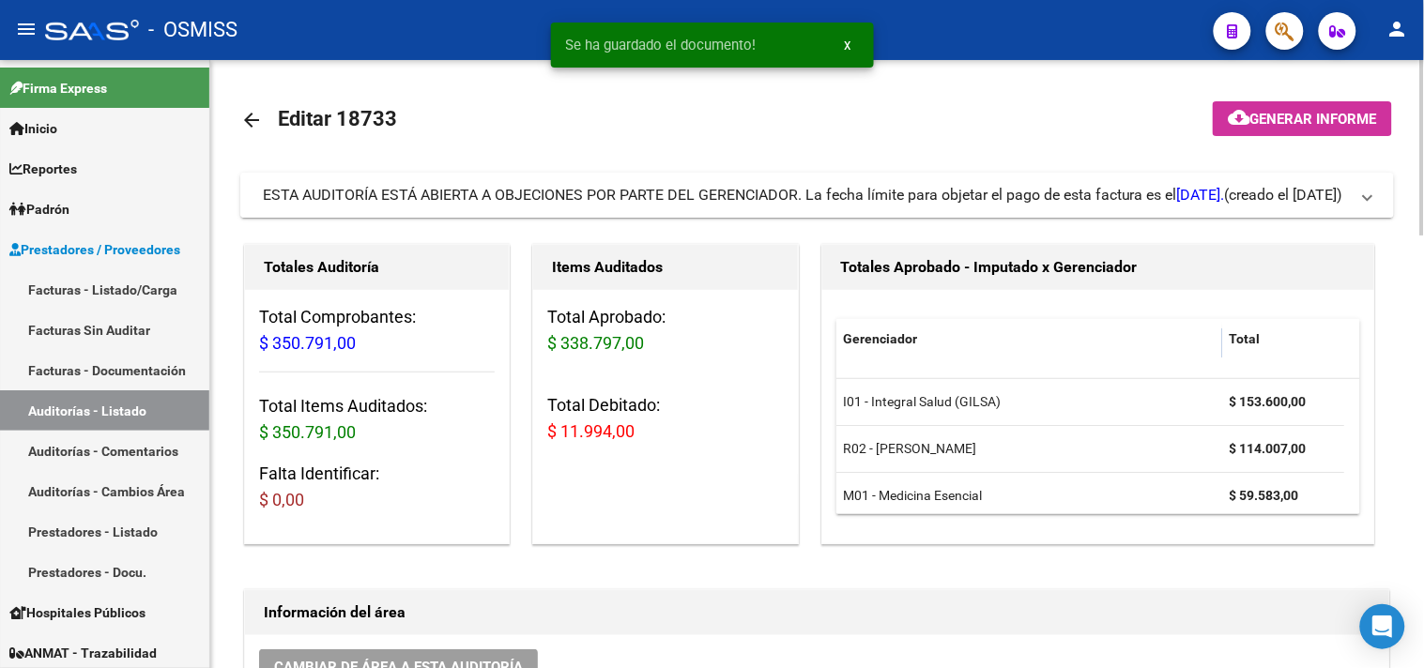
click at [954, 186] on span "ESTA AUDITORÍA ESTÁ ABIERTA A OBJECIONES POR PARTE DEL GERENCIADOR. La fecha lí…" at bounding box center [744, 195] width 962 height 18
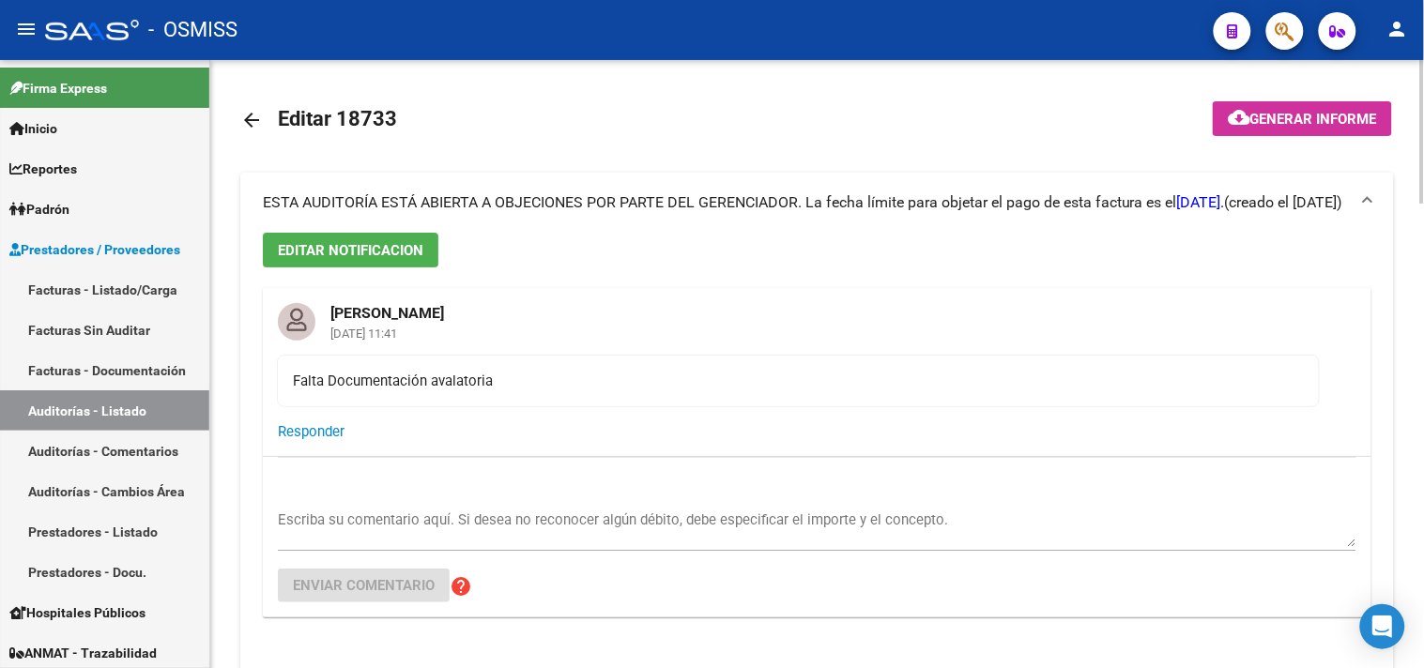
click at [360, 536] on textarea "Escriba su comentario aquí. Si desea no reconocer algún débito, debe especifica…" at bounding box center [817, 529] width 1079 height 38
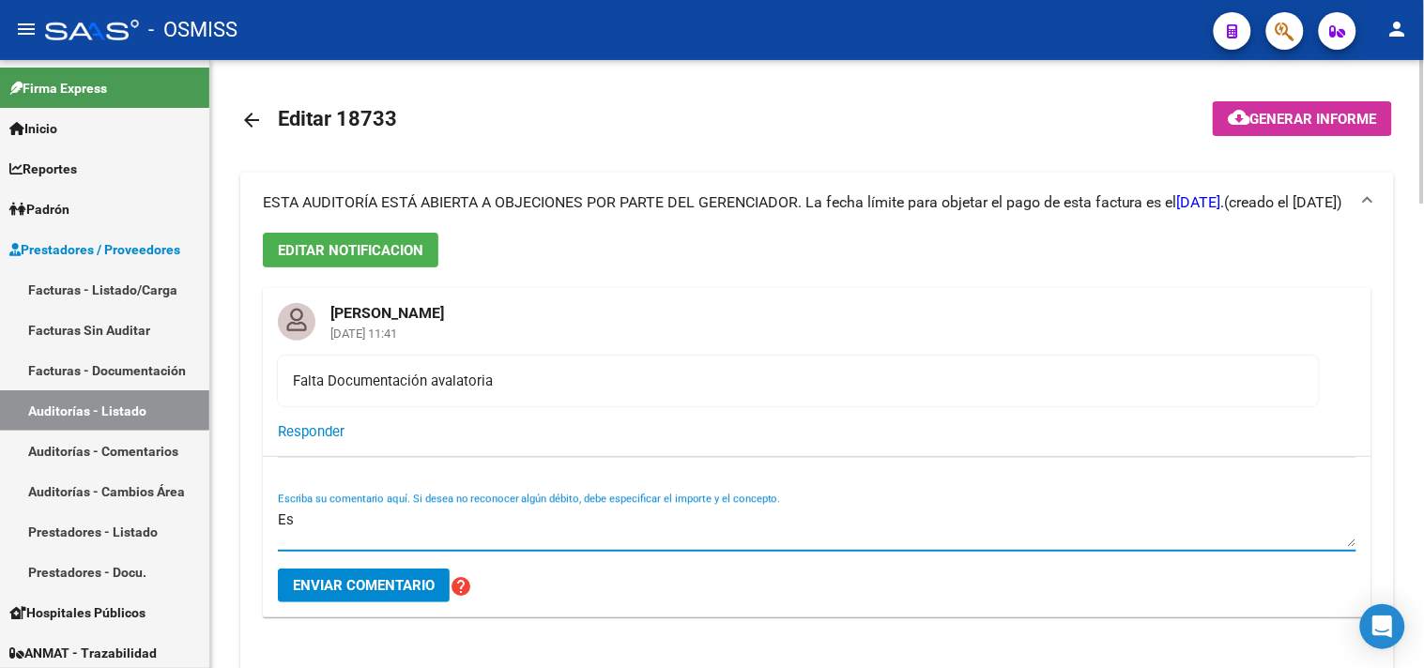
type textarea "E"
type textarea "Acabamos de cargar en DOCUMENTACION RESPALDATORIA lo solicitado"
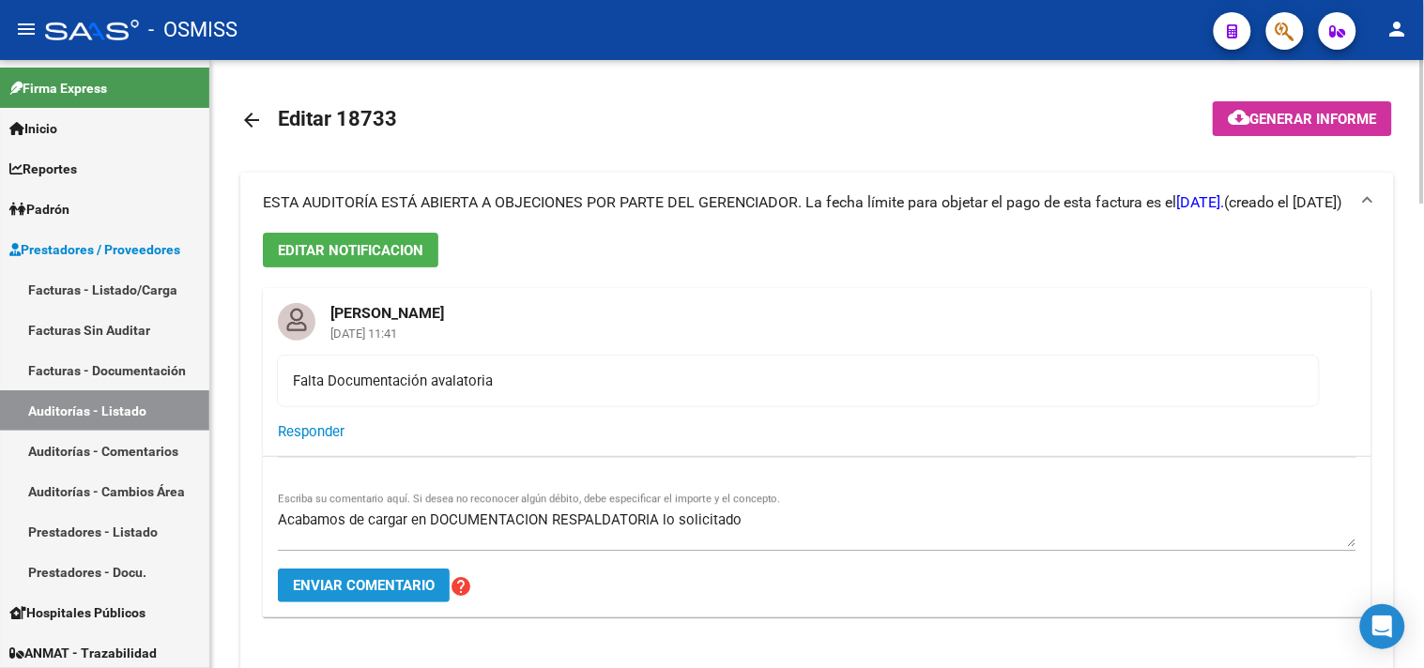
click at [378, 586] on span "Enviar comentario" at bounding box center [364, 585] width 142 height 17
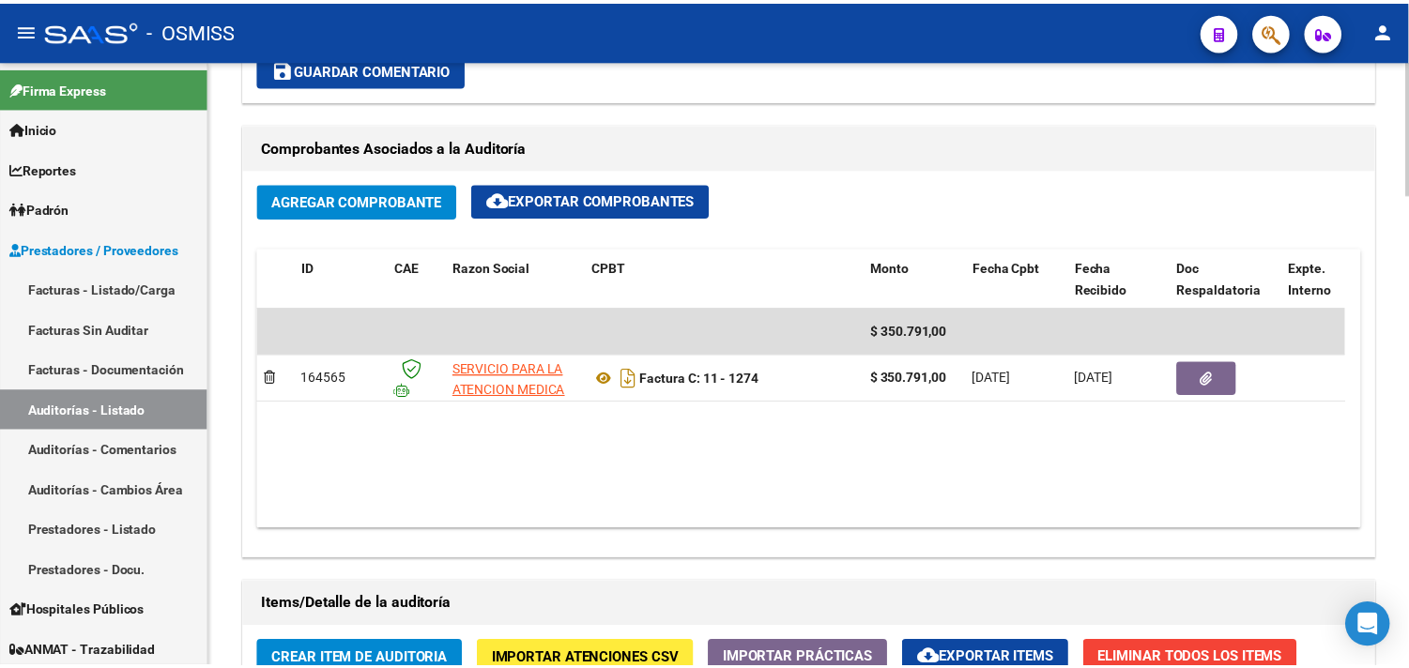
scroll to position [1982, 0]
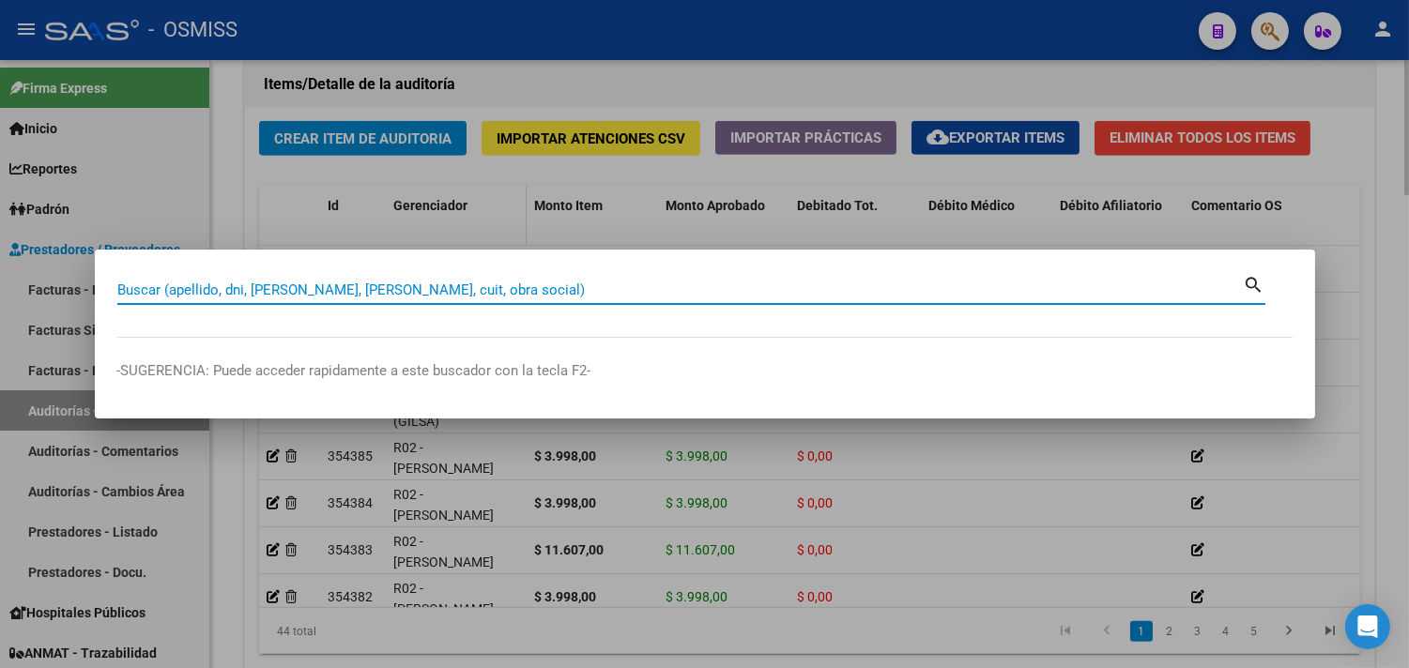
paste input "2-701"
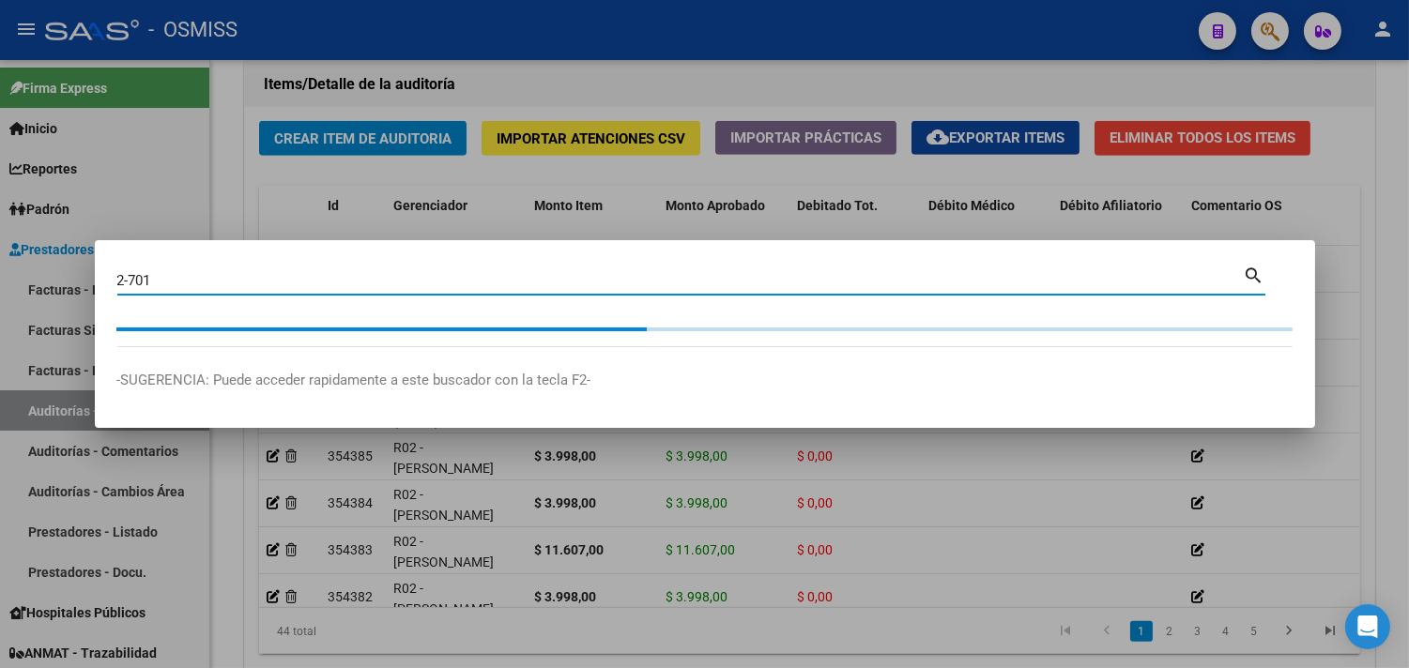
type input "2-701"
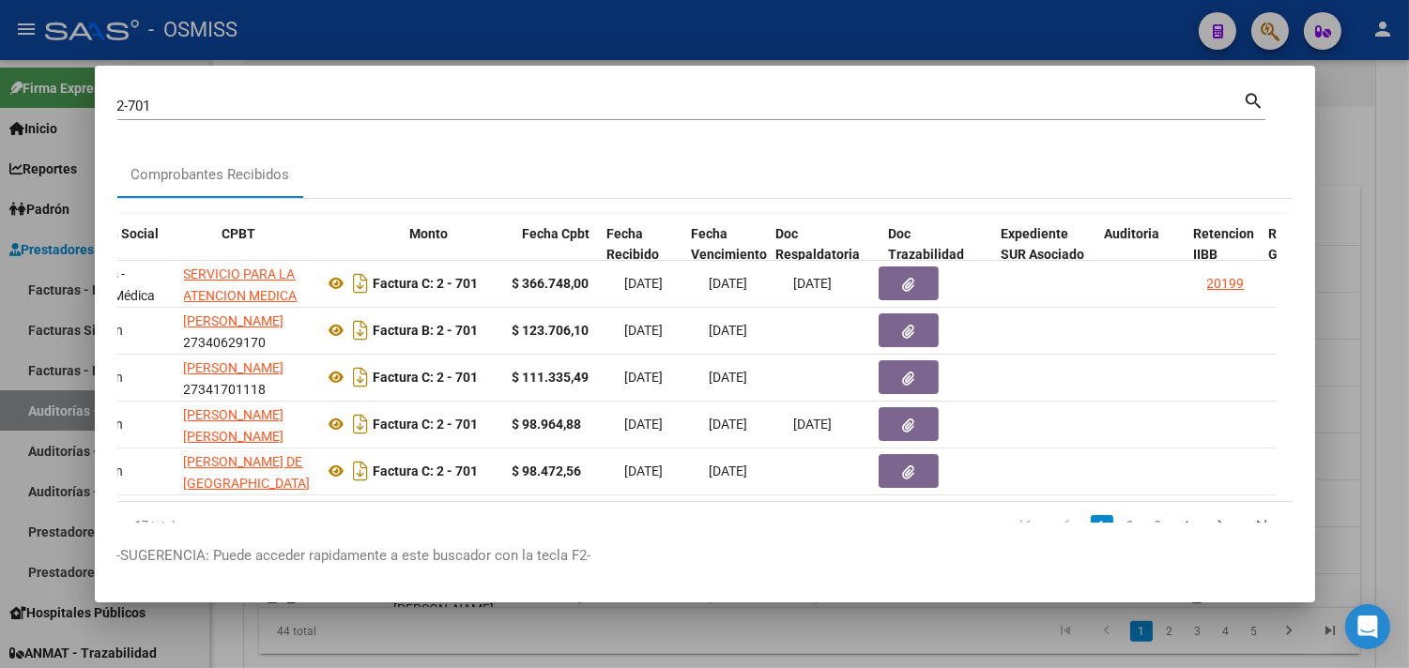
scroll to position [0, 508]
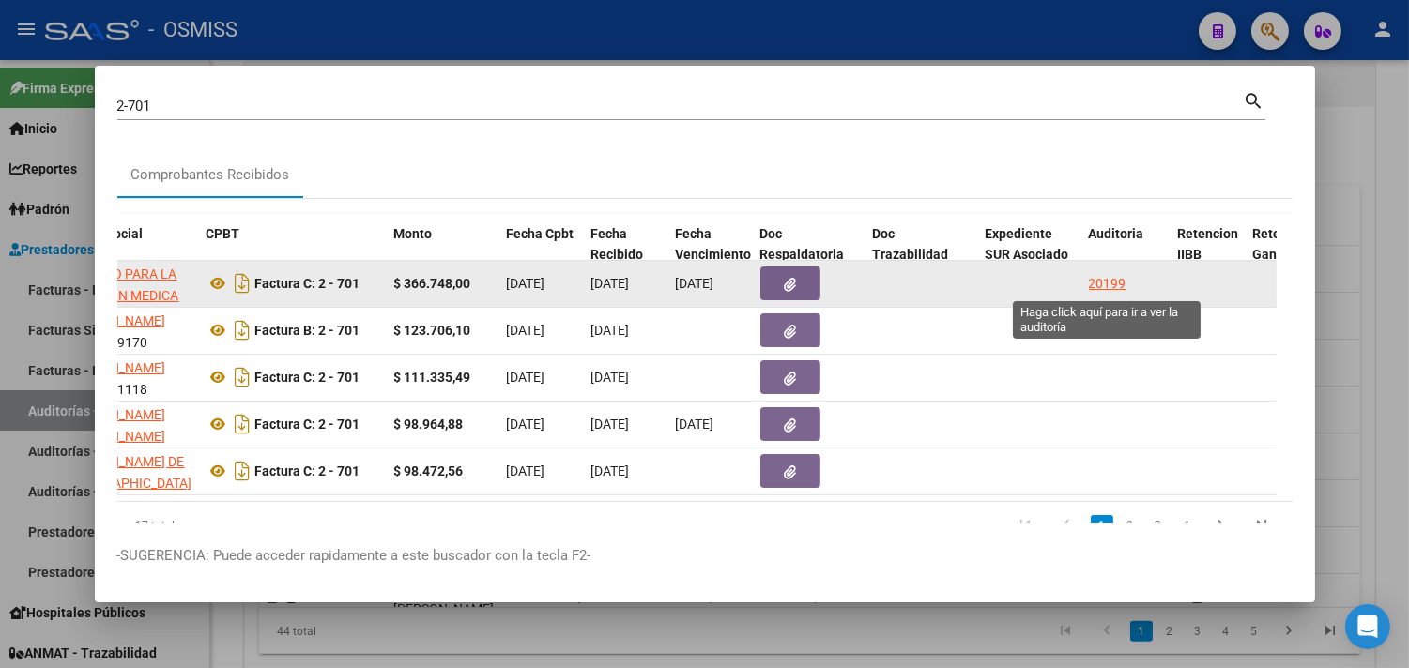
click at [1105, 273] on div "20199" at bounding box center [1108, 284] width 38 height 22
click at [1103, 273] on div "20199" at bounding box center [1108, 284] width 38 height 22
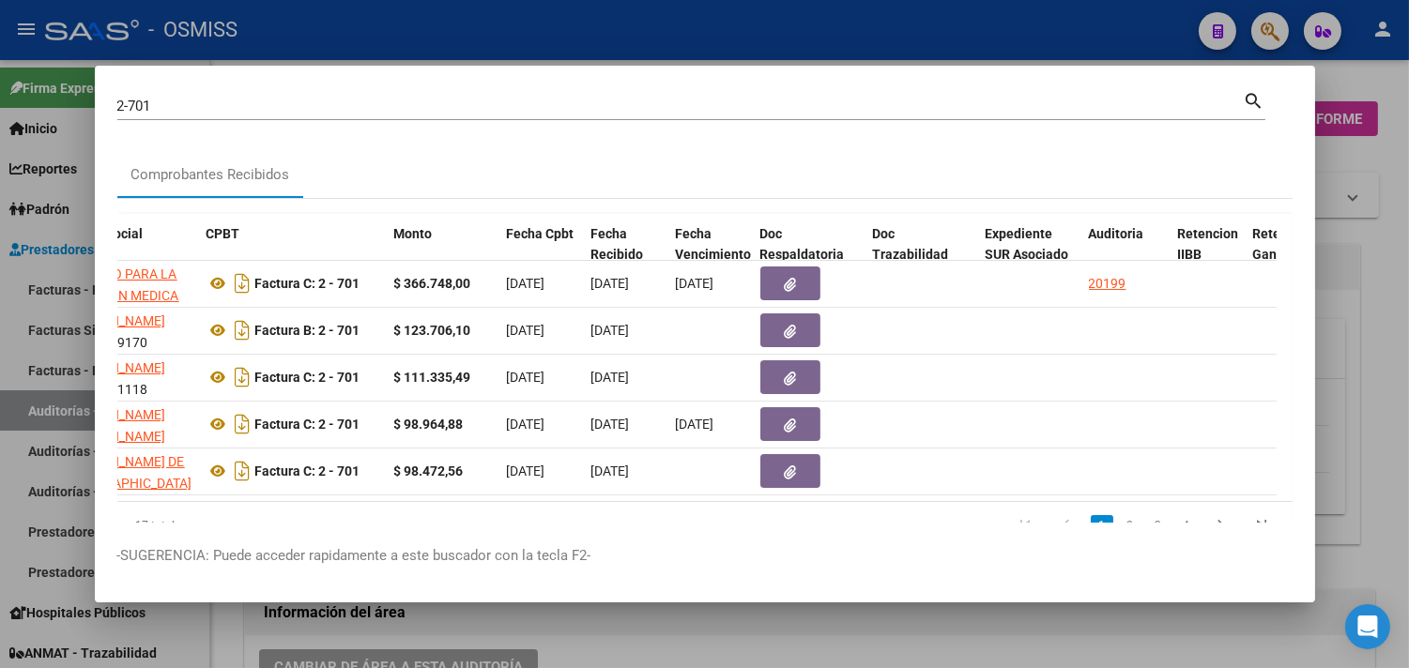
click at [1373, 268] on div at bounding box center [704, 334] width 1409 height 668
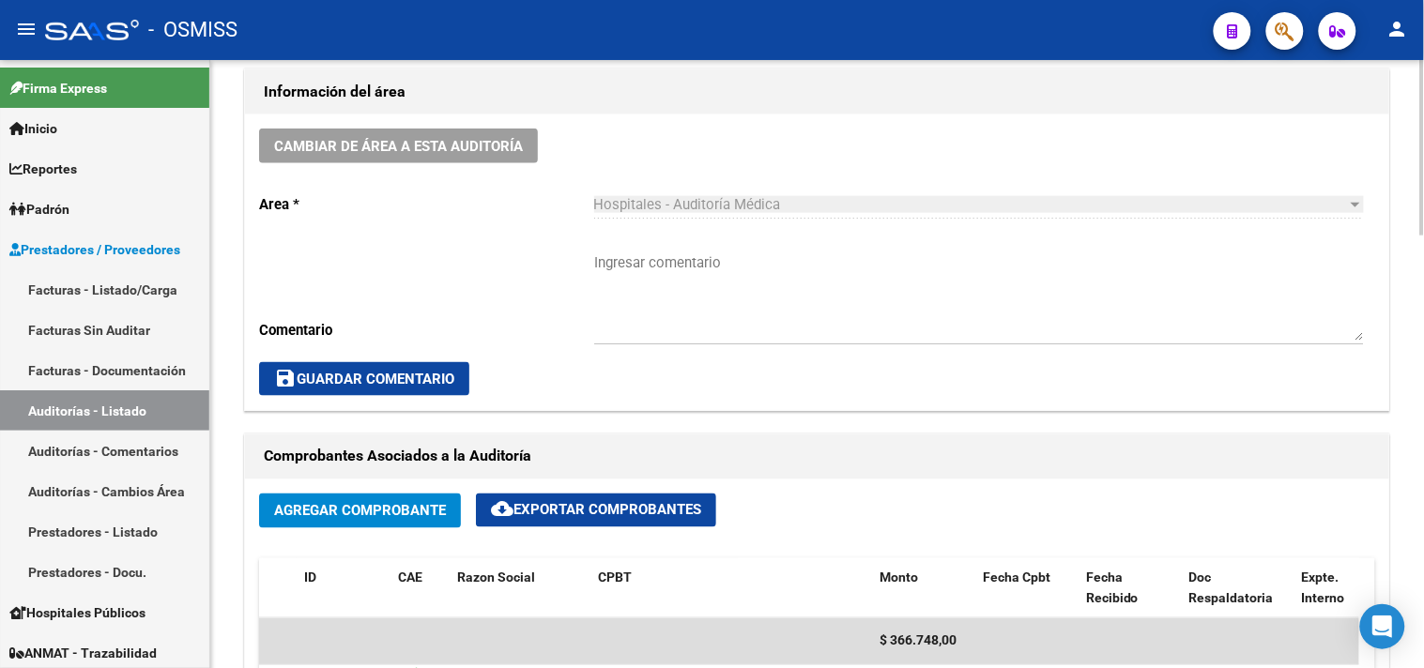
scroll to position [834, 0]
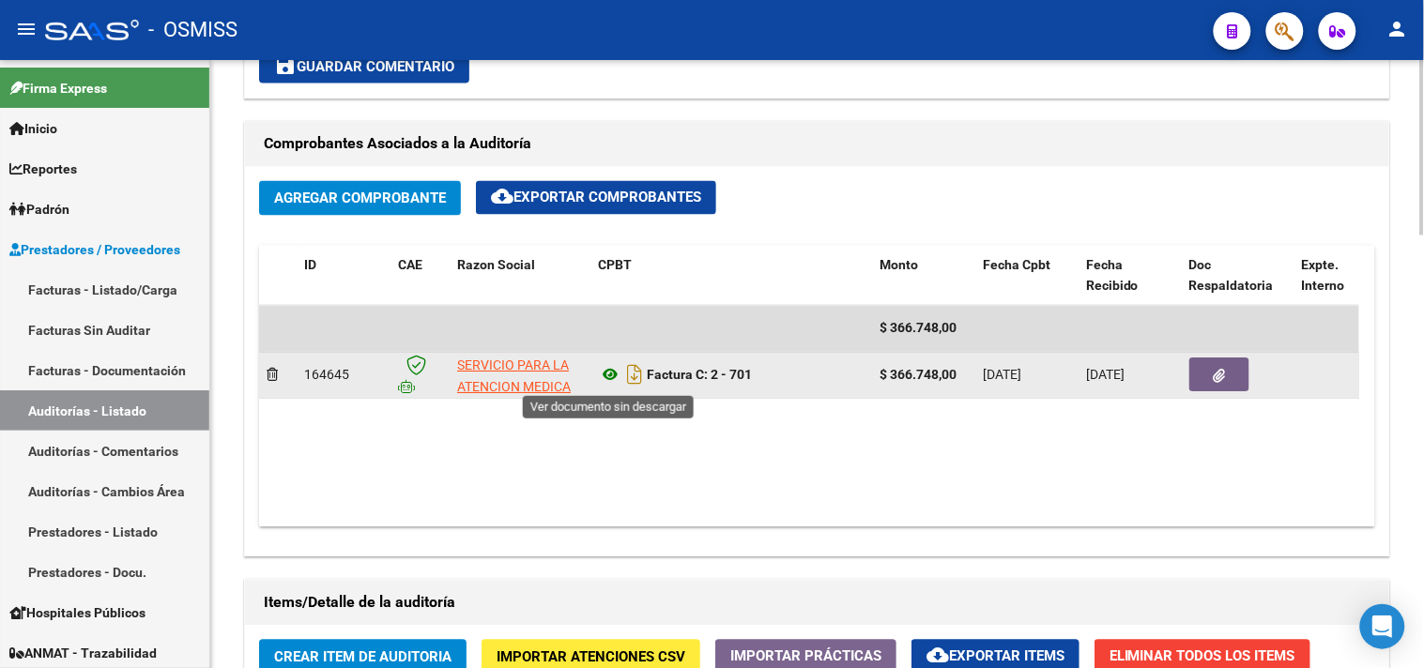
click at [615, 376] on icon at bounding box center [610, 375] width 24 height 23
click at [1233, 377] on button "button" at bounding box center [1220, 376] width 60 height 34
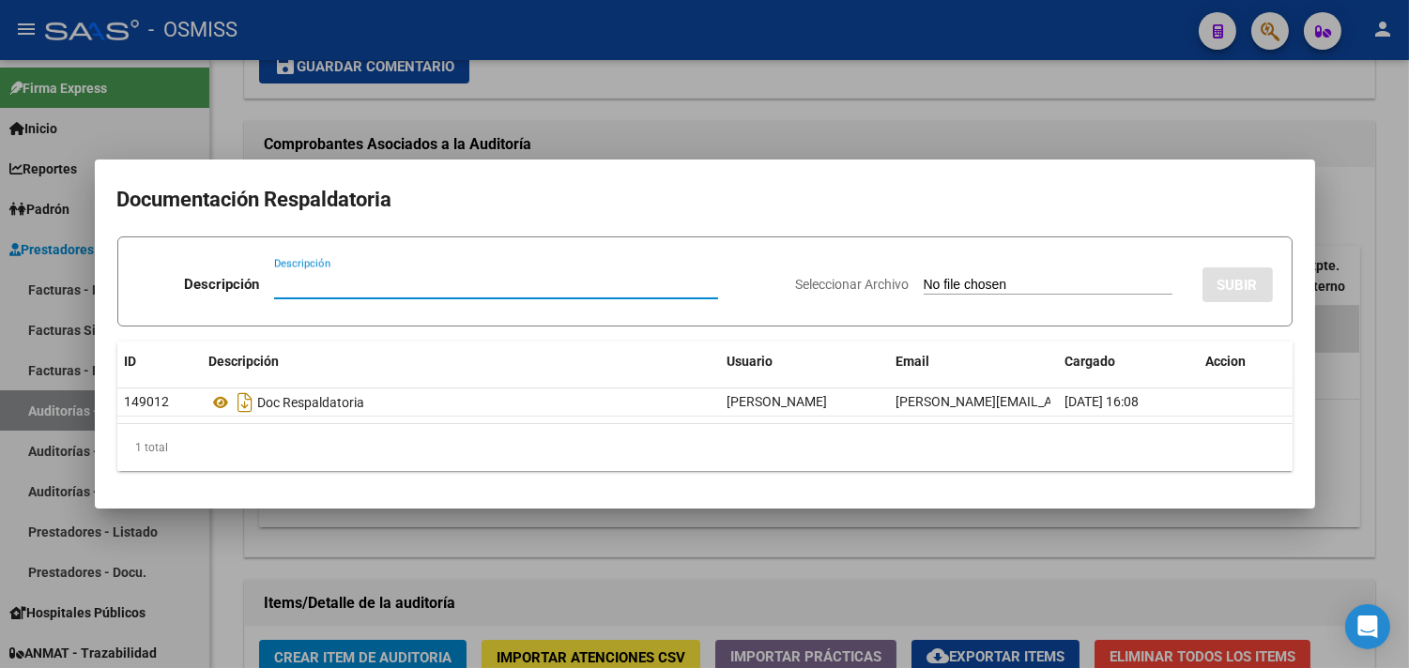
click at [1375, 363] on div at bounding box center [704, 334] width 1409 height 668
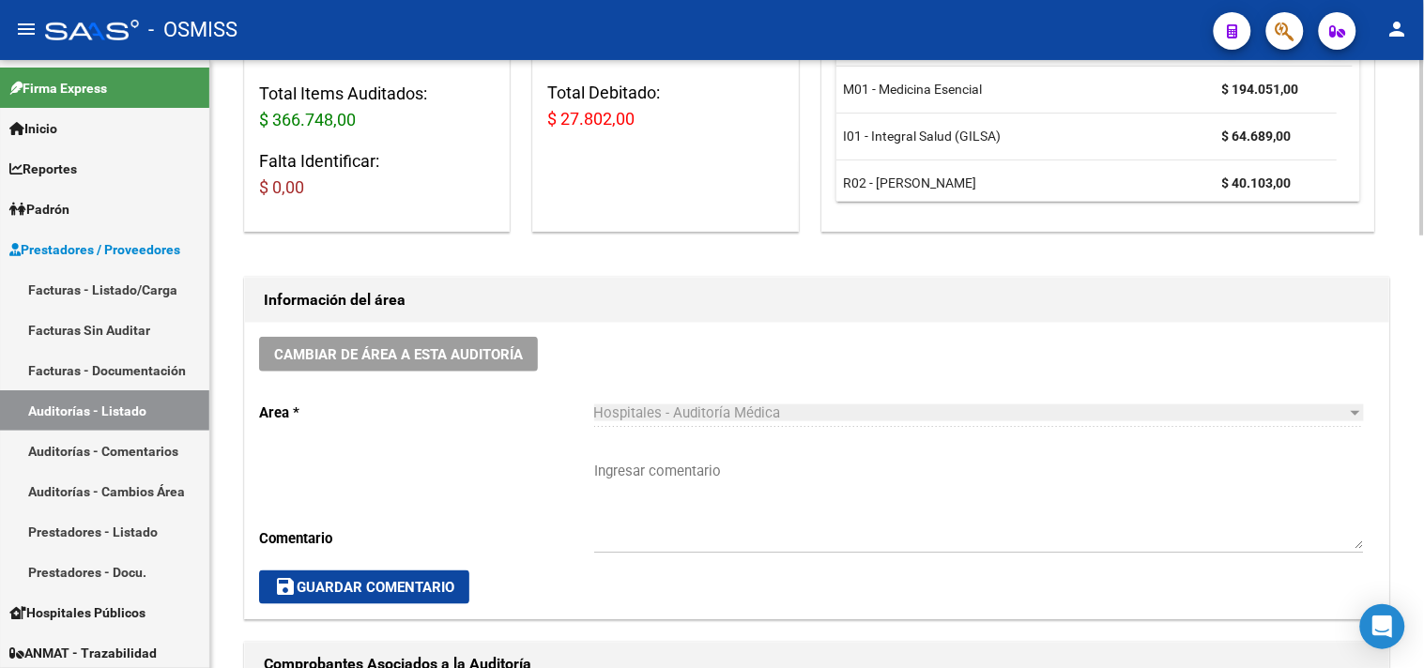
scroll to position [0, 0]
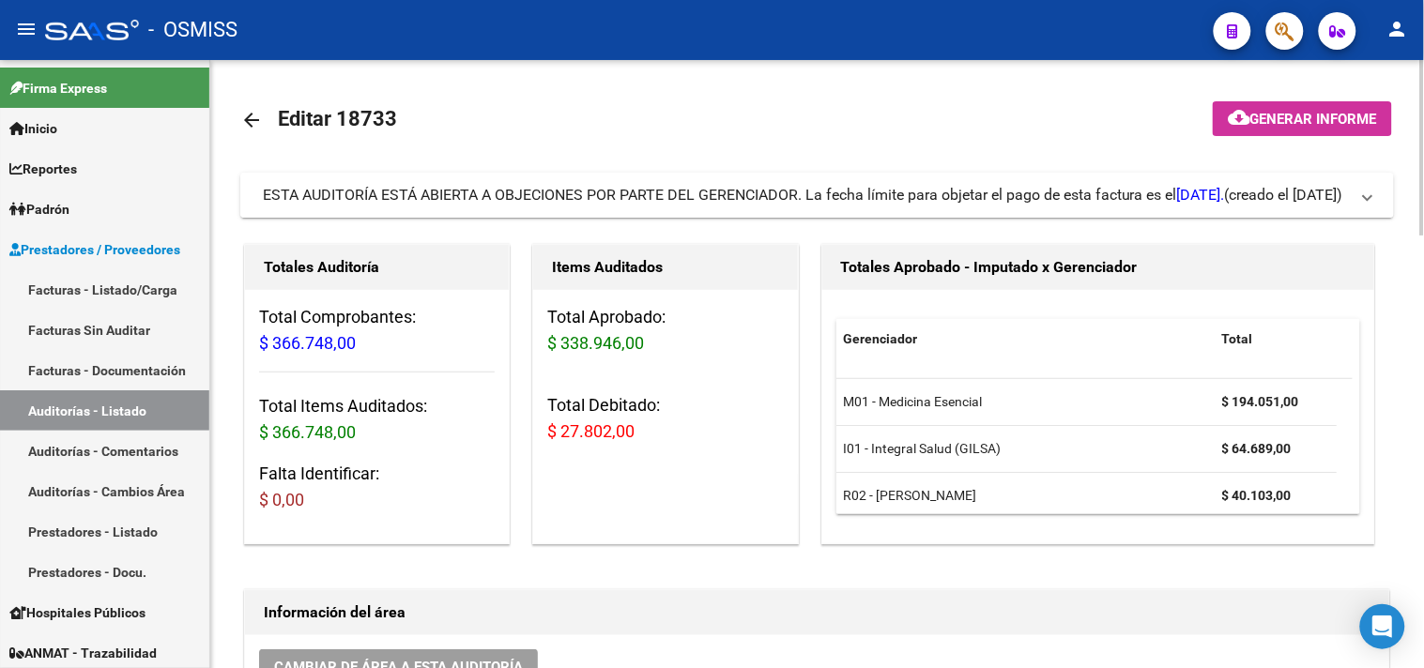
click at [828, 205] on div "ESTA AUDITORÍA ESTÁ ABIERTA A OBJECIONES POR PARTE DEL GERENCIADOR. La fecha lí…" at bounding box center [744, 195] width 962 height 21
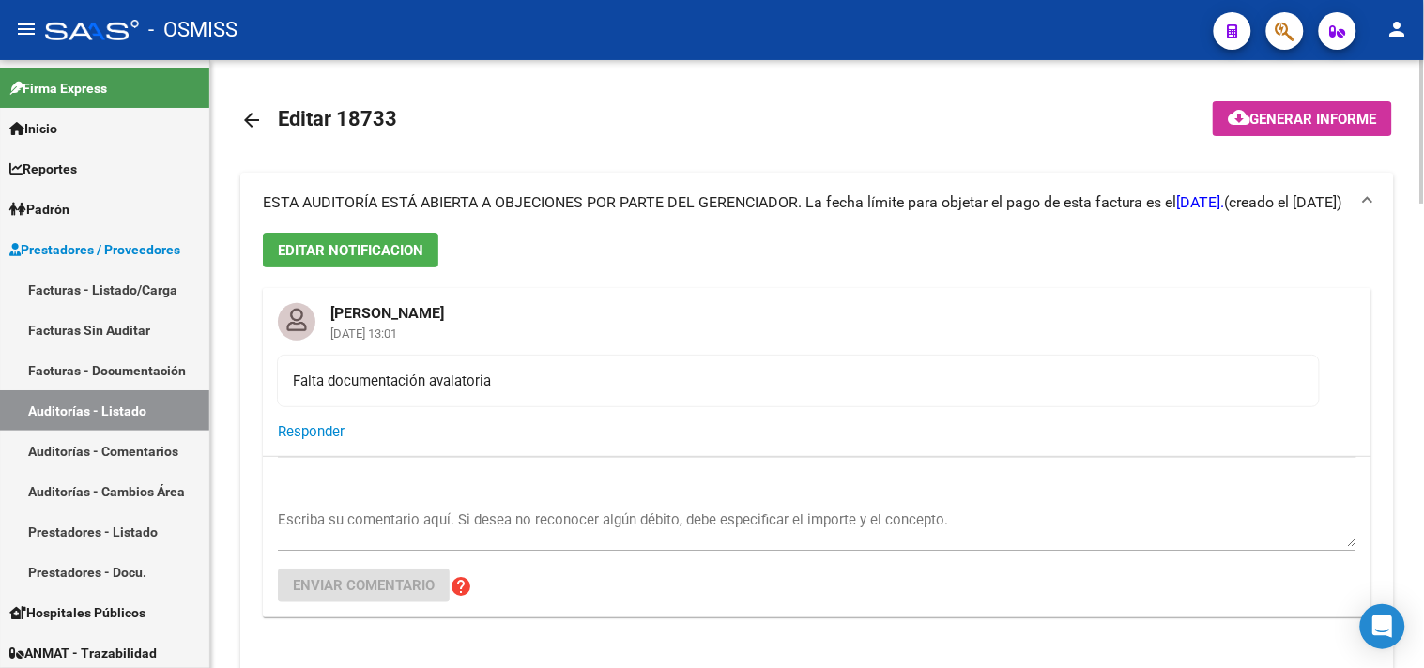
click at [444, 530] on textarea "Escriba su comentario aquí. Si desea no reconocer algún débito, debe especifica…" at bounding box center [817, 529] width 1079 height 38
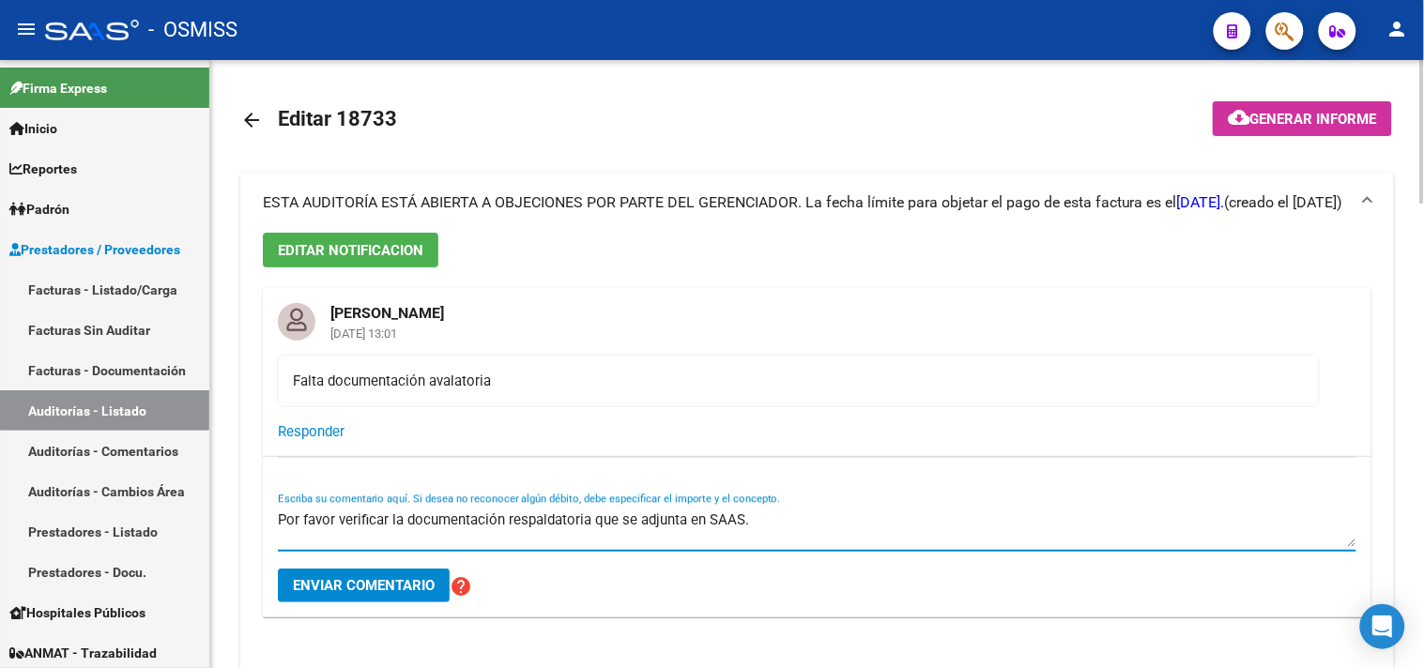
type textarea "Por favor verificar la documentación respaldatoria que se adjunta en SAAS."
drag, startPoint x: 442, startPoint y: 530, endPoint x: 418, endPoint y: 584, distance: 58.8
click at [419, 584] on span "Enviar comentario" at bounding box center [364, 585] width 142 height 17
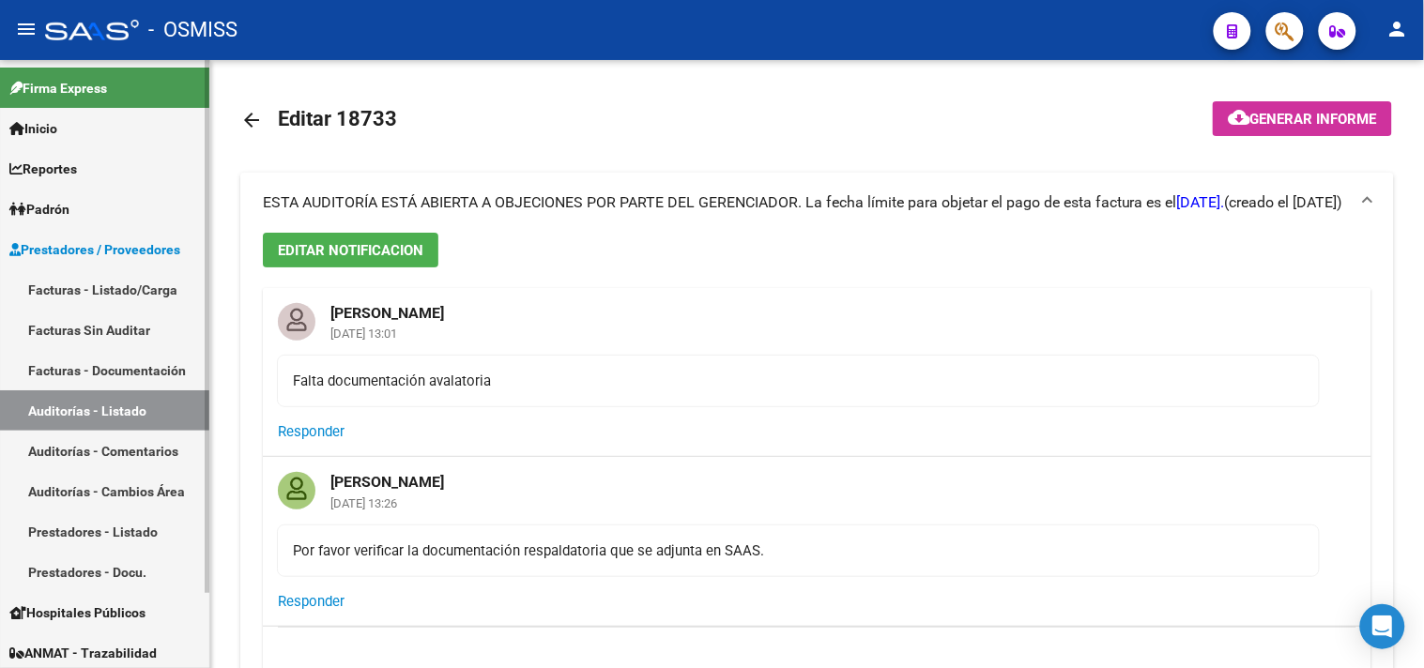
click at [124, 291] on link "Facturas - Listado/Carga" at bounding box center [104, 289] width 209 height 40
